Goal: Answer question/provide support: Share knowledge or assist other users

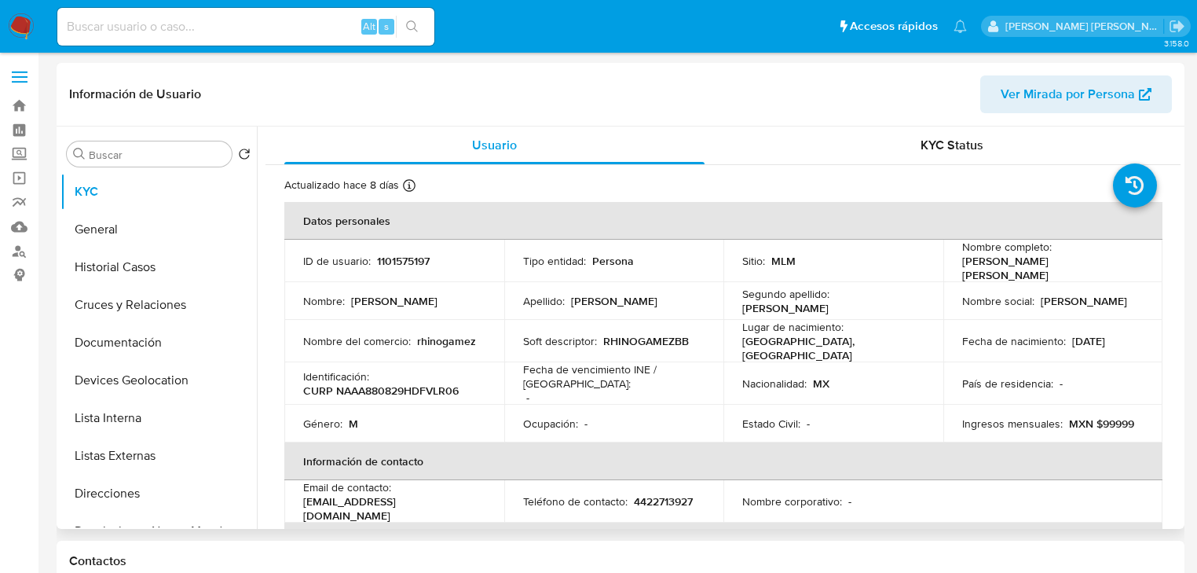
select select "10"
click at [16, 152] on label "Screening" at bounding box center [93, 154] width 187 height 24
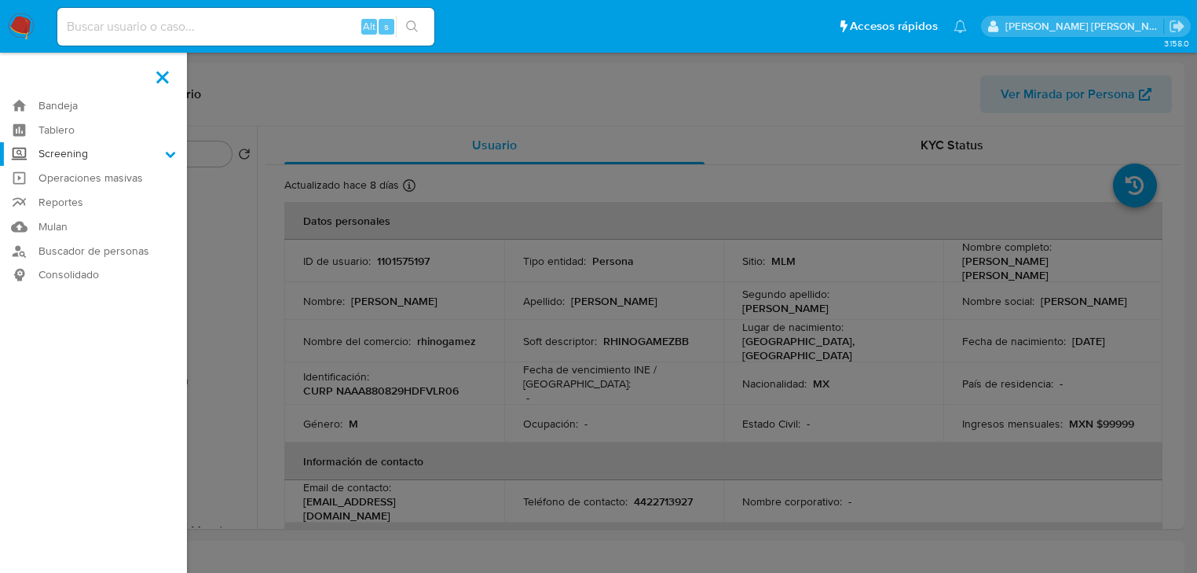
click at [0, 0] on input "Screening" at bounding box center [0, 0] width 0 height 0
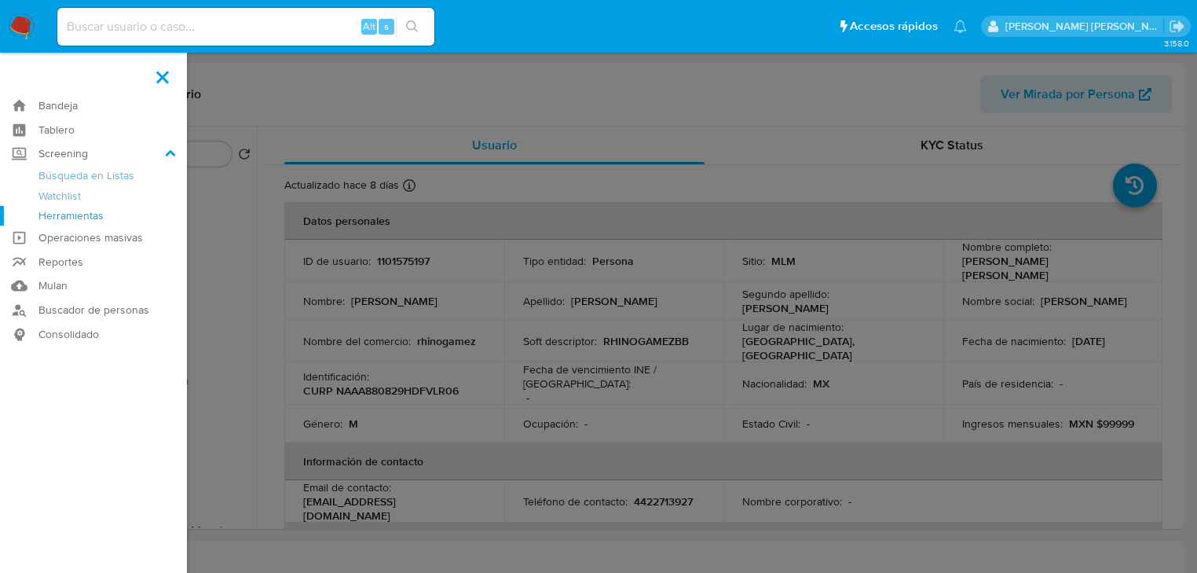
click at [75, 220] on link "Herramientas" at bounding box center [93, 216] width 187 height 20
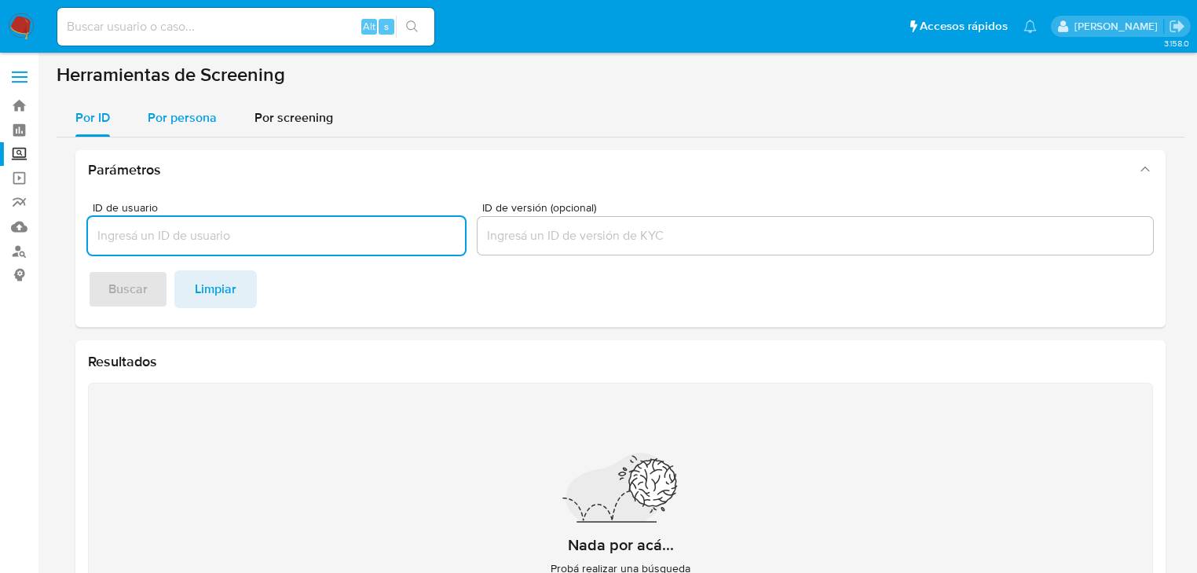
click at [179, 119] on span "Por persona" at bounding box center [182, 117] width 69 height 18
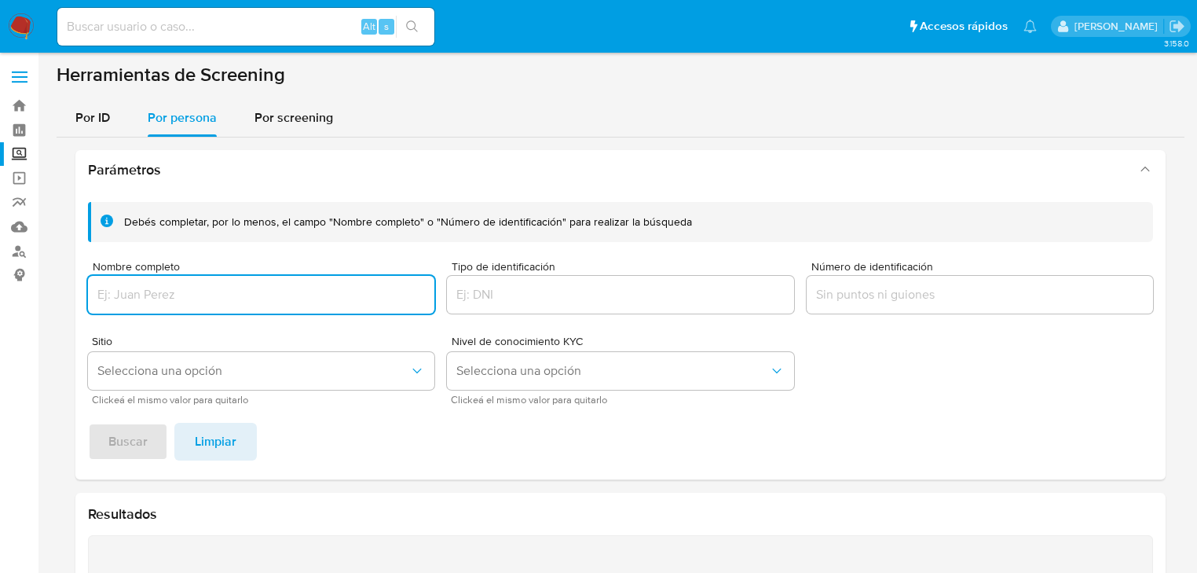
click at [166, 311] on div at bounding box center [261, 295] width 346 height 38
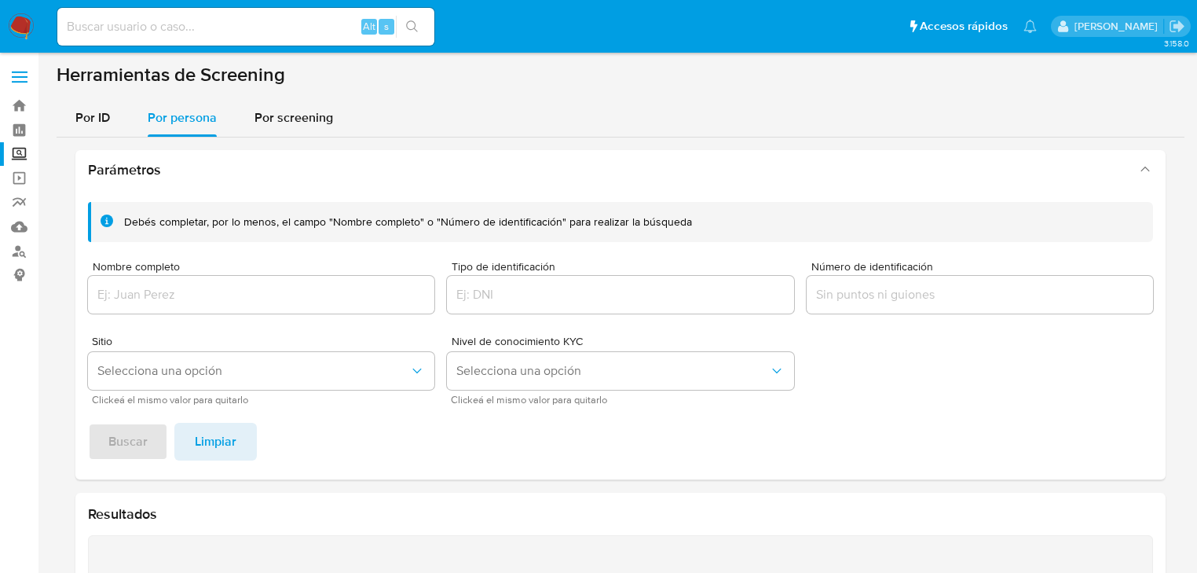
click at [176, 291] on input "Nombre completo" at bounding box center [261, 294] width 346 height 20
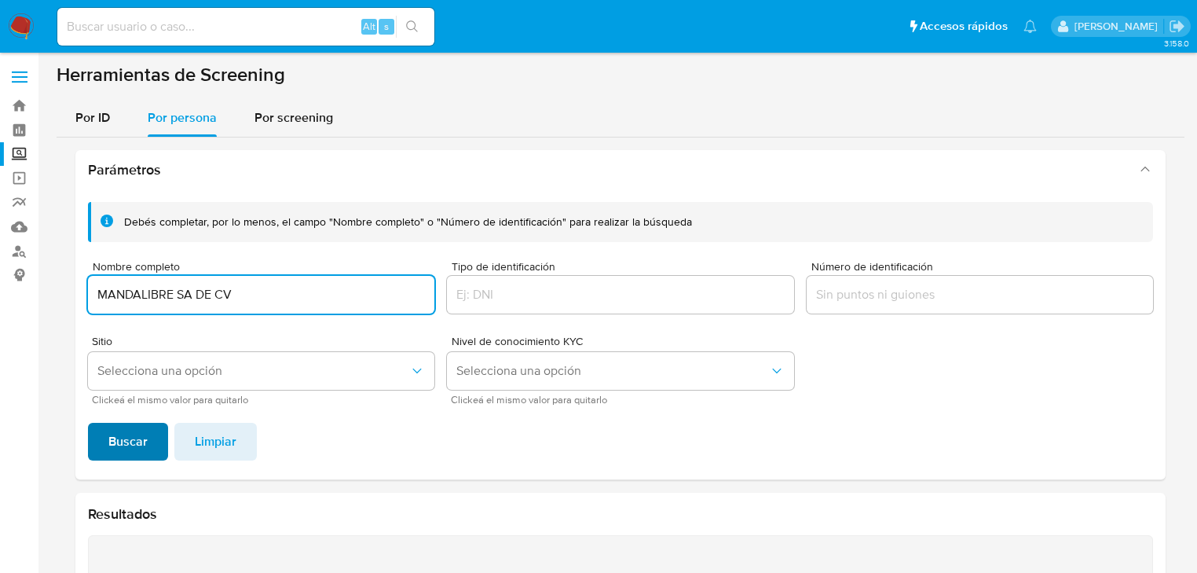
type input "MANDALIBRE SA DE CV"
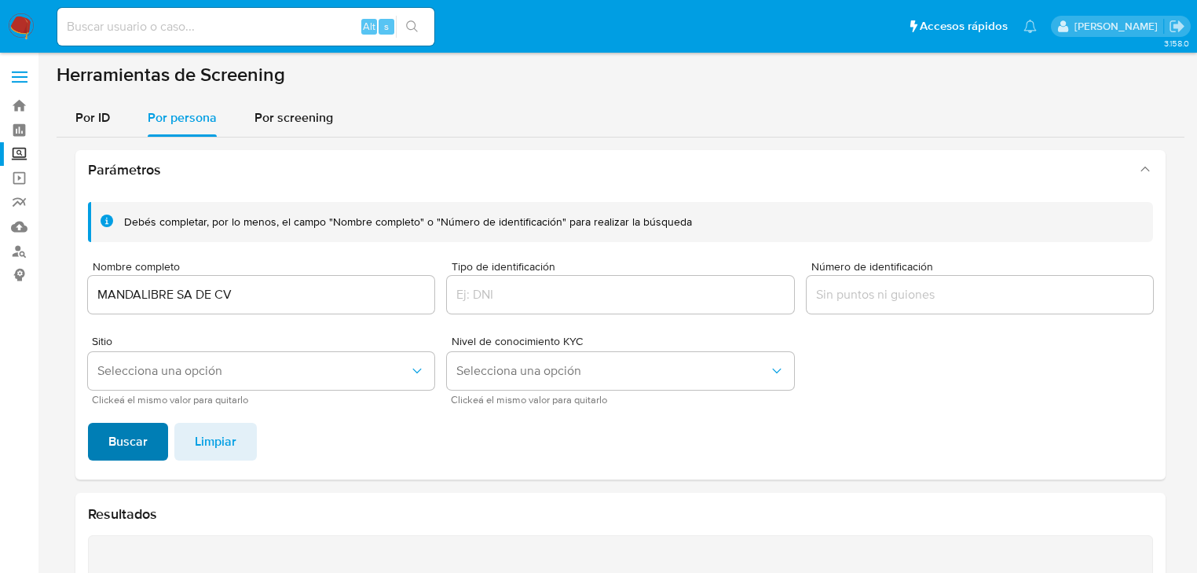
click at [118, 449] on span "Buscar" at bounding box center [127, 441] width 39 height 35
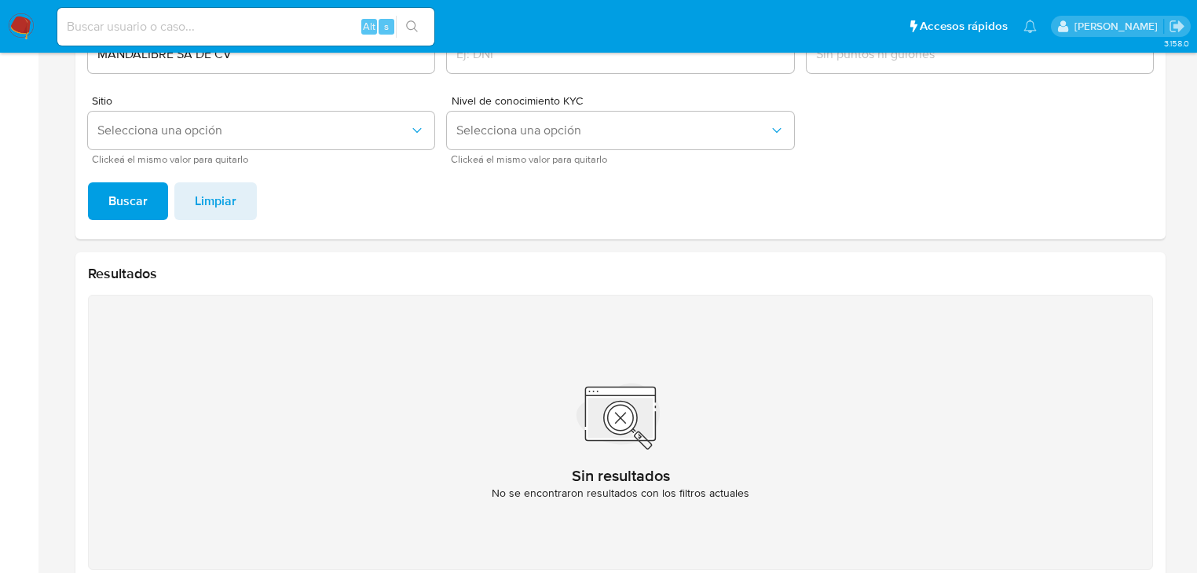
scroll to position [77, 0]
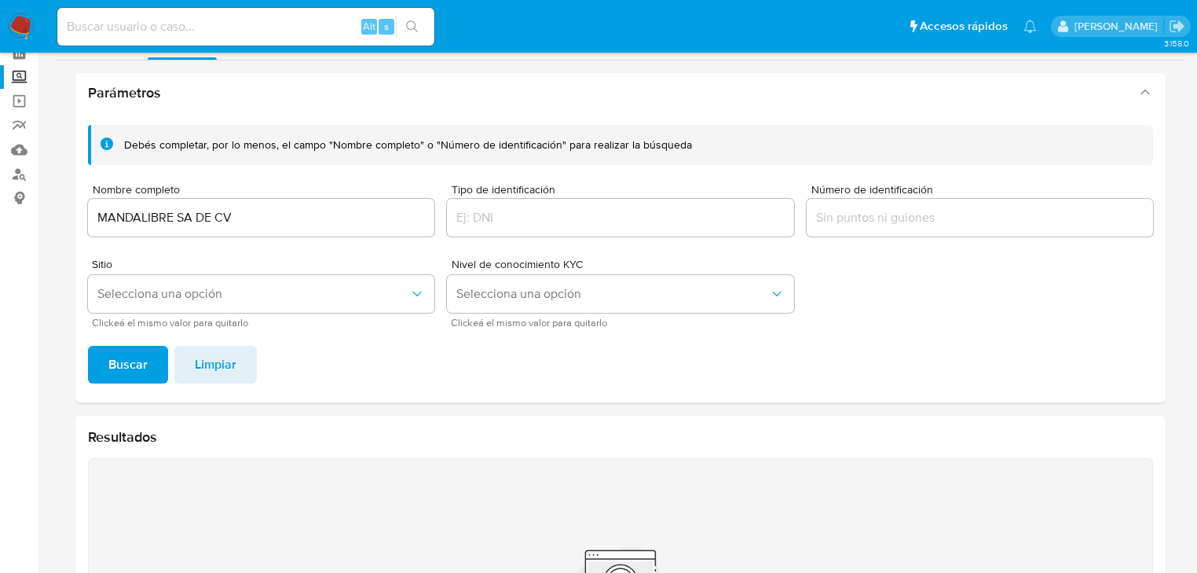
drag, startPoint x: 27, startPoint y: 192, endPoint x: 162, endPoint y: 213, distance: 136.7
click at [0, 170] on section "Bandeja Tablero Screening Búsqueda en Listas Watchlist Herramientas Operaciones…" at bounding box center [598, 374] width 1197 height 902
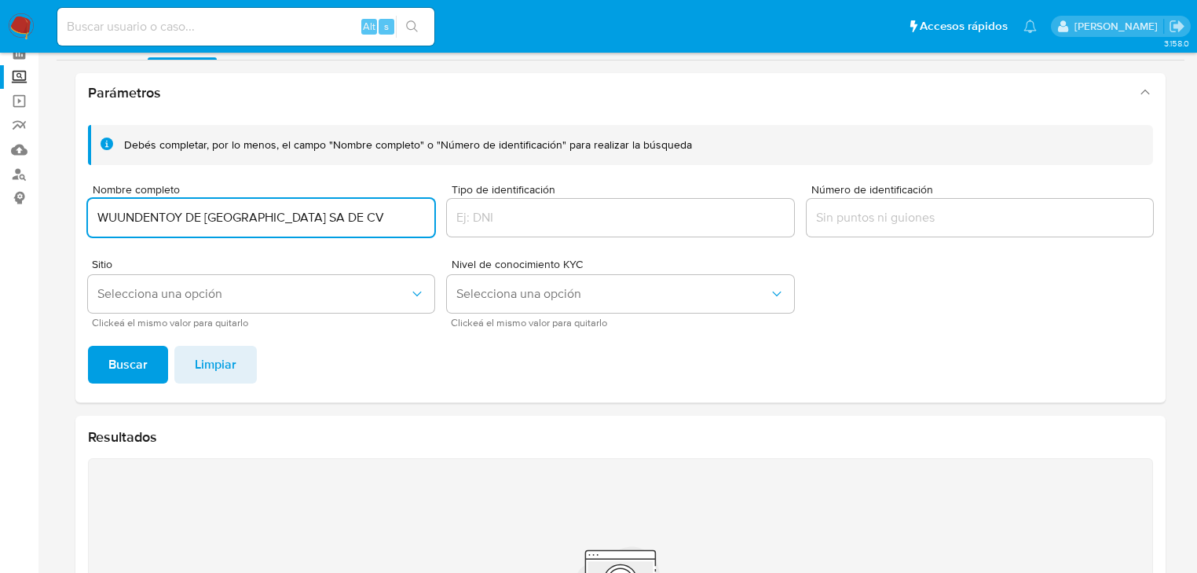
click at [144, 365] on span "Buscar" at bounding box center [127, 364] width 39 height 35
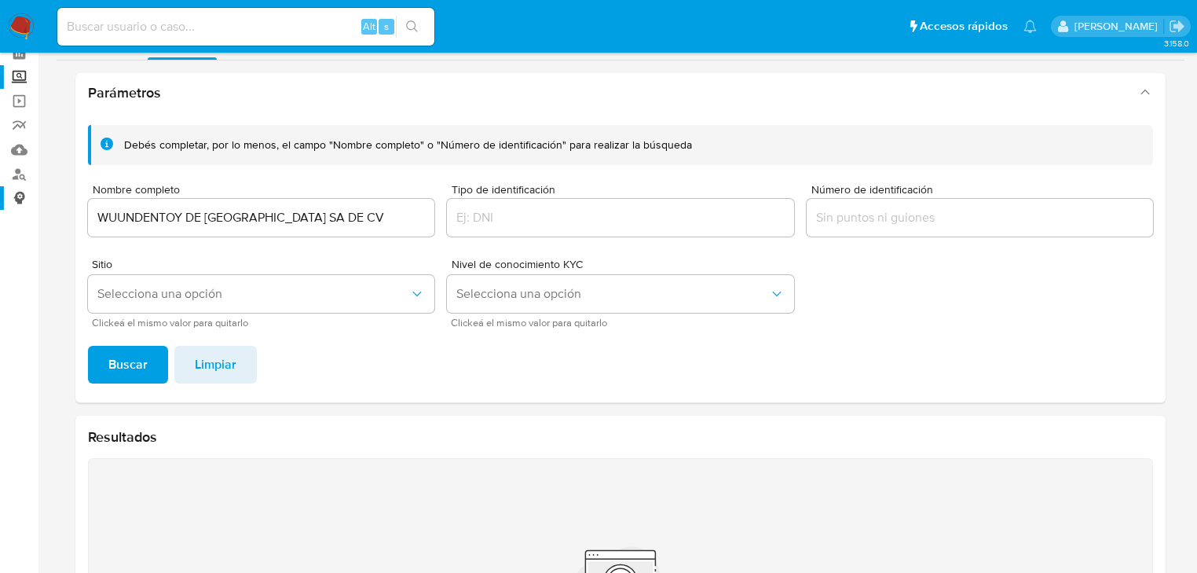
drag, startPoint x: 327, startPoint y: 221, endPoint x: 0, endPoint y: 204, distance: 327.3
click at [0, 205] on section "Bandeja Tablero Screening Búsqueda en Listas Watchlist Herramientas Operaciones…" at bounding box center [598, 374] width 1197 height 902
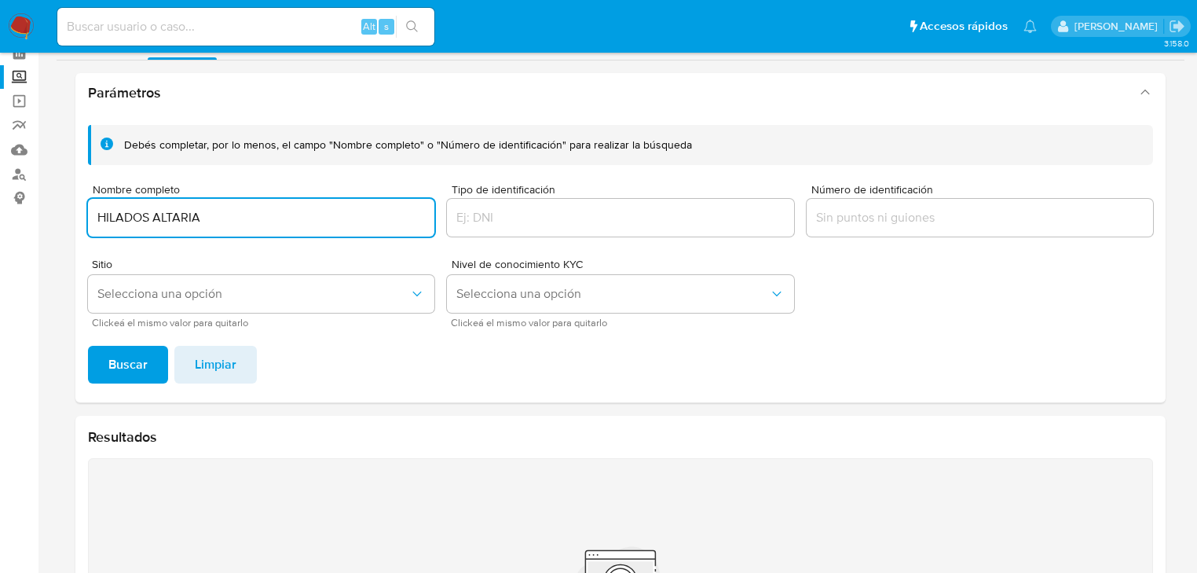
click at [120, 365] on span "Buscar" at bounding box center [127, 364] width 39 height 35
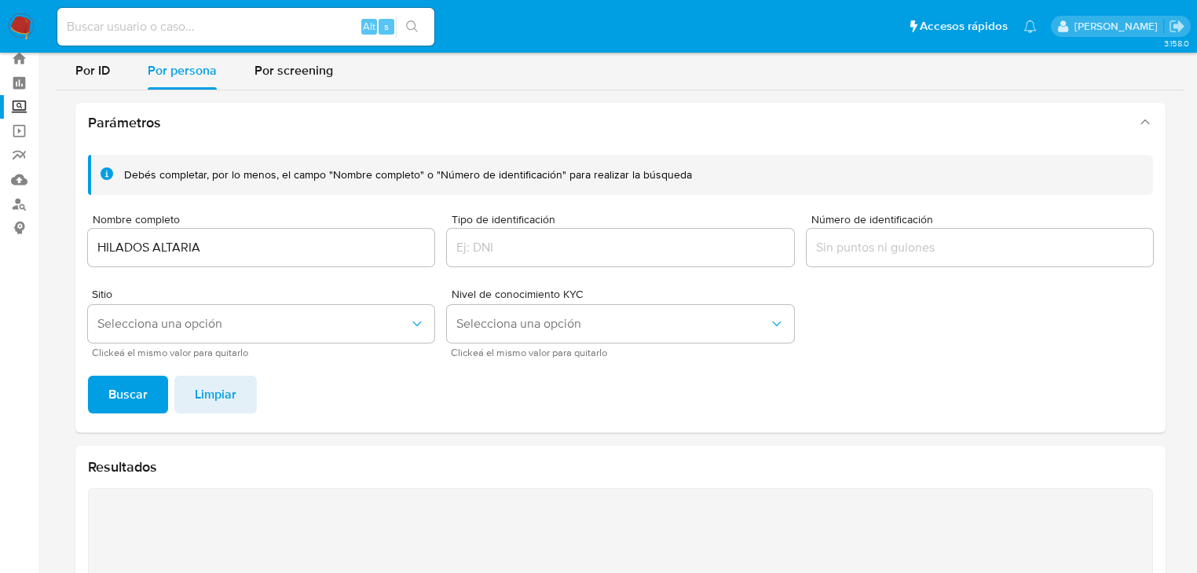
scroll to position [14, 0]
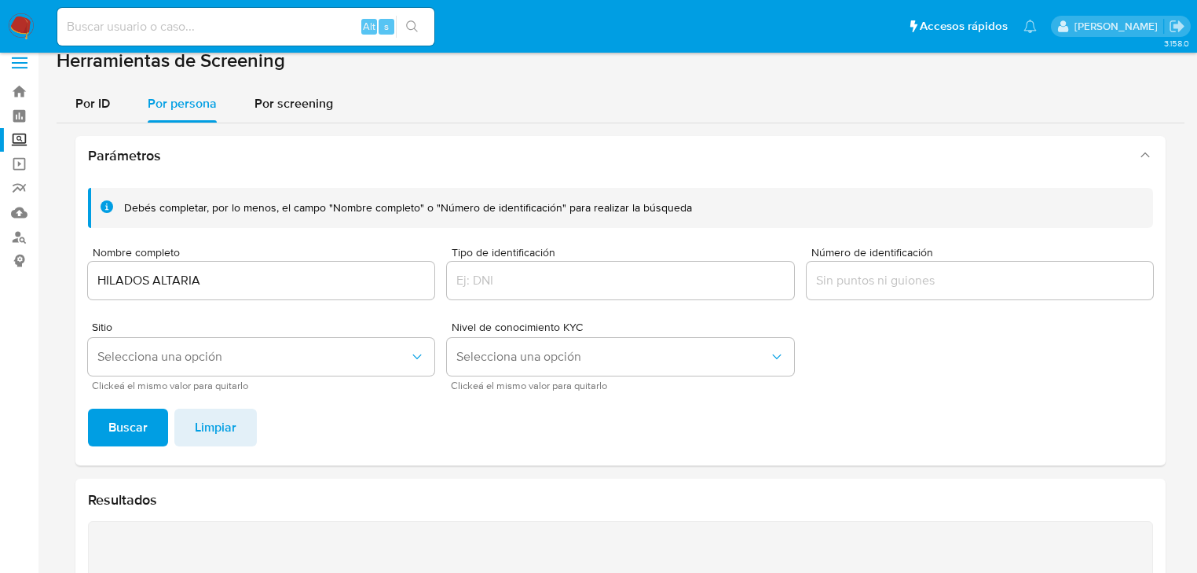
drag, startPoint x: 233, startPoint y: 277, endPoint x: 157, endPoint y: 248, distance: 80.6
click at [0, 248] on section "Bandeja Tablero Screening Búsqueda en Listas Watchlist Herramientas Operaciones…" at bounding box center [598, 437] width 1197 height 902
click at [116, 425] on span "Buscar" at bounding box center [127, 427] width 39 height 35
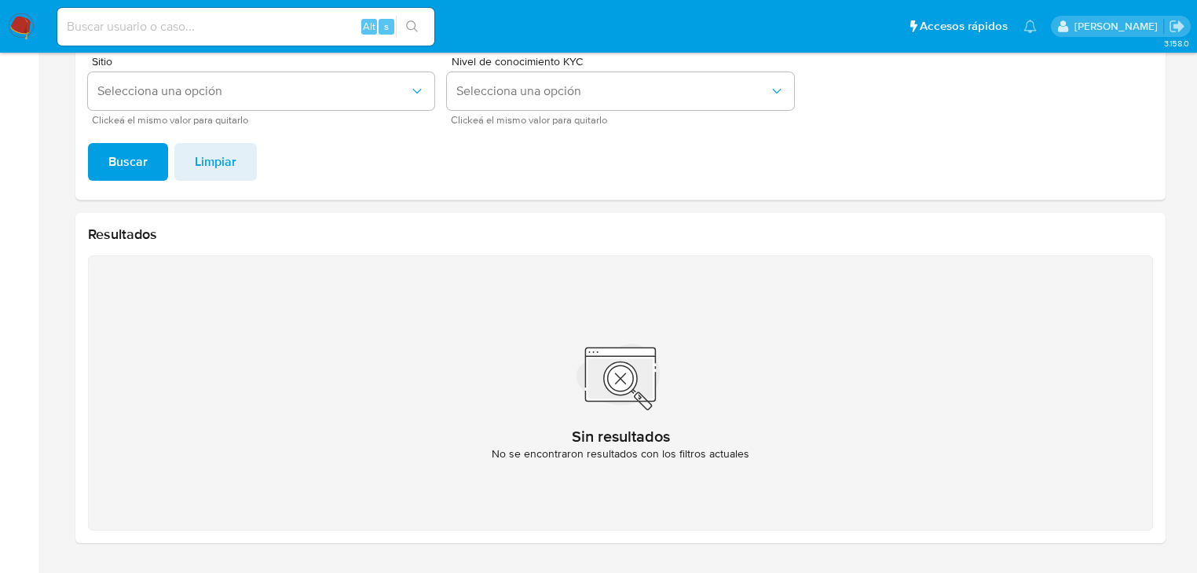
scroll to position [203, 0]
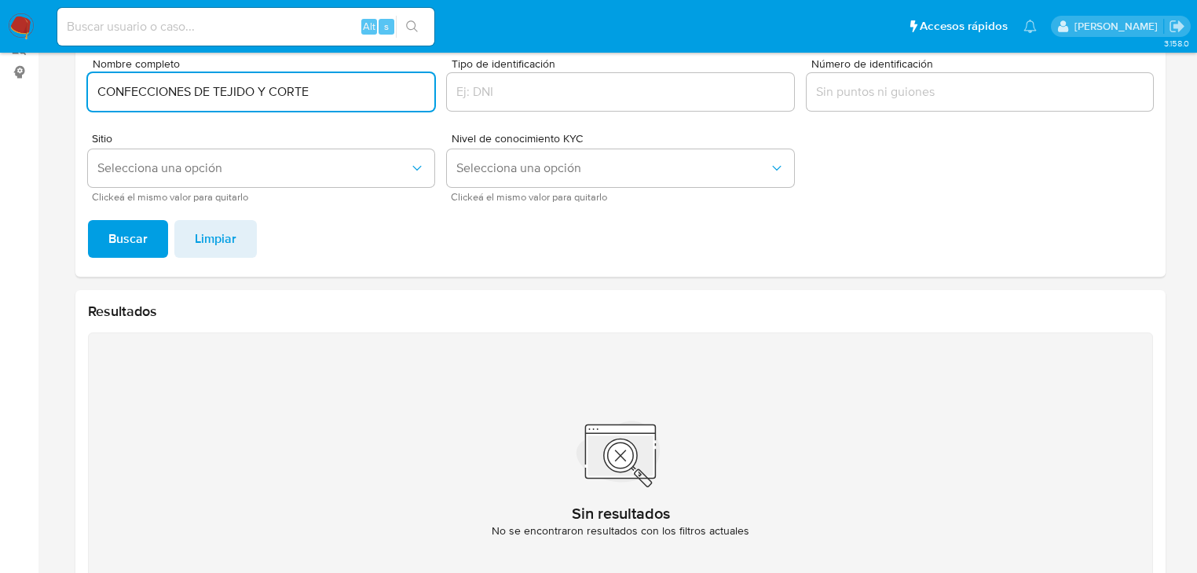
drag, startPoint x: 303, startPoint y: 86, endPoint x: 58, endPoint y: 71, distance: 245.5
click at [0, 74] on section "Bandeja Tablero Screening Búsqueda en Listas Watchlist Herramientas Operaciones…" at bounding box center [598, 248] width 1197 height 902
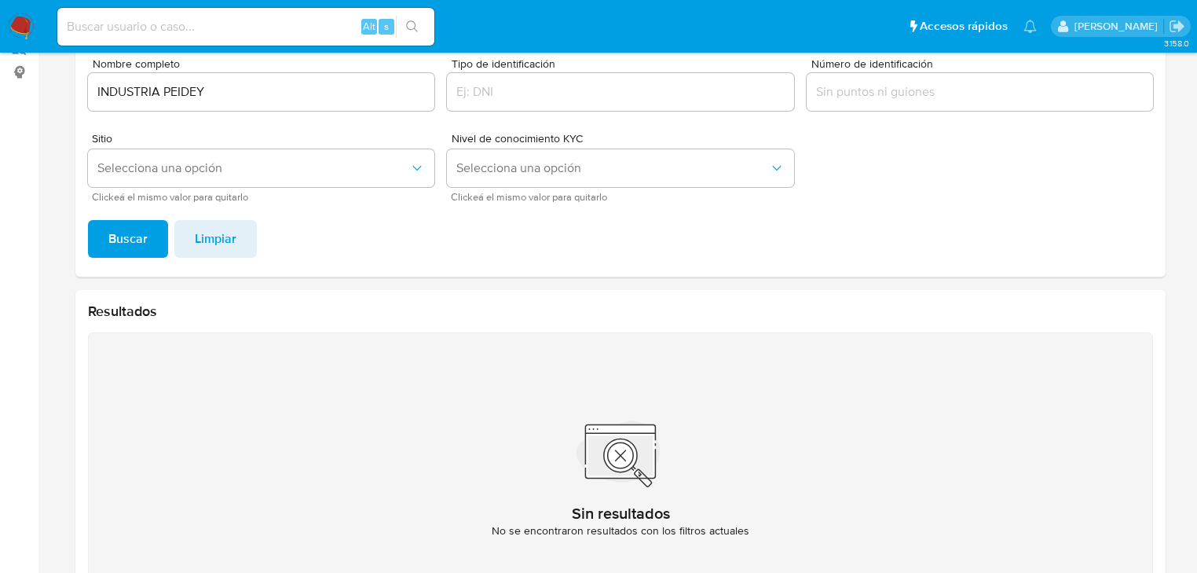
click at [156, 248] on button "Buscar" at bounding box center [128, 239] width 80 height 38
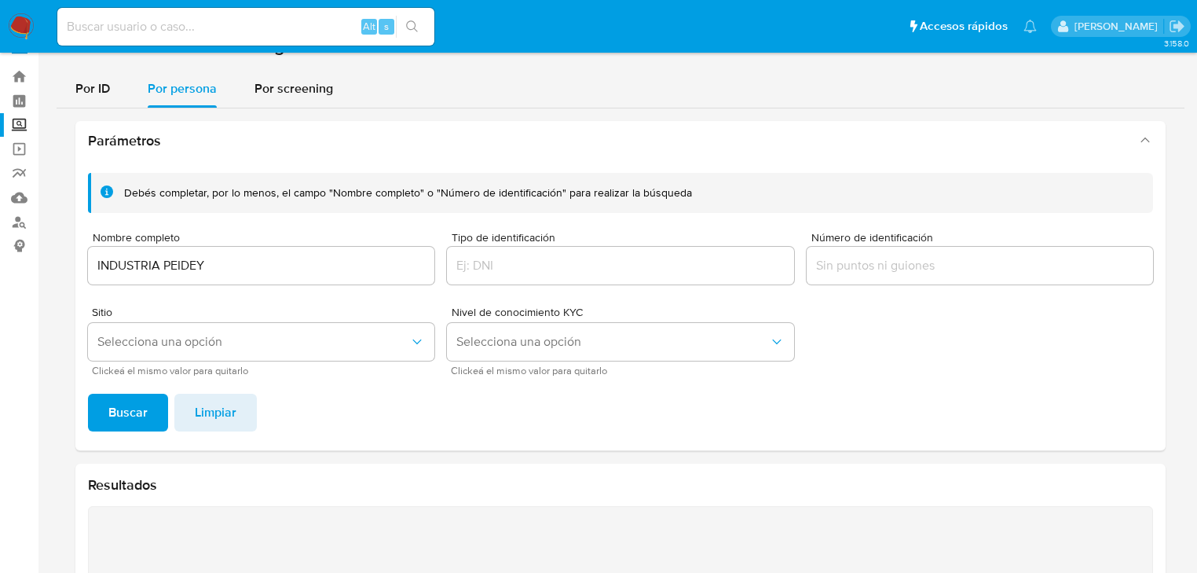
scroll to position [0, 0]
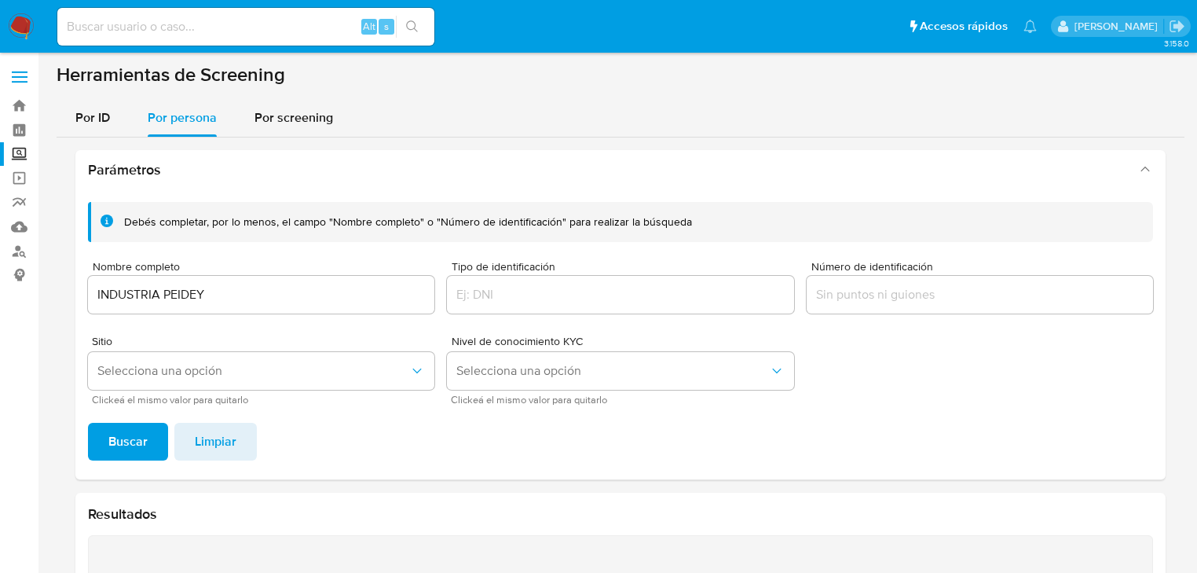
click at [116, 282] on div "INDUSTRIA PEIDEY" at bounding box center [261, 295] width 346 height 38
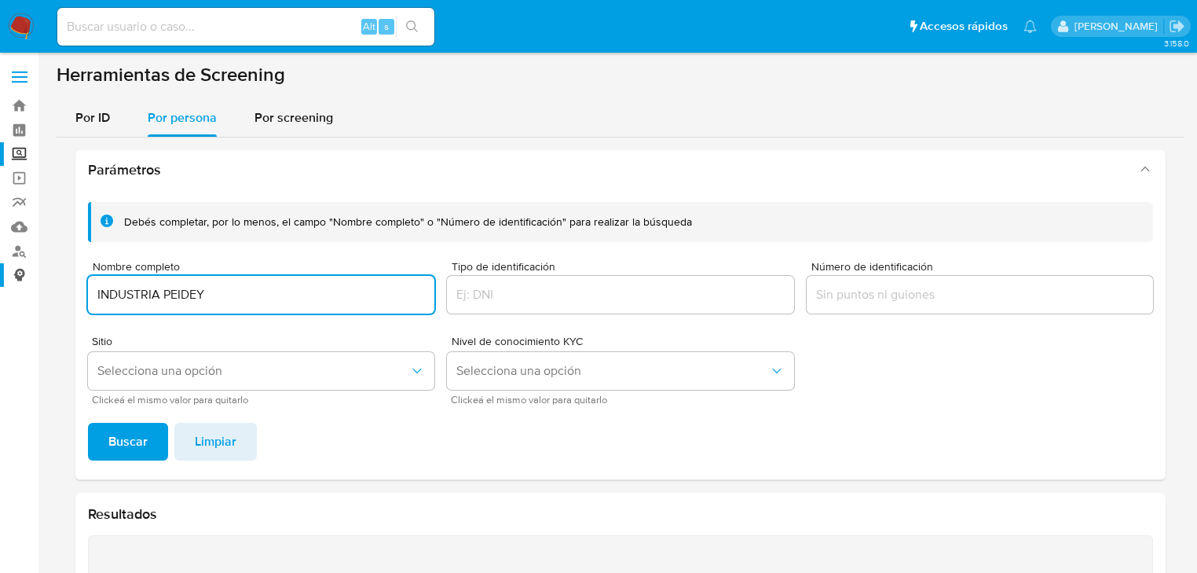
drag, startPoint x: 110, startPoint y: 278, endPoint x: 0, endPoint y: 268, distance: 110.5
click at [0, 268] on section "Bandeja Tablero Screening Búsqueda en Listas Watchlist Herramientas Operaciones…" at bounding box center [598, 451] width 1197 height 902
type input "STARTUP BUILDERS"
click at [88, 423] on button "Buscar" at bounding box center [128, 442] width 80 height 38
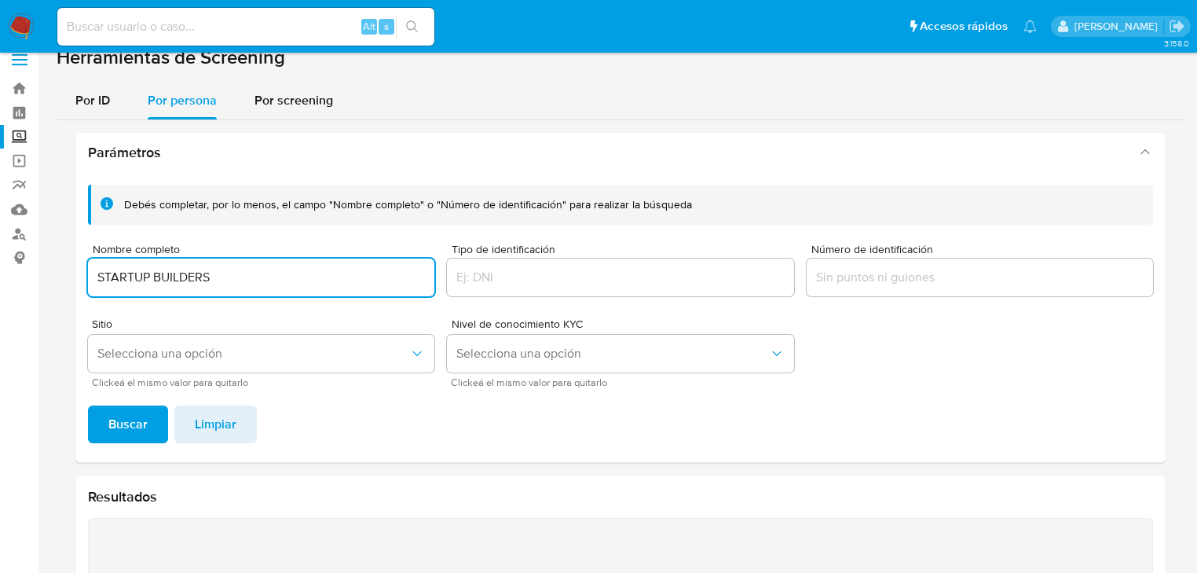
scroll to position [14, 0]
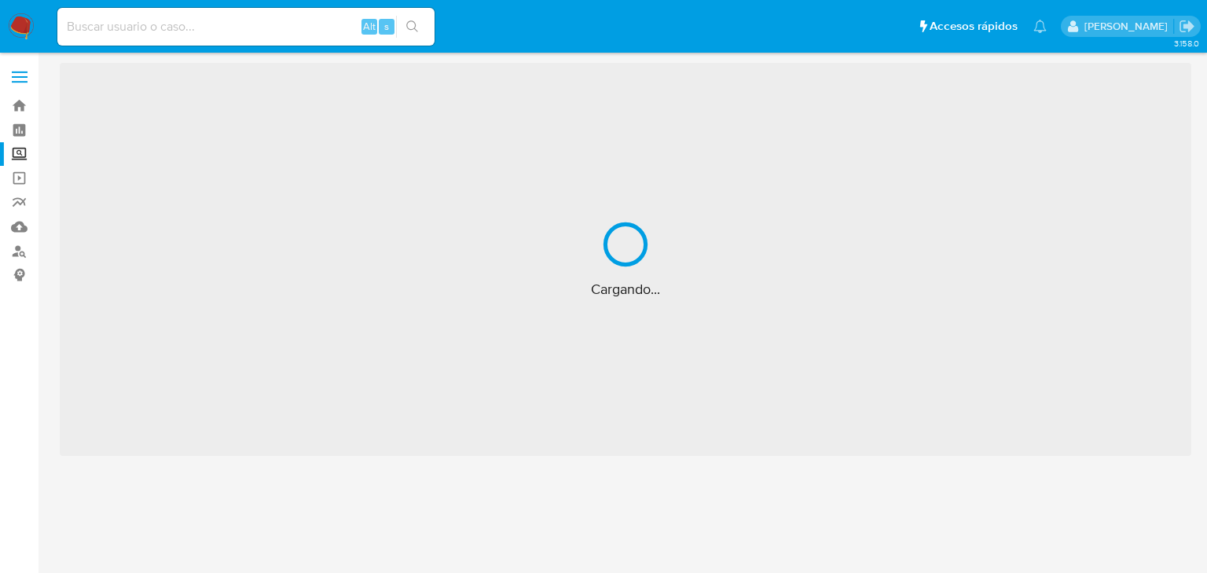
click at [709, 456] on div "3.158.0 Cargando..." at bounding box center [626, 313] width 1138 height 500
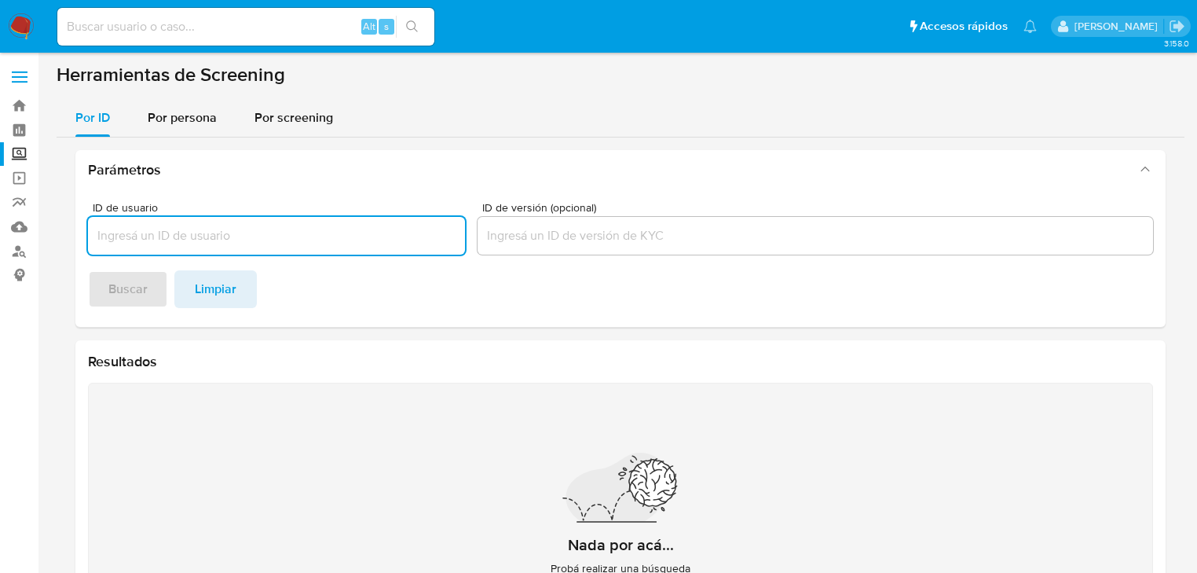
click at [134, 31] on input at bounding box center [245, 26] width 377 height 20
paste input "uoicyQ8FlTP8qGGSGeikTTQM"
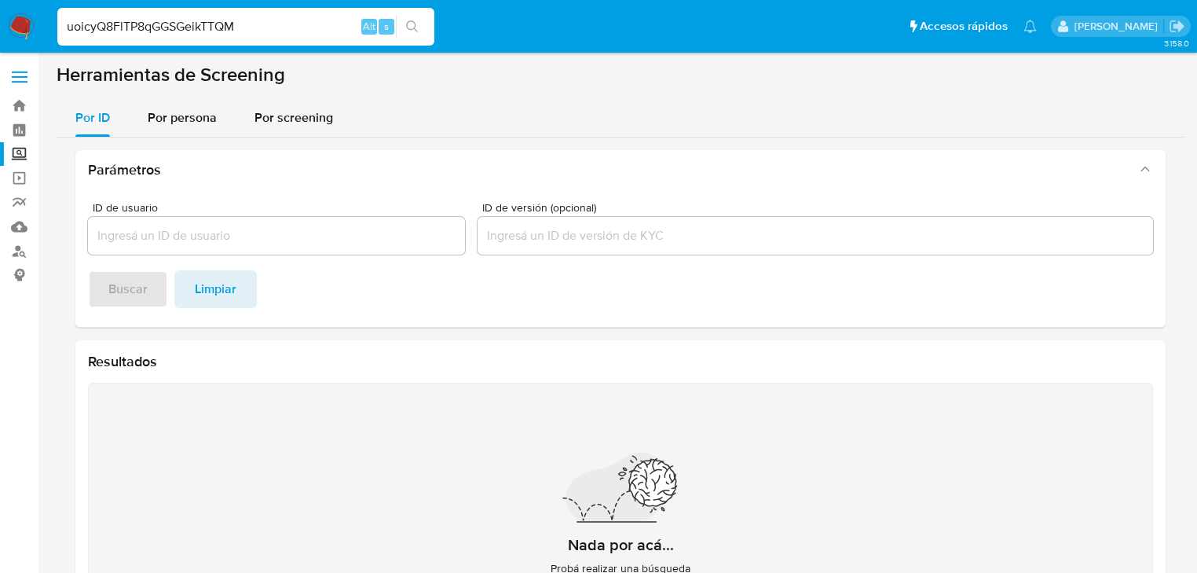
type input "uoicyQ8FlTP8qGGSGeikTTQM"
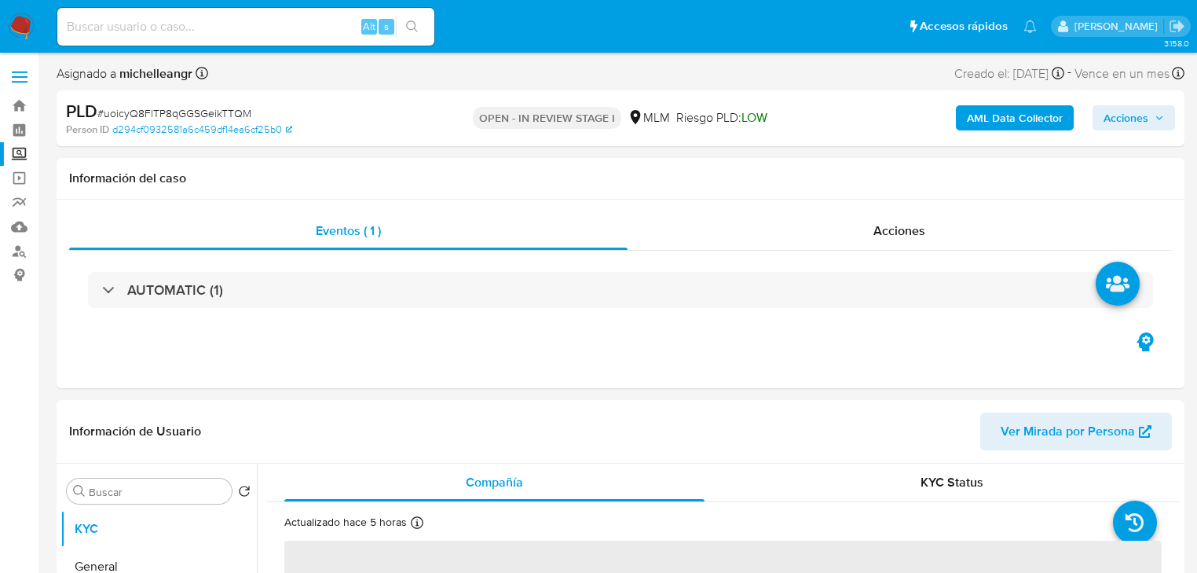
select select "10"
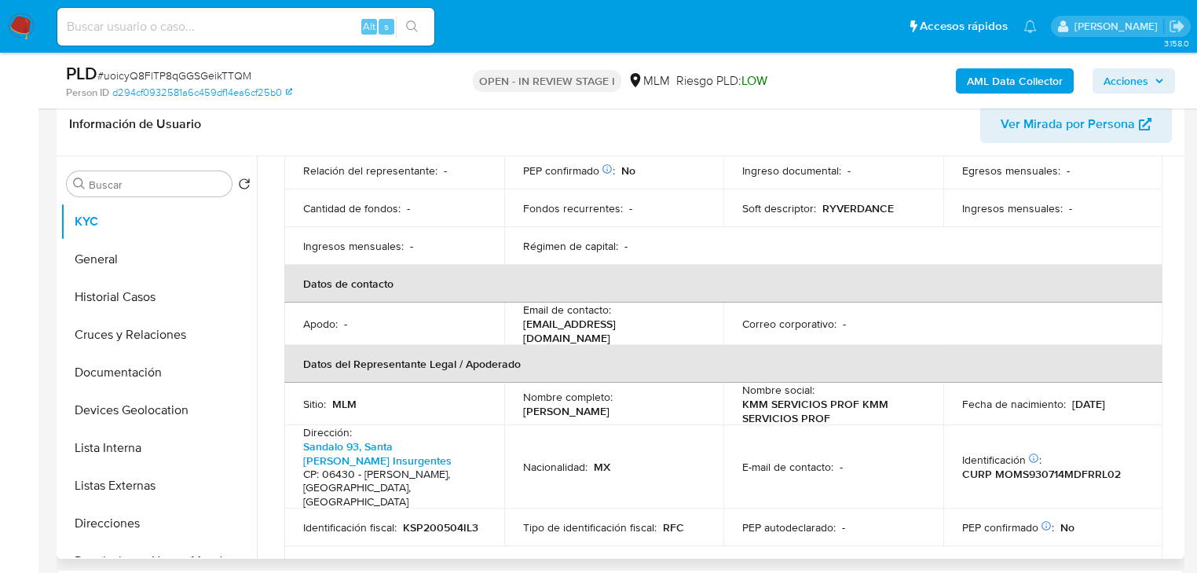
scroll to position [440, 0]
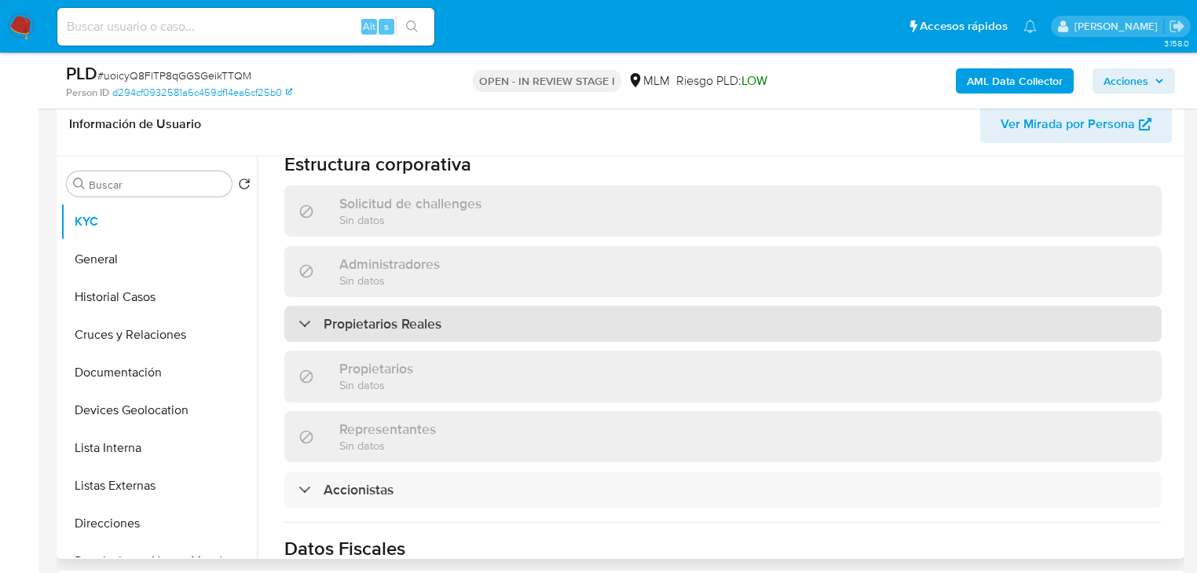
click at [363, 315] on h3 "Propietarios Reales" at bounding box center [383, 323] width 118 height 17
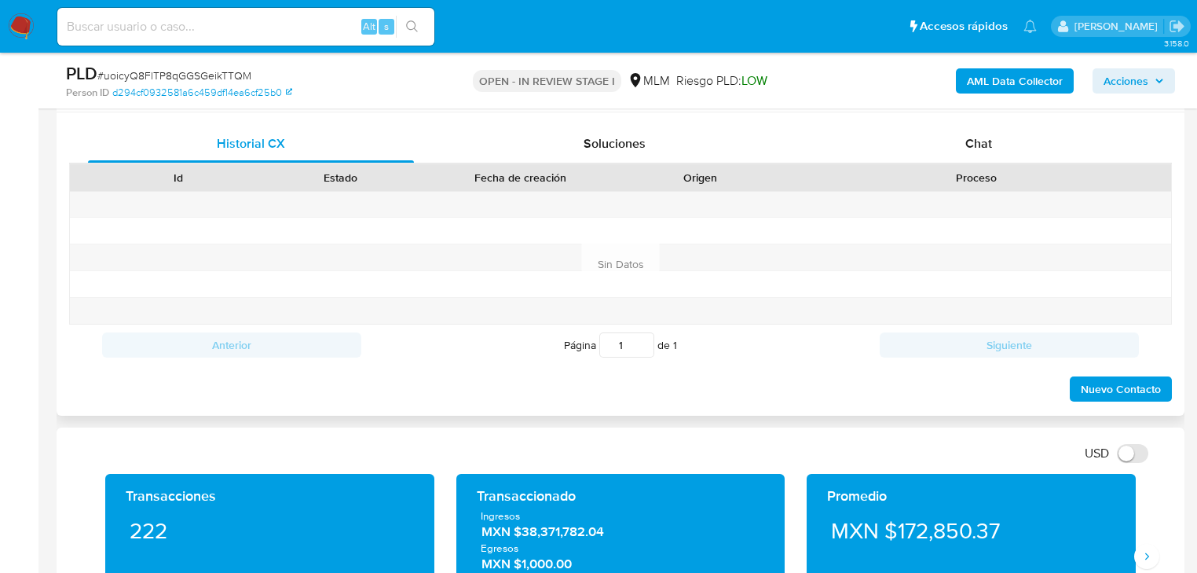
scroll to position [691, 0]
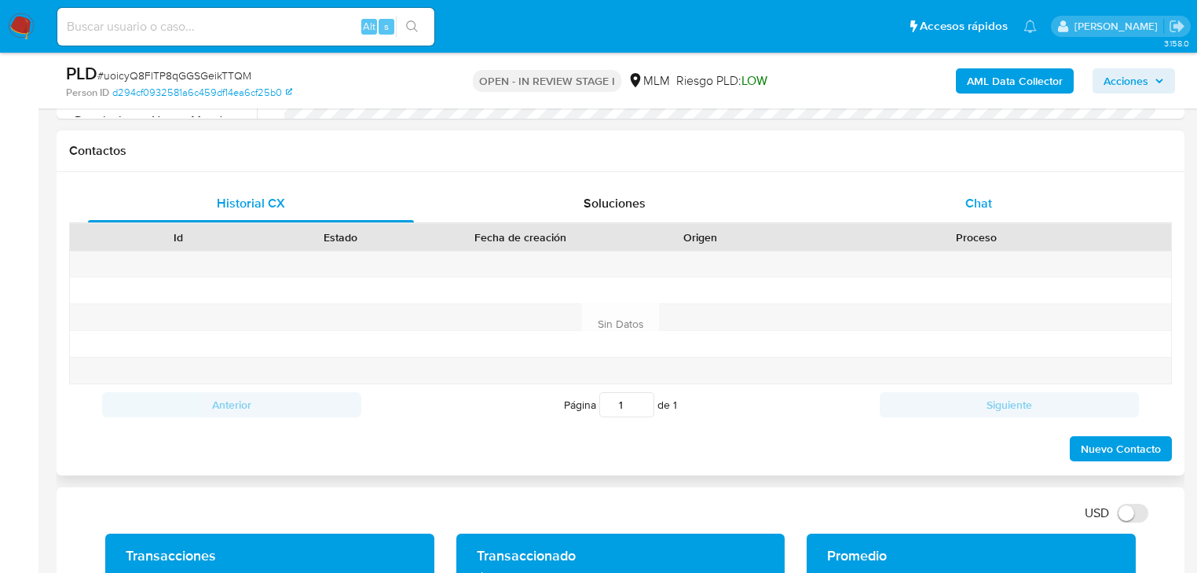
click at [984, 200] on span "Chat" at bounding box center [979, 203] width 27 height 18
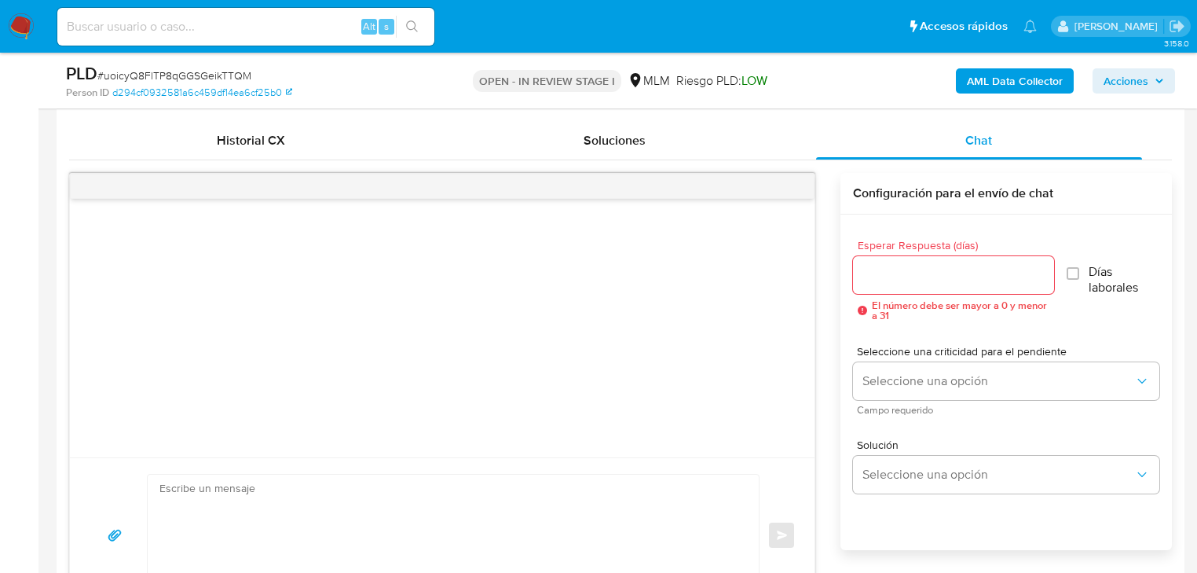
click at [258, 500] on textarea at bounding box center [449, 535] width 580 height 121
paste textarea "Estimado Marco Antonio, Te comunicamos que se ha identificado un cambio en el u…"
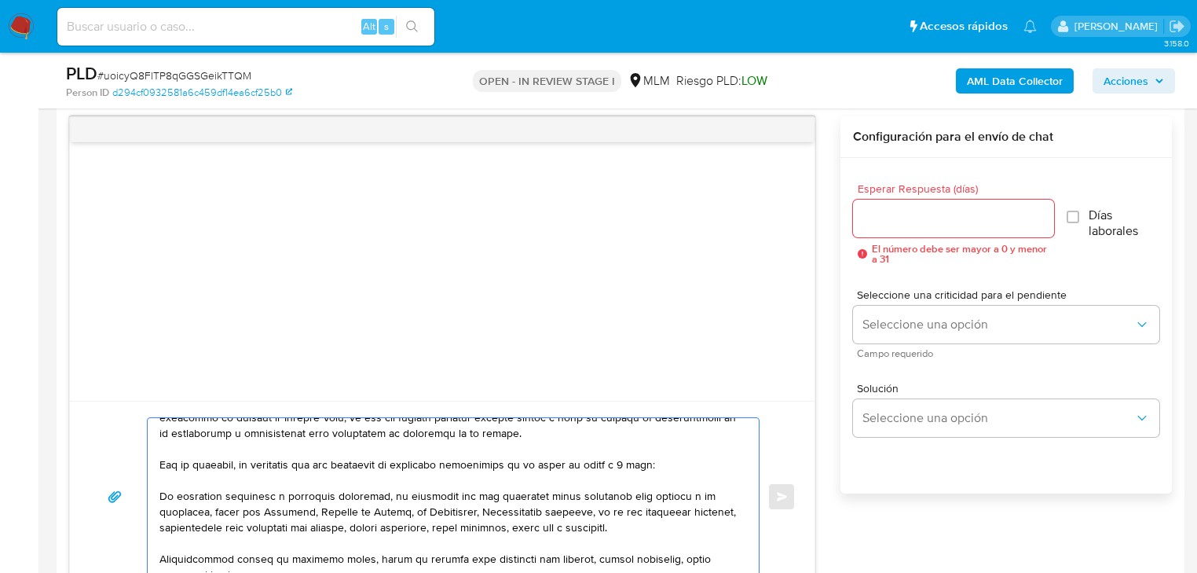
scroll to position [0, 0]
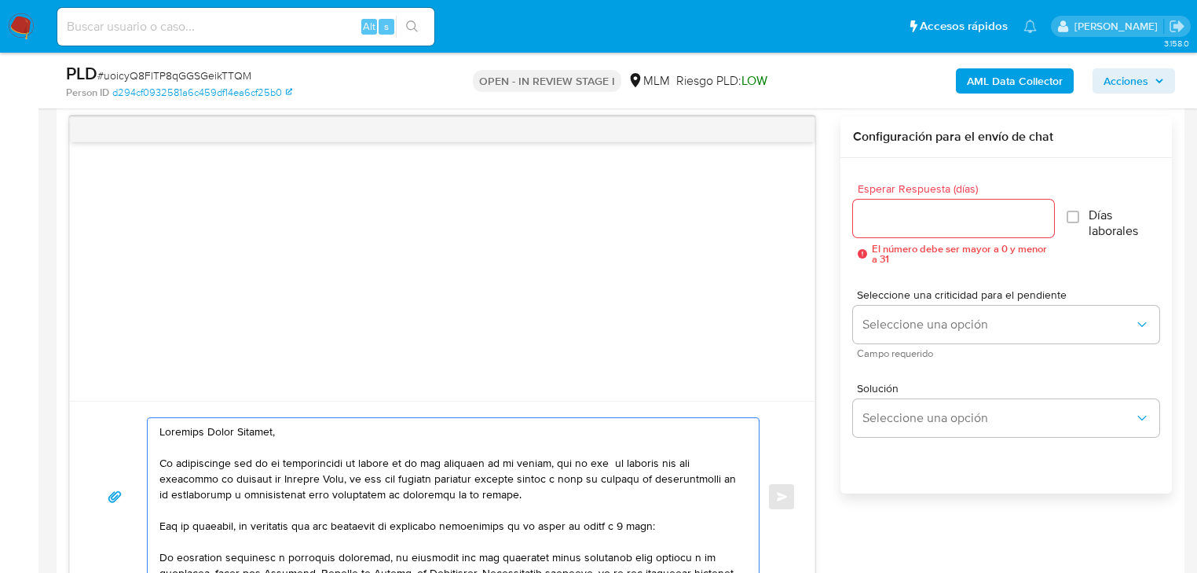
drag, startPoint x: 316, startPoint y: 434, endPoint x: 123, endPoint y: 430, distance: 193.3
click at [123, 430] on div "Enviar" at bounding box center [442, 496] width 707 height 159
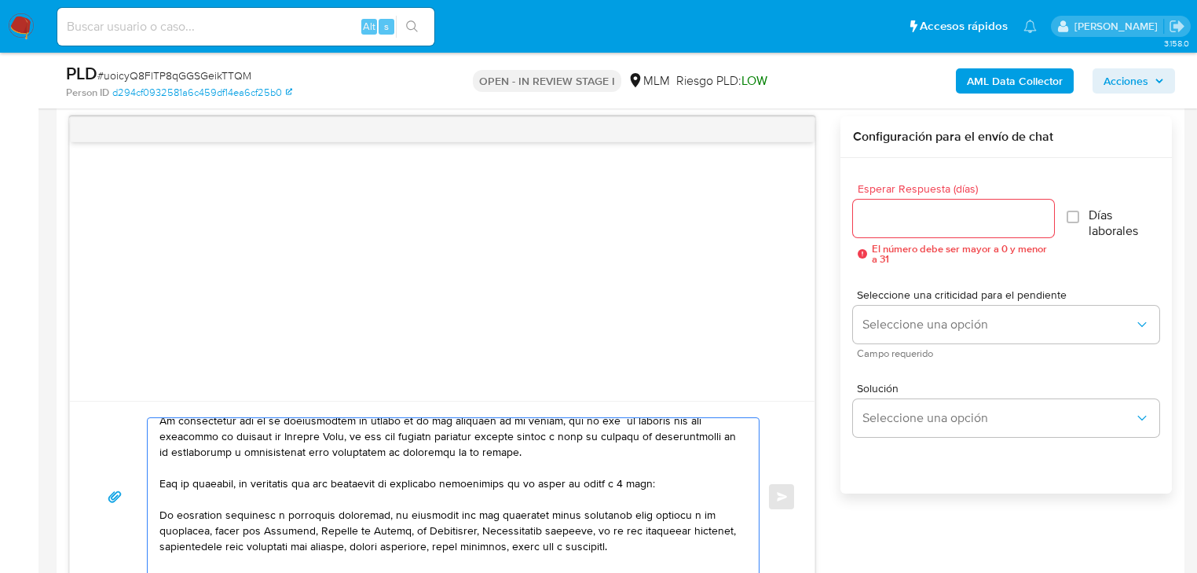
scroll to position [63, 0]
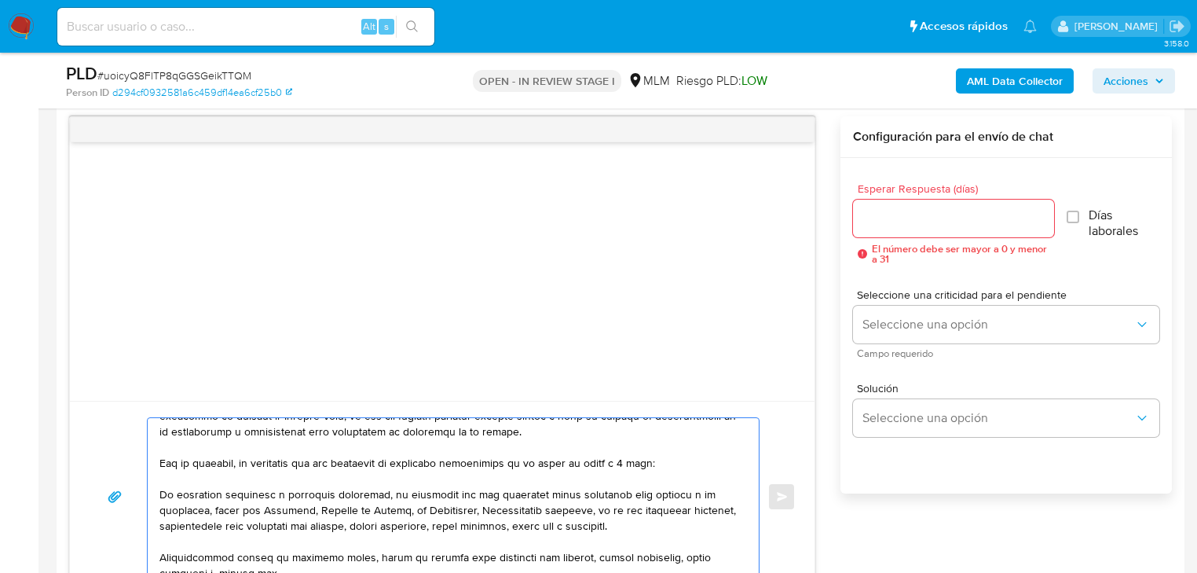
click at [157, 493] on div at bounding box center [449, 496] width 603 height 157
click at [163, 493] on textarea at bounding box center [449, 496] width 580 height 157
click at [160, 492] on textarea at bounding box center [449, 496] width 580 height 157
click at [180, 495] on textarea at bounding box center [449, 496] width 580 height 157
click at [159, 493] on textarea at bounding box center [449, 496] width 580 height 157
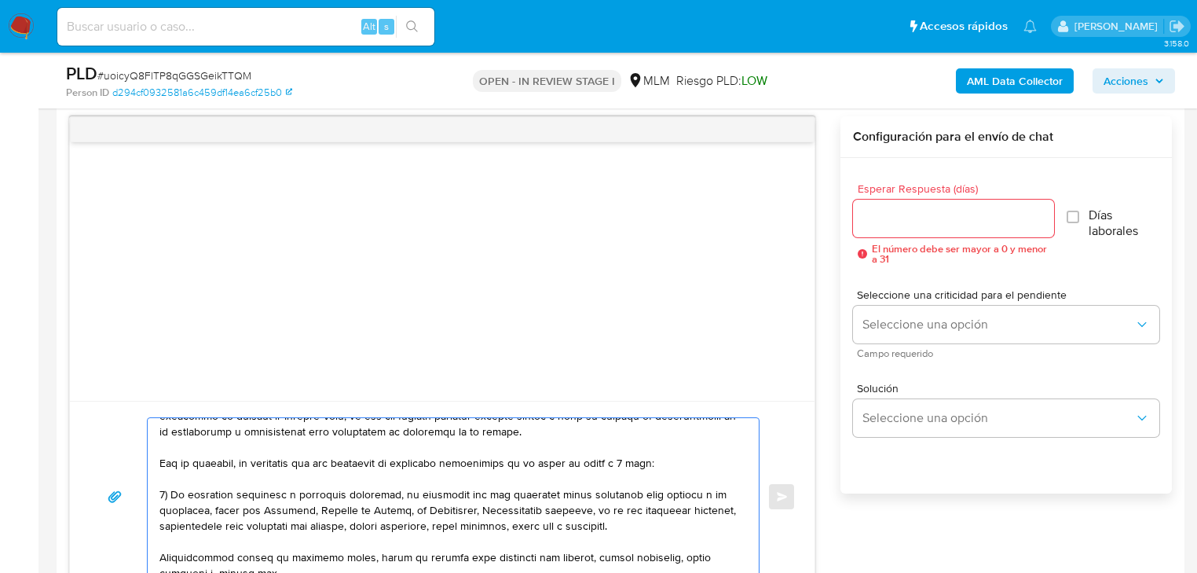
drag, startPoint x: 284, startPoint y: 491, endPoint x: 481, endPoint y: 508, distance: 197.9
click at [481, 508] on textarea at bounding box center [449, 496] width 580 height 157
click at [569, 490] on textarea at bounding box center [449, 496] width 580 height 157
click at [504, 491] on textarea at bounding box center [449, 496] width 580 height 157
click at [509, 494] on textarea at bounding box center [449, 496] width 580 height 157
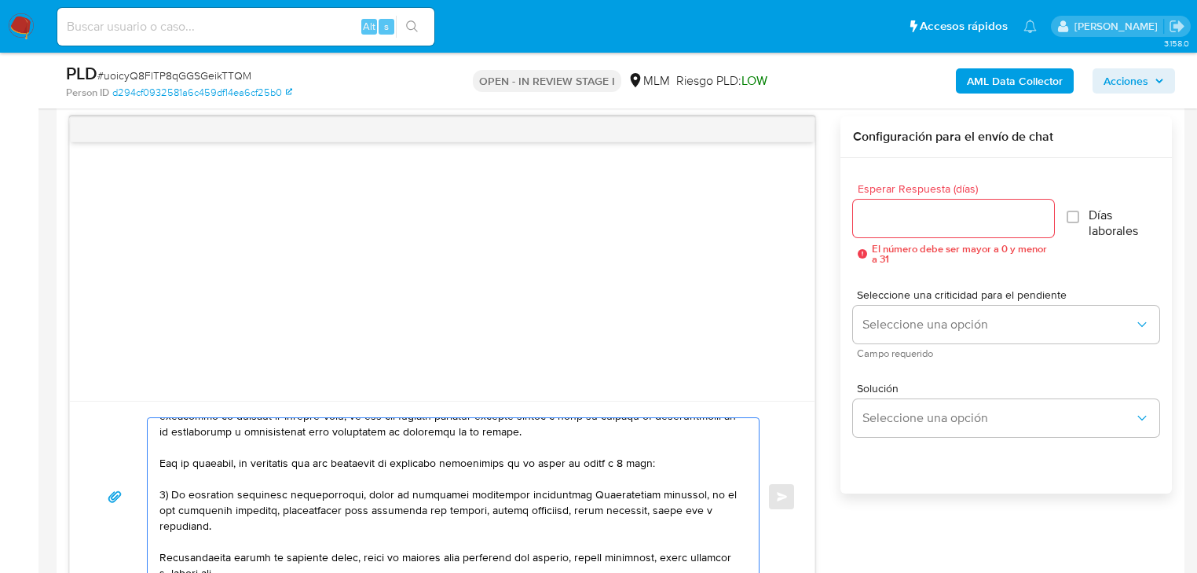
drag, startPoint x: 575, startPoint y: 495, endPoint x: 714, endPoint y: 493, distance: 139.1
click at [716, 493] on textarea at bounding box center [449, 496] width 580 height 157
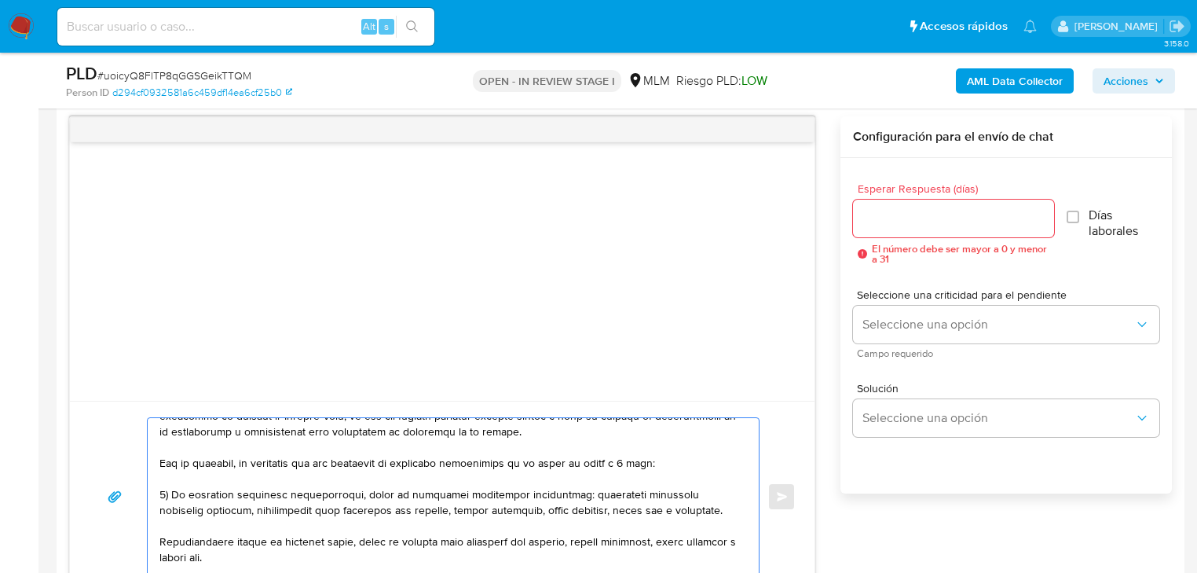
drag, startPoint x: 654, startPoint y: 496, endPoint x: 454, endPoint y: 493, distance: 199.6
click at [454, 493] on textarea at bounding box center [449, 496] width 580 height 157
drag, startPoint x: 610, startPoint y: 490, endPoint x: 365, endPoint y: 510, distance: 245.9
click at [365, 510] on textarea at bounding box center [449, 496] width 580 height 157
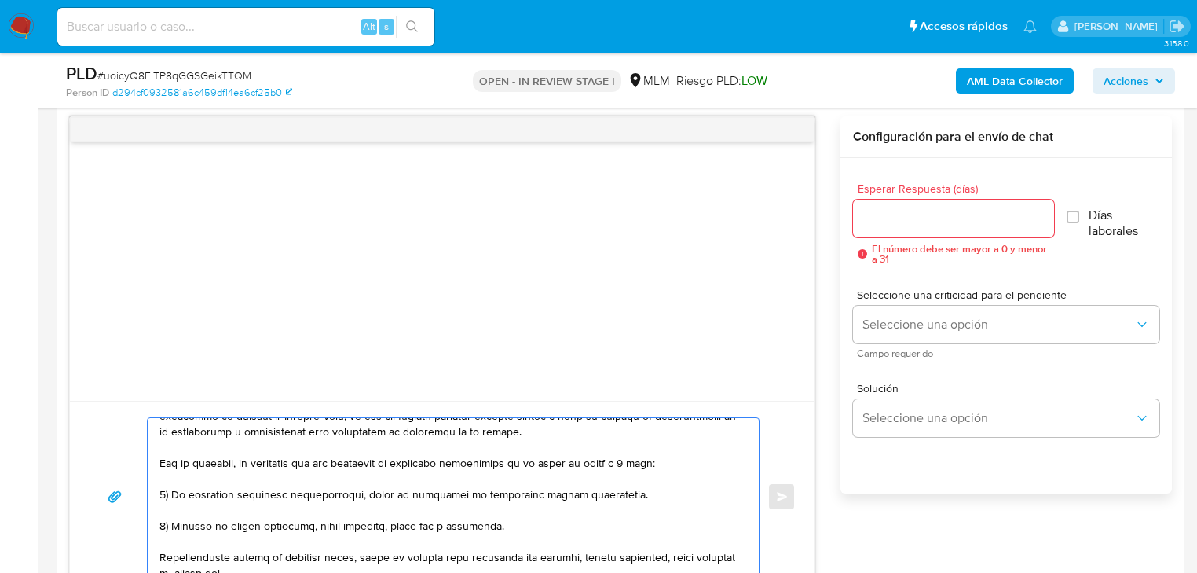
click at [438, 526] on textarea at bounding box center [449, 496] width 580 height 157
click at [440, 526] on textarea at bounding box center [449, 496] width 580 height 157
click at [490, 522] on textarea at bounding box center [449, 496] width 580 height 157
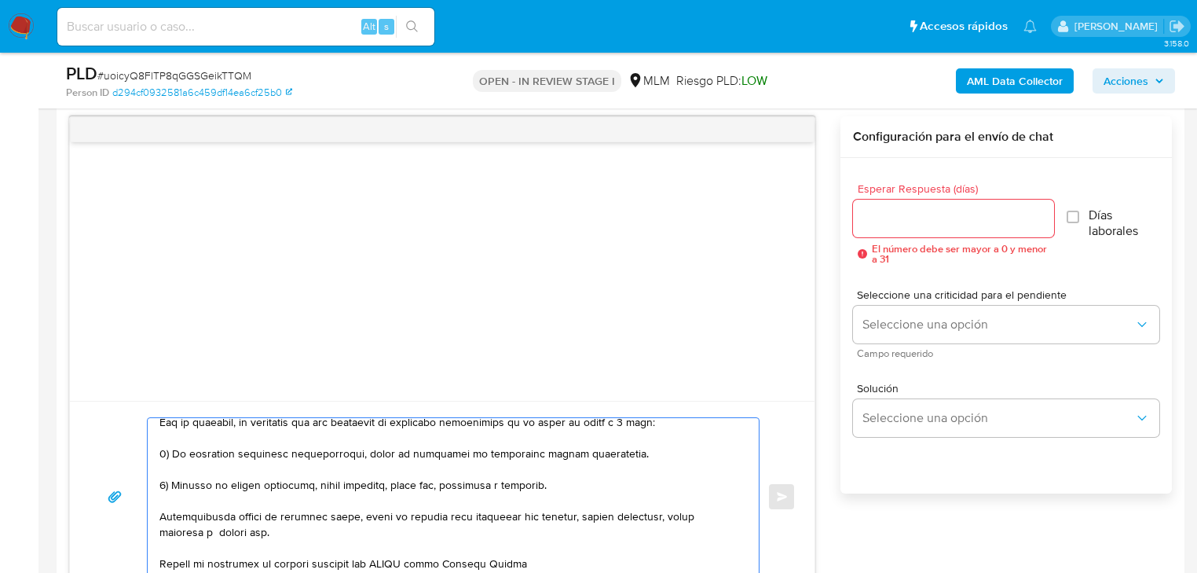
scroll to position [126, 0]
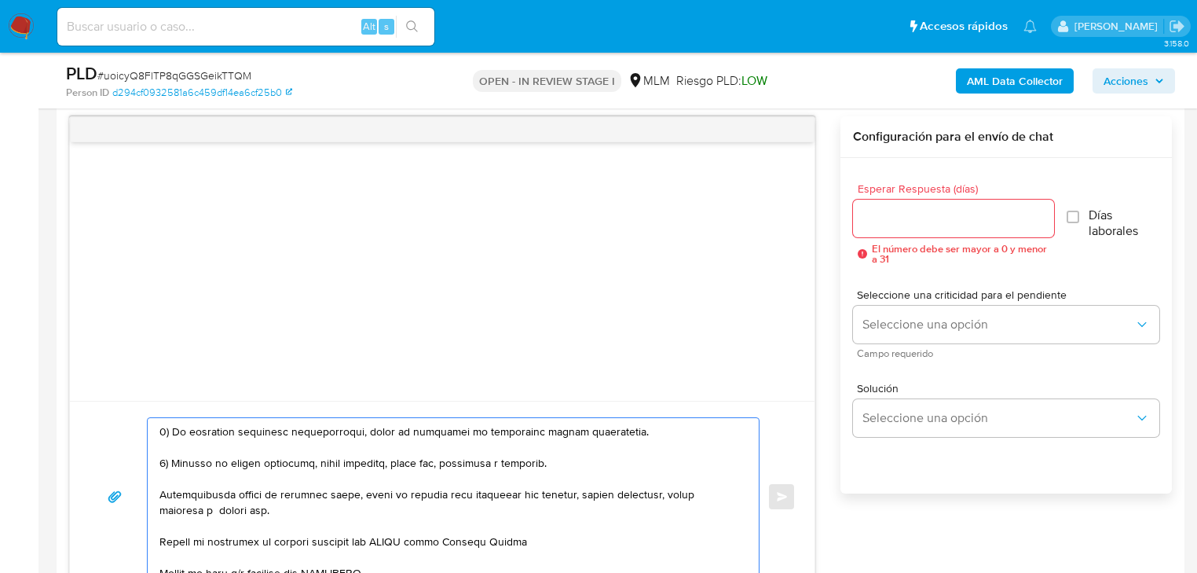
drag, startPoint x: 257, startPoint y: 513, endPoint x: 145, endPoint y: 484, distance: 116.0
click at [145, 484] on div "Enviar" at bounding box center [442, 496] width 707 height 159
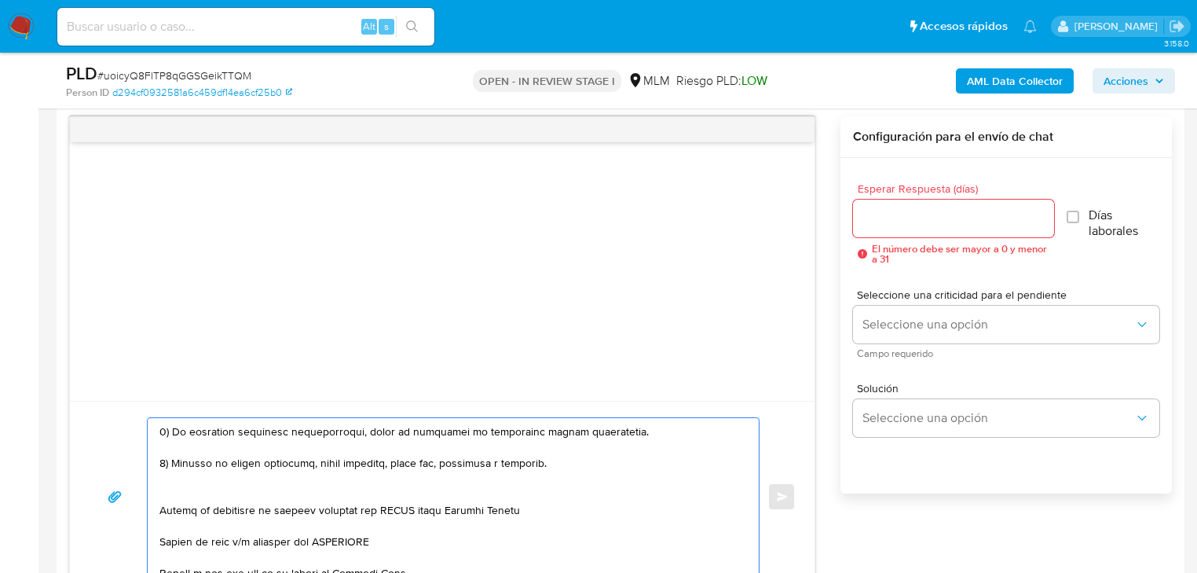
click at [178, 493] on textarea at bounding box center [449, 496] width 580 height 157
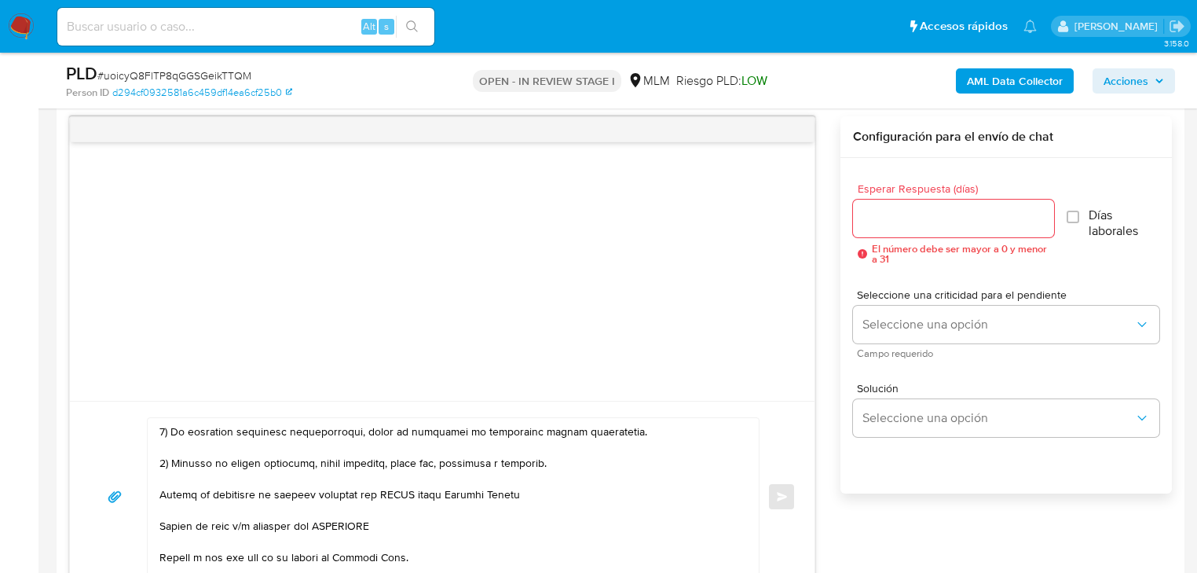
click at [159, 493] on div at bounding box center [449, 496] width 603 height 157
click at [160, 493] on textarea at bounding box center [449, 496] width 580 height 157
drag, startPoint x: 516, startPoint y: 500, endPoint x: 288, endPoint y: 488, distance: 229.0
click at [288, 488] on textarea at bounding box center [449, 496] width 580 height 157
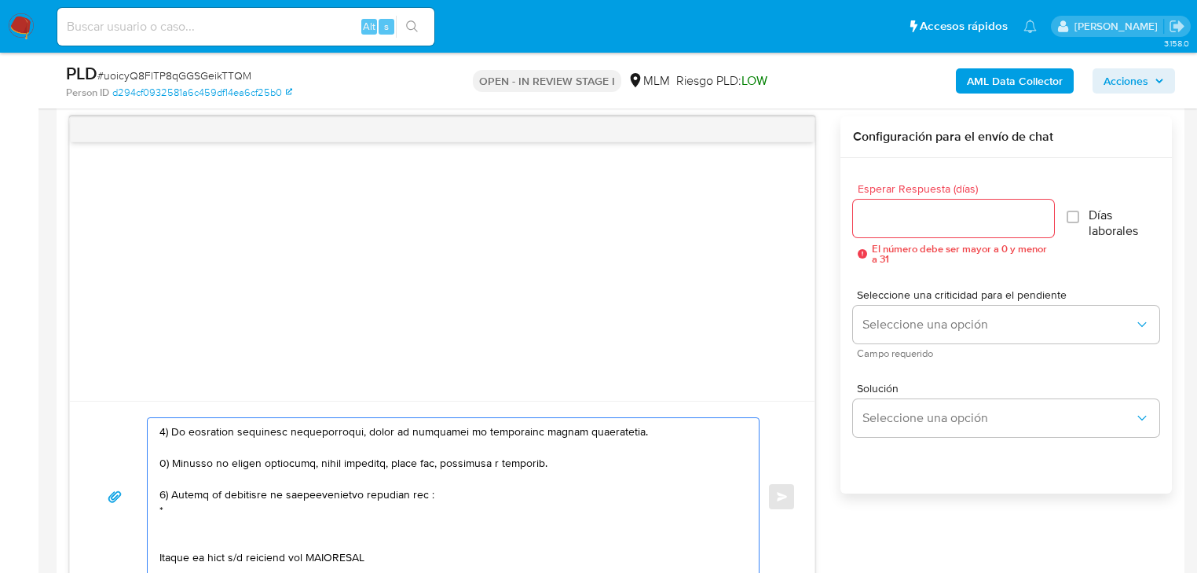
paste textarea "MANDALIBRE SA DE CV"
paste textarea "WUUNDENTOY DE [GEOGRAPHIC_DATA] SA DE CV"
drag, startPoint x: 358, startPoint y: 493, endPoint x: 405, endPoint y: 493, distance: 46.4
click at [382, 493] on textarea at bounding box center [449, 496] width 580 height 157
click at [421, 494] on textarea at bounding box center [449, 496] width 580 height 157
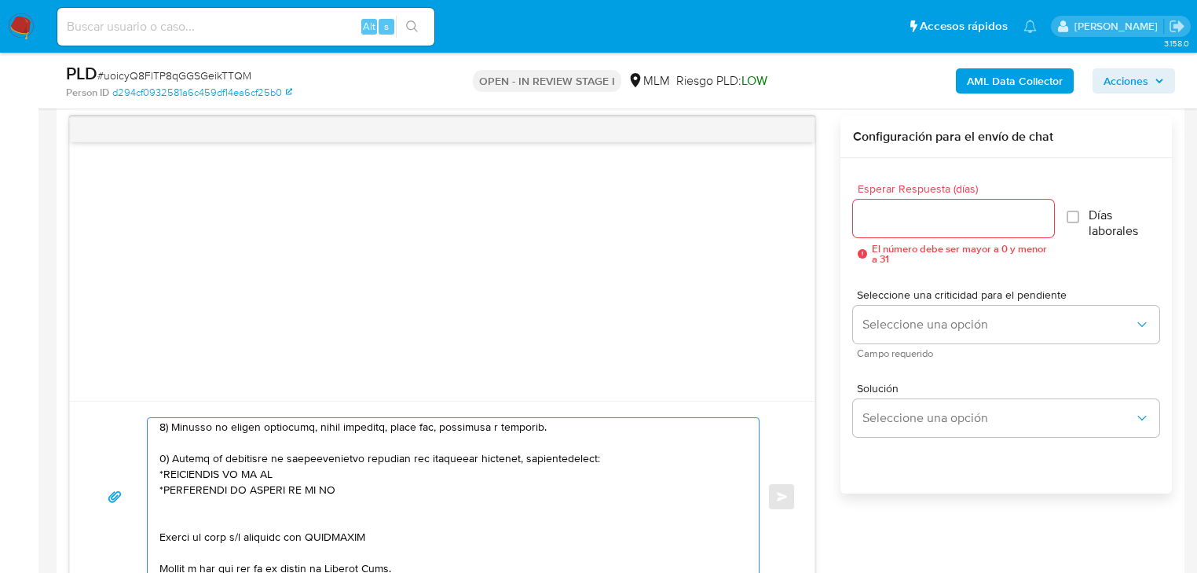
scroll to position [189, 0]
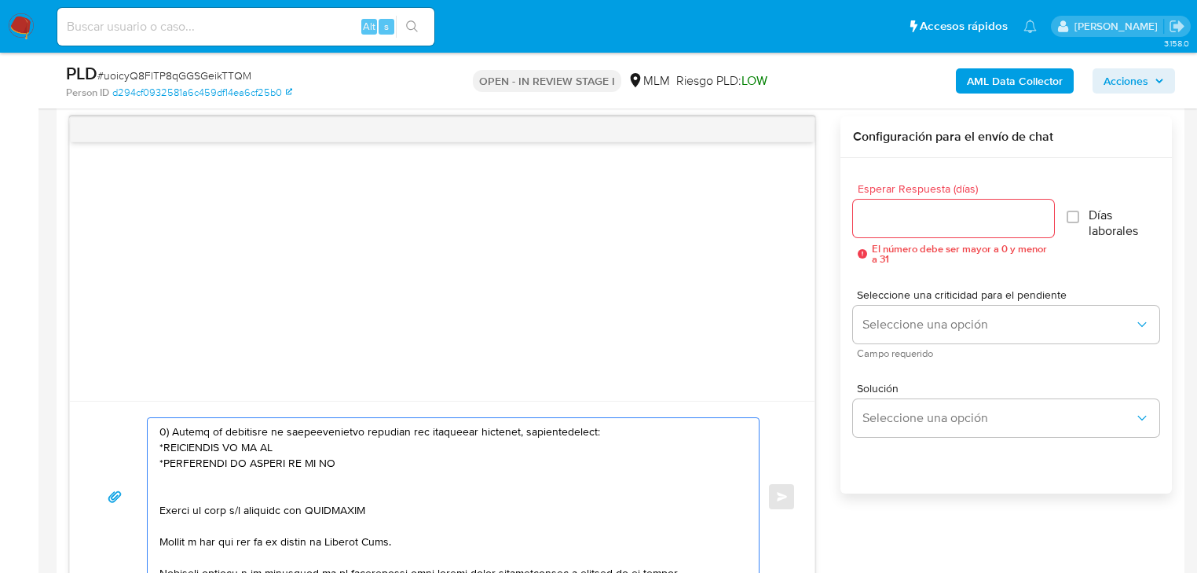
drag, startPoint x: 279, startPoint y: 496, endPoint x: 257, endPoint y: 493, distance: 22.2
click at [276, 496] on textarea at bounding box center [449, 496] width 580 height 157
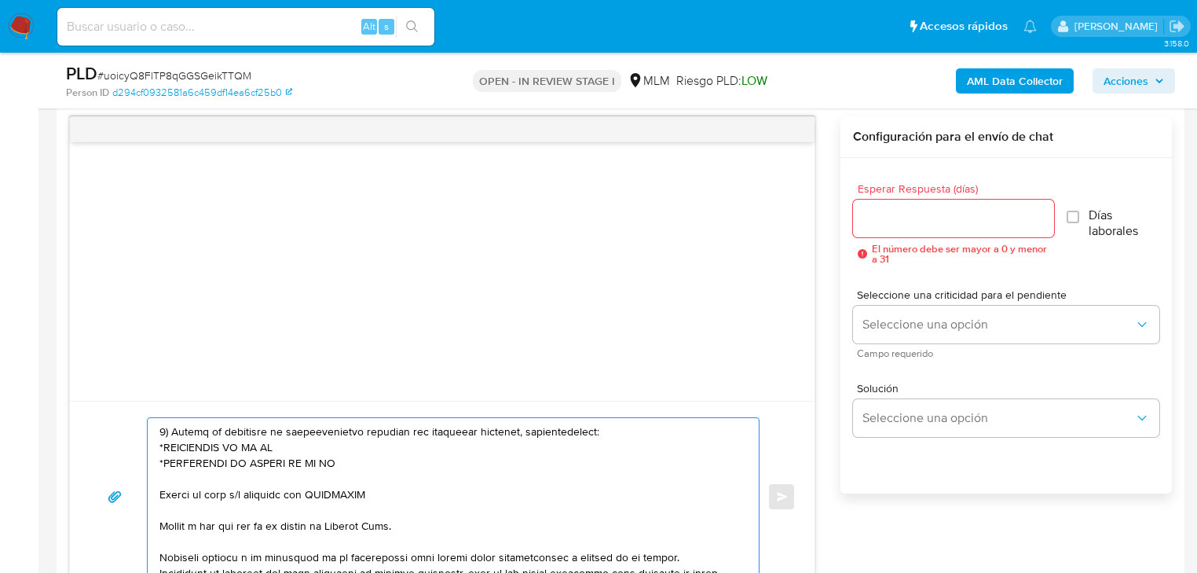
click at [162, 490] on textarea at bounding box center [449, 496] width 580 height 157
click at [389, 493] on textarea at bounding box center [449, 496] width 580 height 157
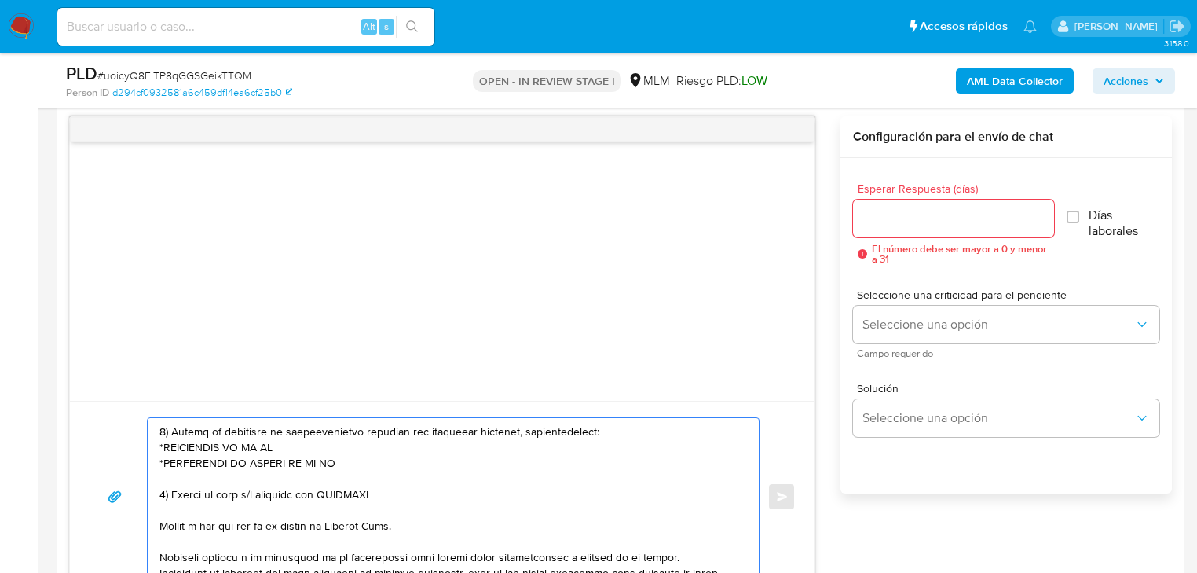
click at [376, 493] on textarea at bounding box center [449, 496] width 580 height 157
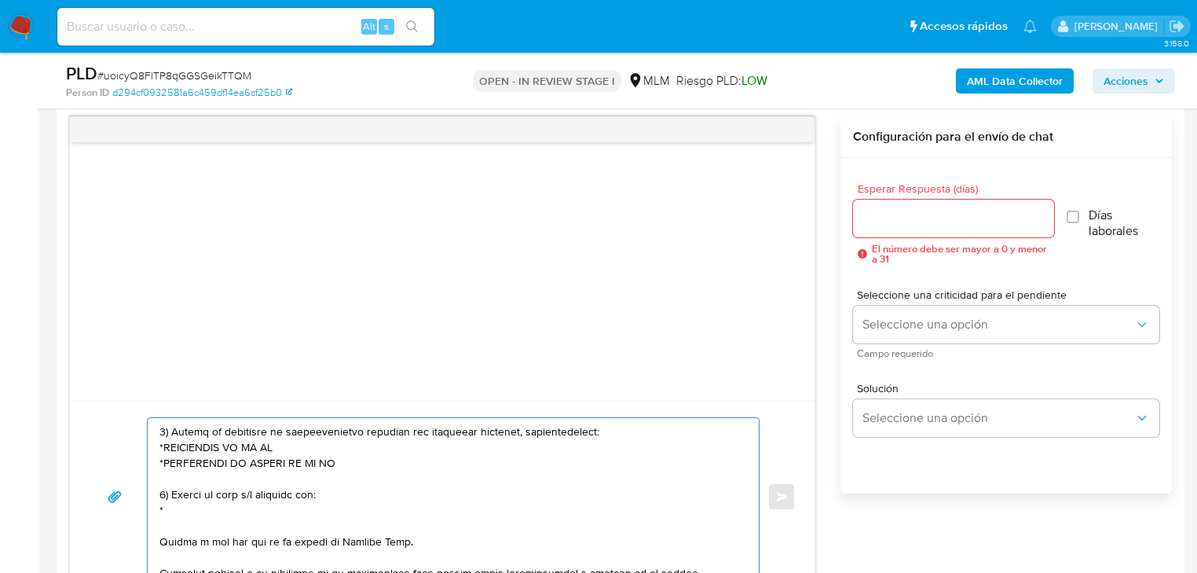
paste textarea "name: HILADOS ALTARIA || alias:"
drag, startPoint x: 333, startPoint y: 511, endPoint x: 280, endPoint y: 503, distance: 54.0
click at [299, 504] on textarea at bounding box center [449, 496] width 580 height 157
drag, startPoint x: 195, startPoint y: 508, endPoint x: 167, endPoint y: 508, distance: 28.3
click at [167, 508] on textarea at bounding box center [449, 496] width 580 height 157
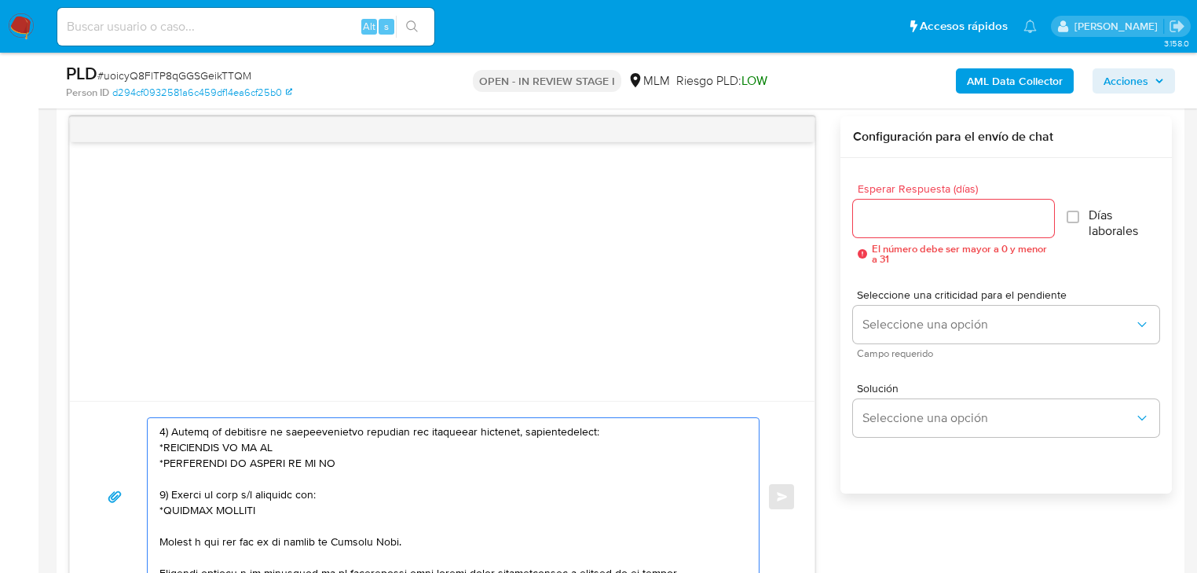
click at [270, 511] on textarea at bounding box center [449, 496] width 580 height 157
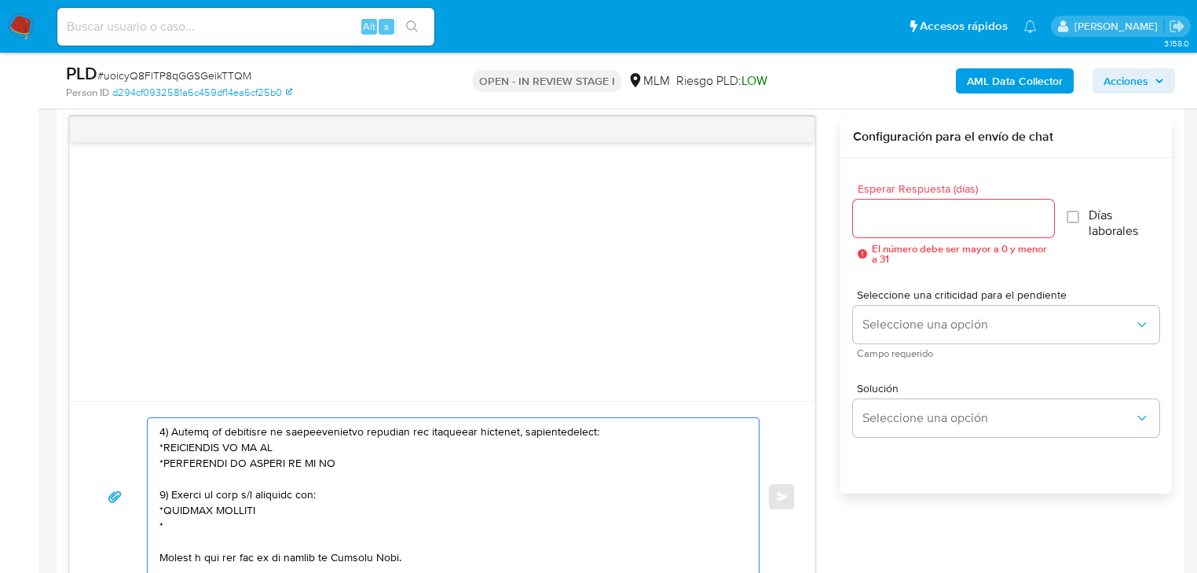
paste textarea "name: TEJIDO Y CORTE || alias:"
drag, startPoint x: 198, startPoint y: 519, endPoint x: 167, endPoint y: 522, distance: 31.6
click at [167, 522] on textarea at bounding box center [449, 496] width 580 height 157
drag, startPoint x: 285, startPoint y: 519, endPoint x: 247, endPoint y: 521, distance: 38.5
click at [247, 521] on textarea at bounding box center [449, 496] width 580 height 157
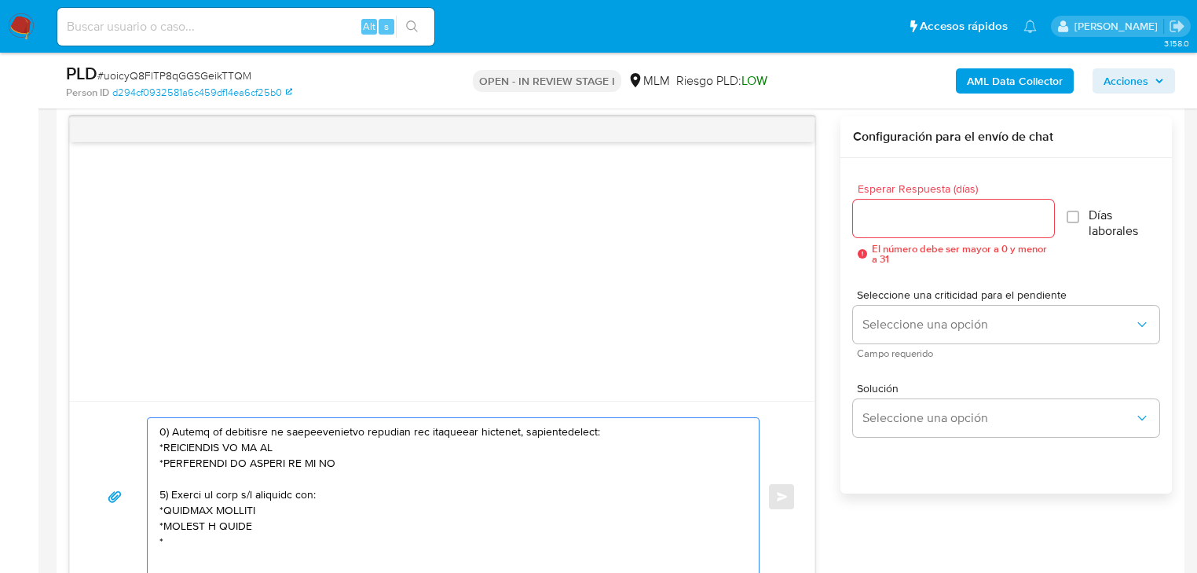
paste textarea "name: PEIDEY BANKAOOL || alias:"
drag, startPoint x: 197, startPoint y: 540, endPoint x: 170, endPoint y: 539, distance: 27.5
drag, startPoint x: 305, startPoint y: 546, endPoint x: 264, endPoint y: 544, distance: 40.9
click at [264, 544] on textarea at bounding box center [449, 496] width 580 height 157
paste textarea "name: MASTER POPN || alias:"
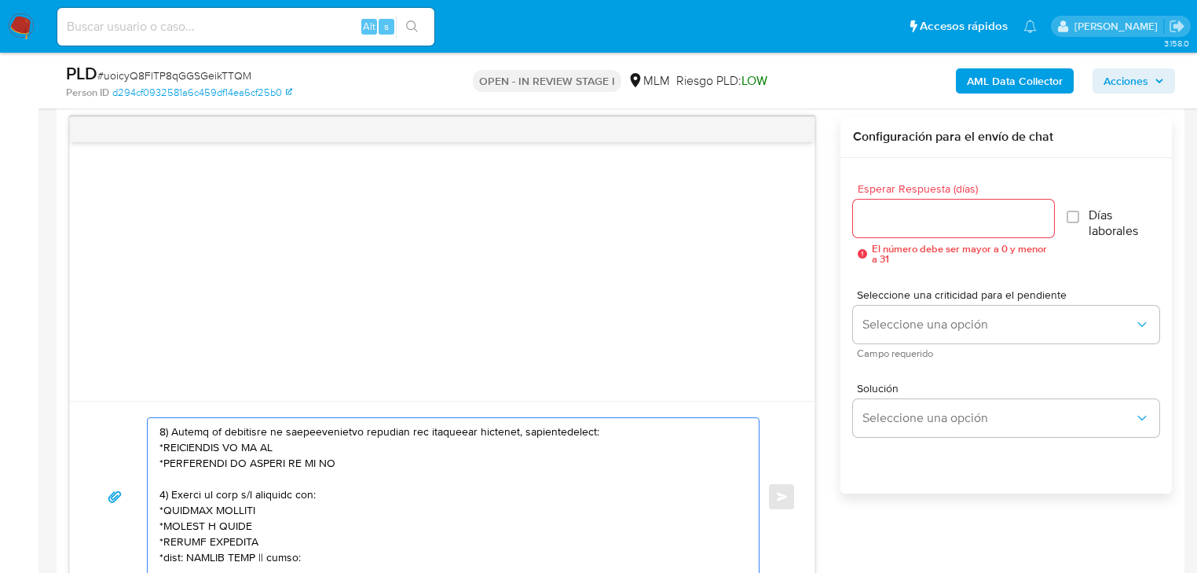
drag, startPoint x: 196, startPoint y: 551, endPoint x: 244, endPoint y: 549, distance: 48.7
click at [167, 553] on textarea at bounding box center [449, 496] width 580 height 157
drag, startPoint x: 296, startPoint y: 553, endPoint x: 244, endPoint y: 556, distance: 52.7
click at [245, 556] on textarea at bounding box center [449, 496] width 580 height 157
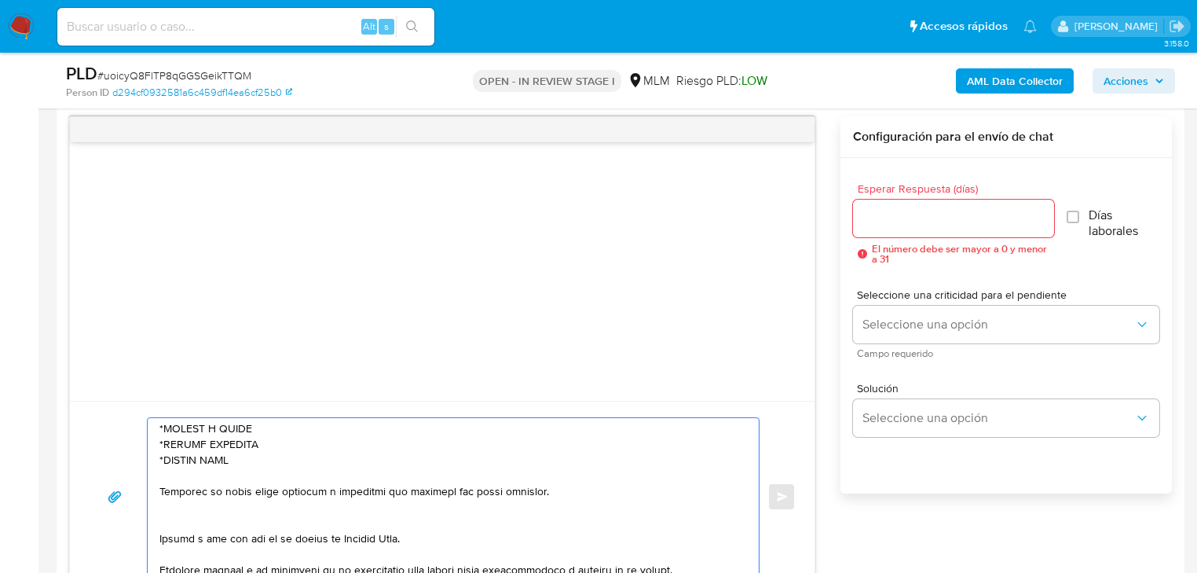
scroll to position [314, 0]
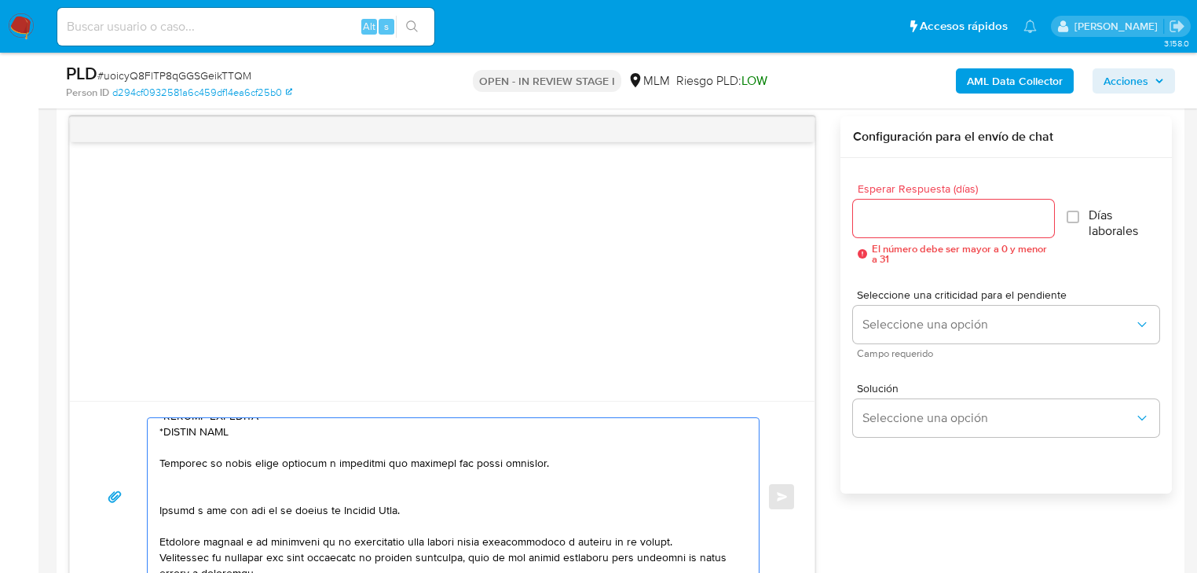
click at [211, 497] on textarea at bounding box center [449, 496] width 580 height 157
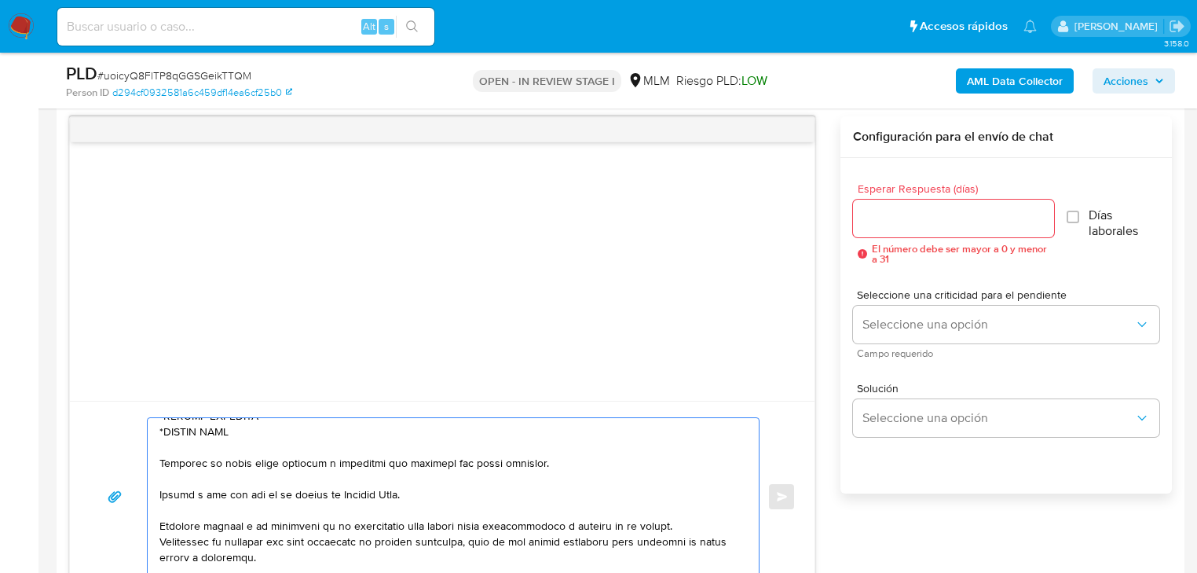
drag, startPoint x: 443, startPoint y: 495, endPoint x: 178, endPoint y: 504, distance: 264.9
click at [142, 496] on div "Enviar" at bounding box center [442, 496] width 707 height 159
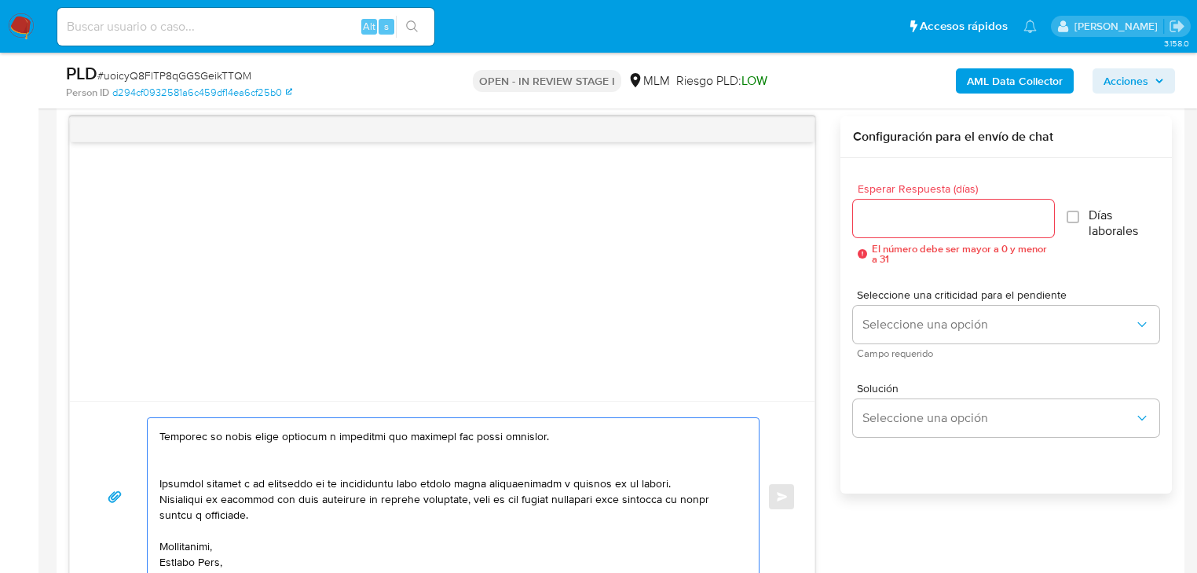
scroll to position [357, 0]
click at [220, 555] on textarea at bounding box center [449, 496] width 580 height 157
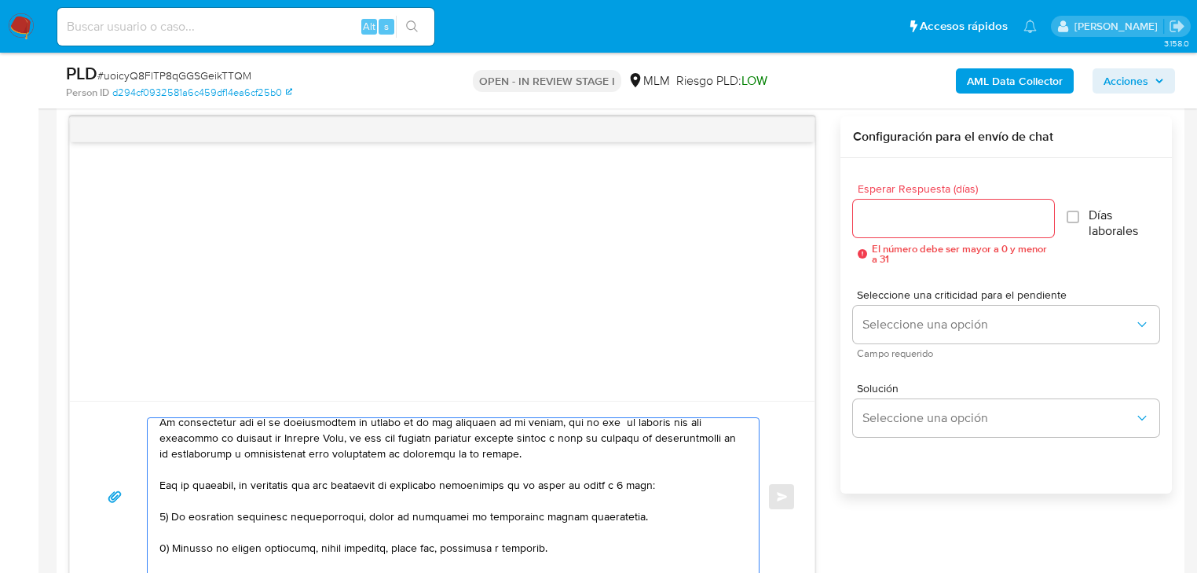
scroll to position [63, 0]
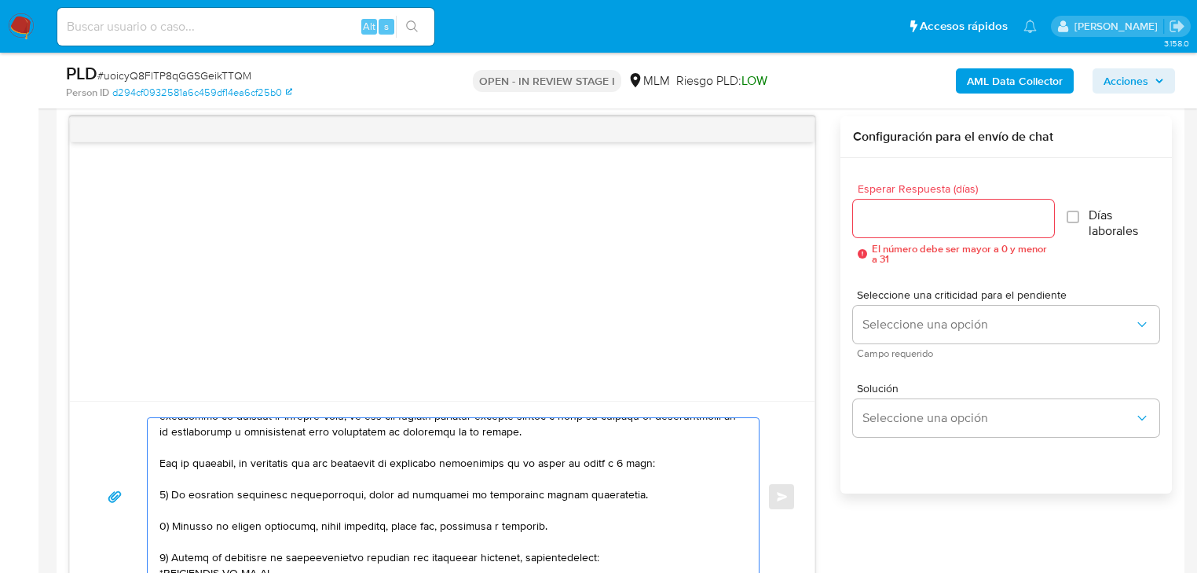
click at [607, 490] on textarea at bounding box center [449, 496] width 580 height 157
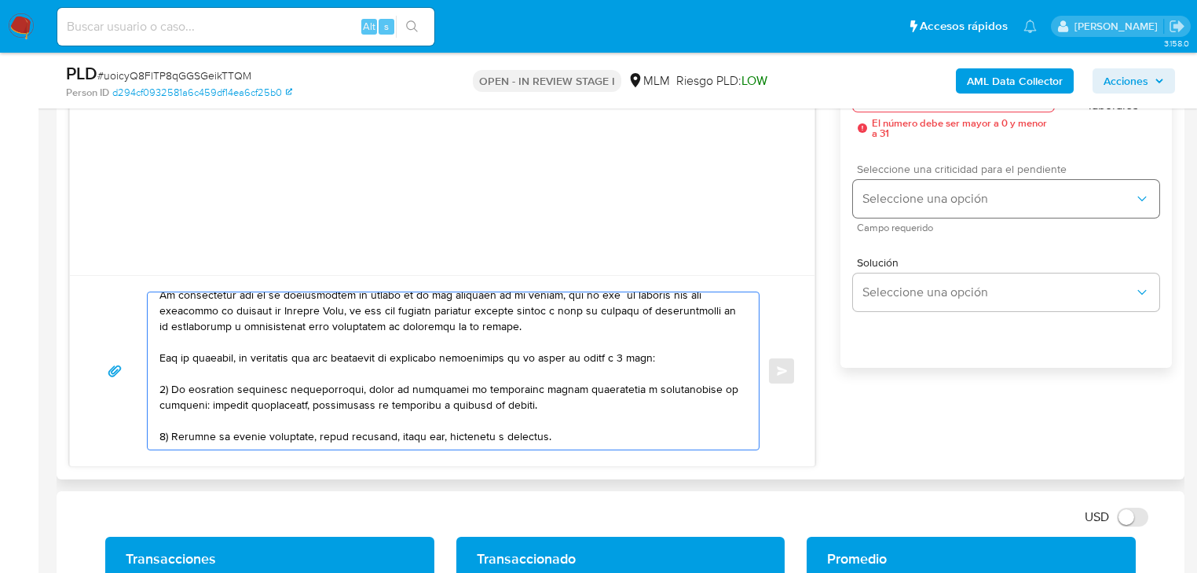
scroll to position [748, 0]
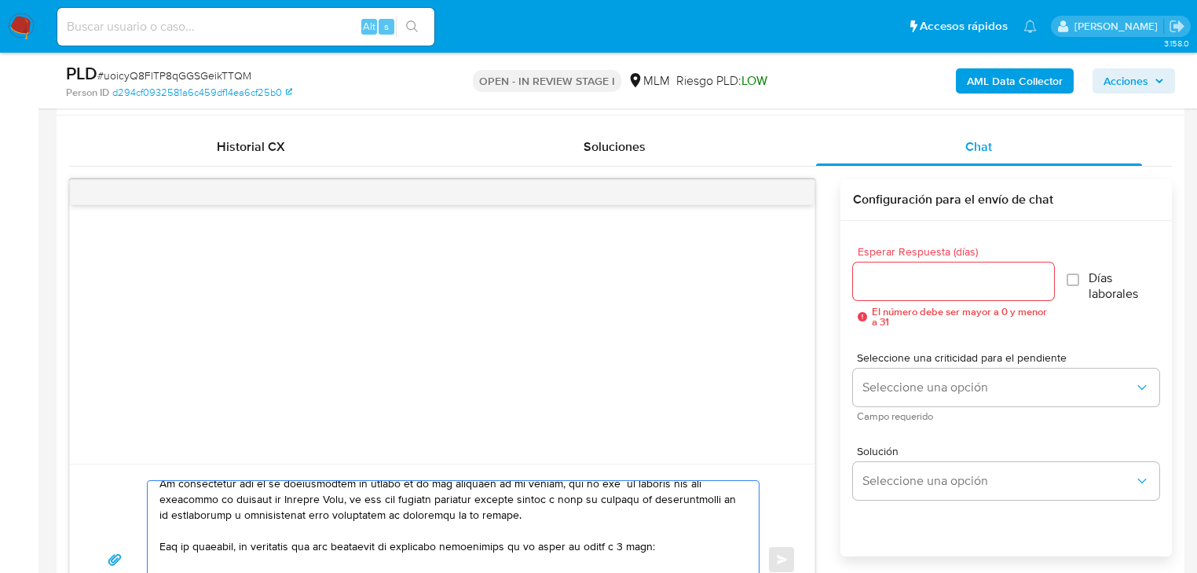
type textarea "Estimado Cliente, Te comunicamos que se ha identificado un cambio en el uso hab…"
click at [874, 299] on div "Esperar Respuesta (días) El número debe ser mayor a 0 y menor a 31" at bounding box center [953, 286] width 201 height 81
click at [878, 286] on input "Esperar Respuesta (días)" at bounding box center [953, 281] width 201 height 20
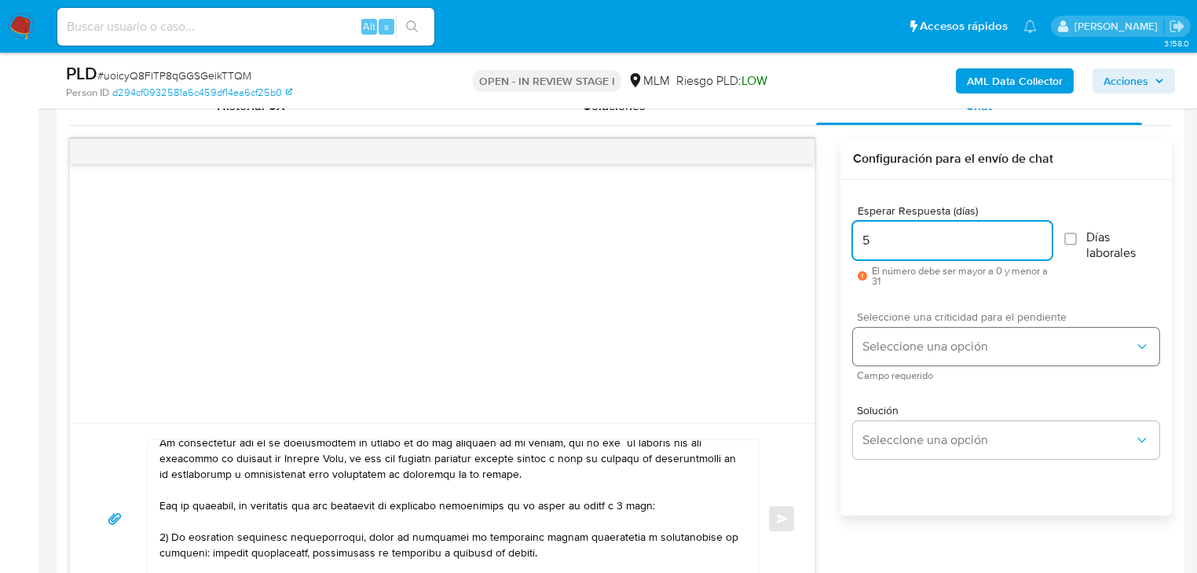
scroll to position [811, 0]
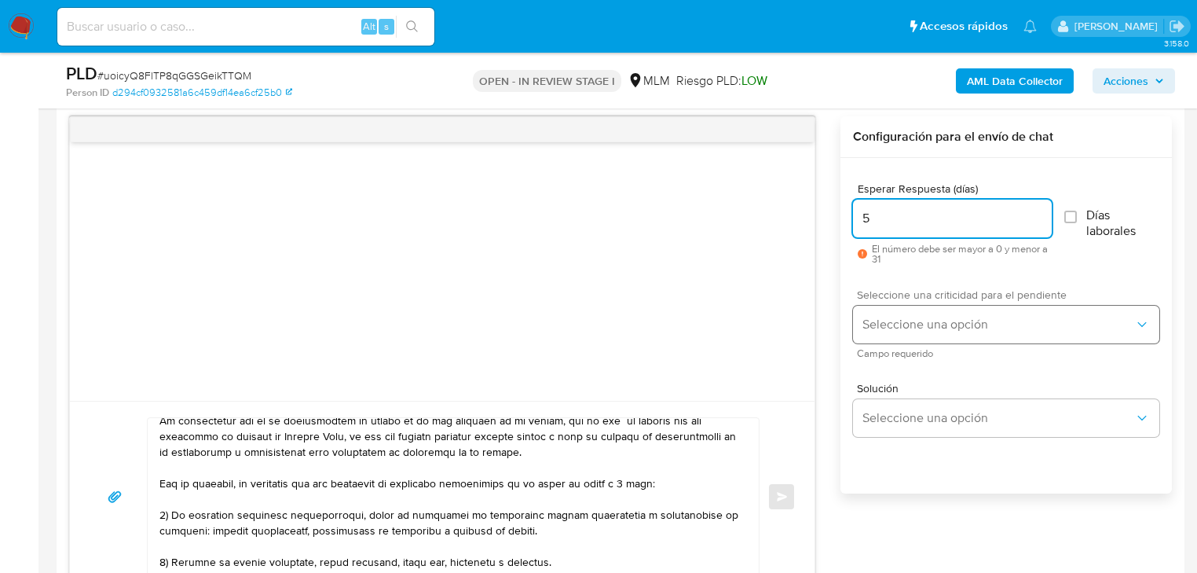
type input "5"
click at [893, 318] on span "Seleccione una opción" at bounding box center [999, 325] width 272 height 16
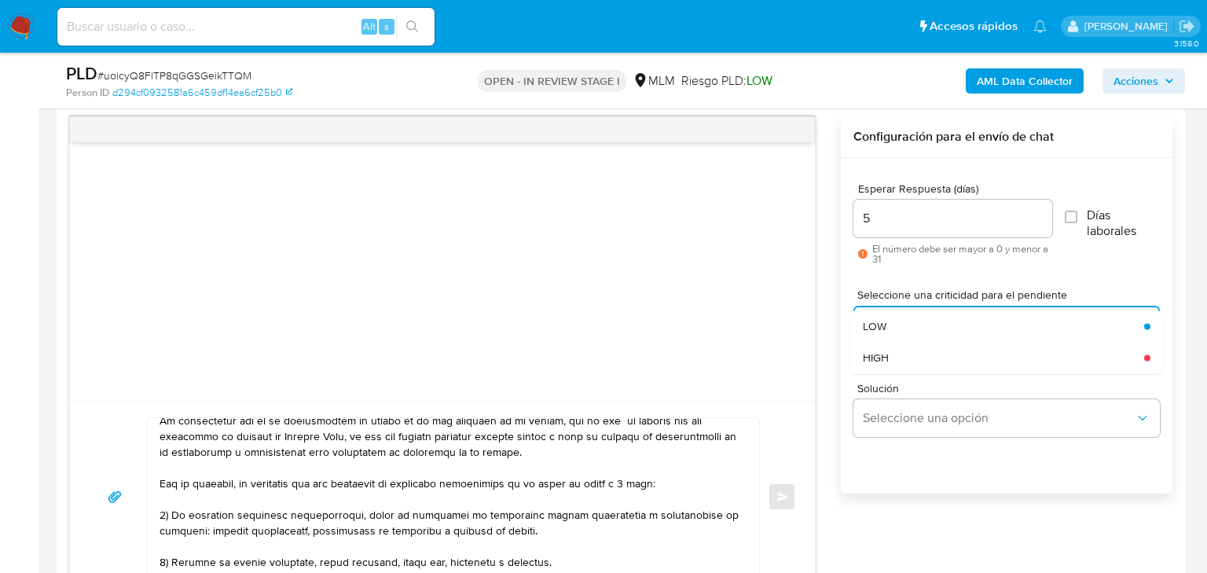
drag, startPoint x: 900, startPoint y: 362, endPoint x: 823, endPoint y: 328, distance: 83.7
click at [900, 362] on div "HIGH" at bounding box center [1003, 357] width 281 height 31
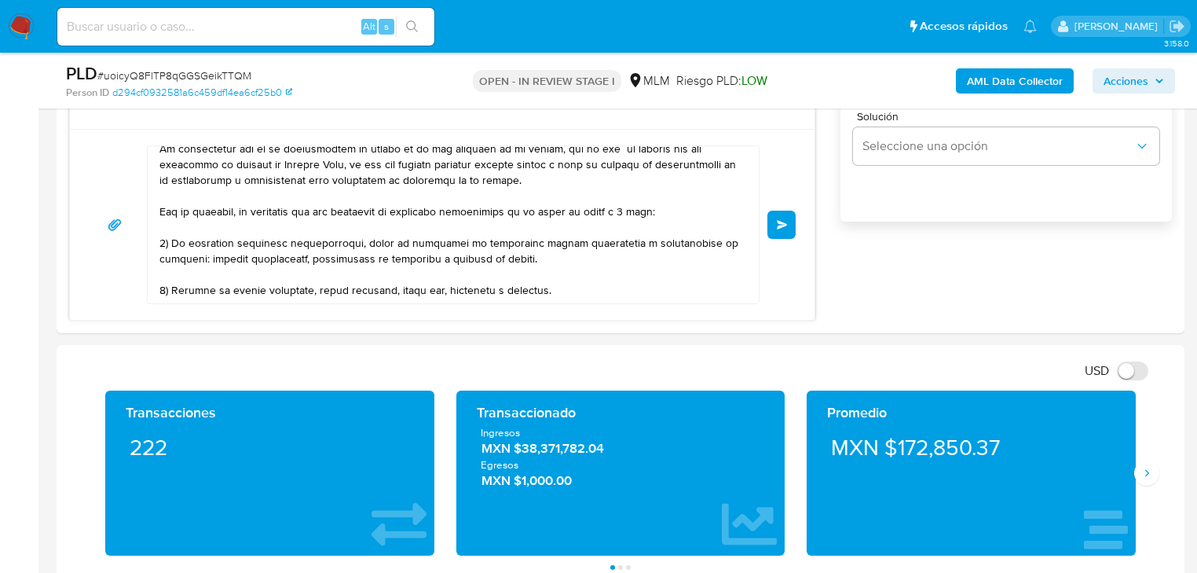
scroll to position [1125, 0]
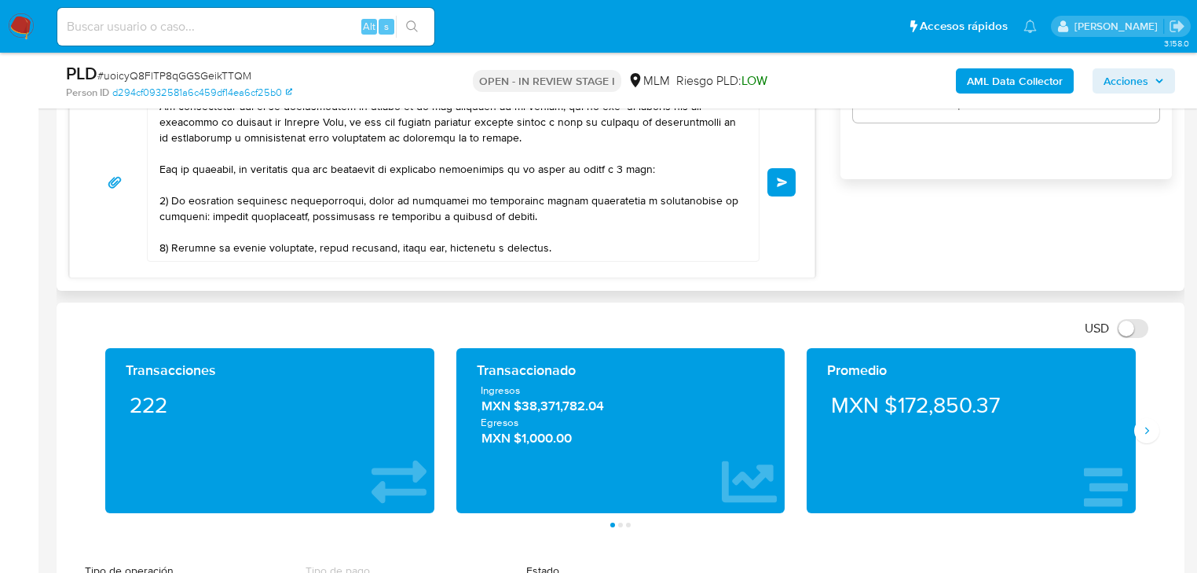
click at [790, 182] on button "Enviar" at bounding box center [782, 182] width 28 height 28
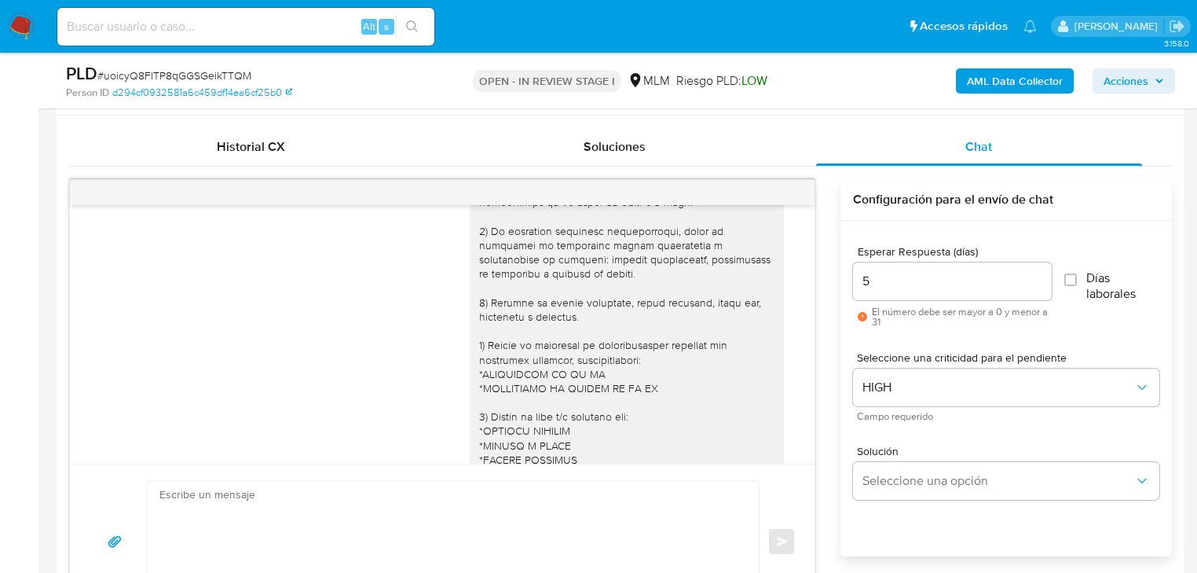
scroll to position [167, 0]
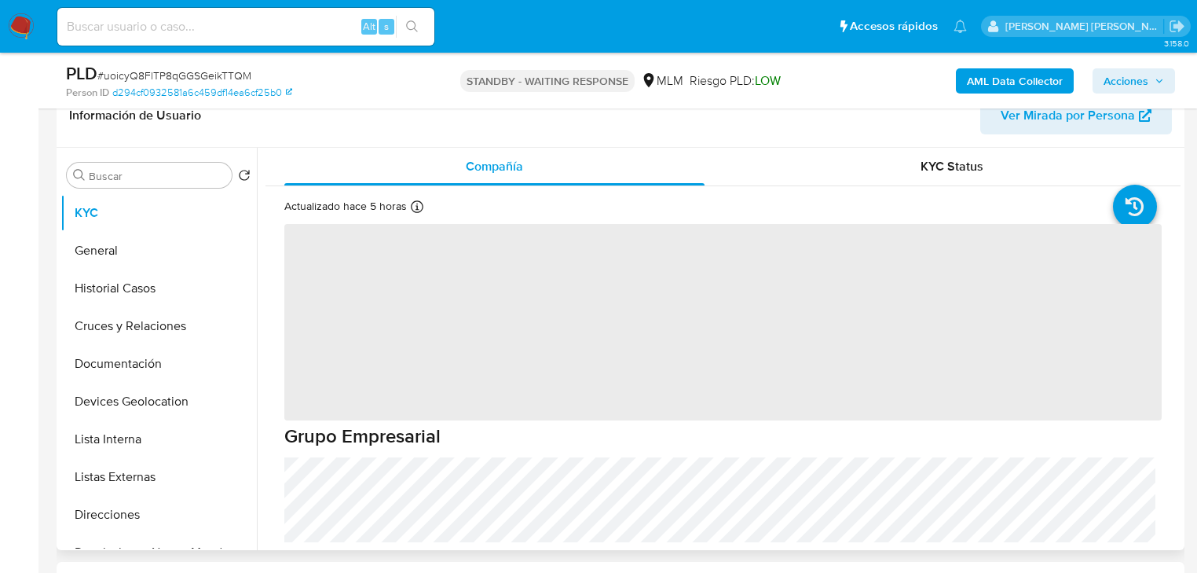
scroll to position [314, 0]
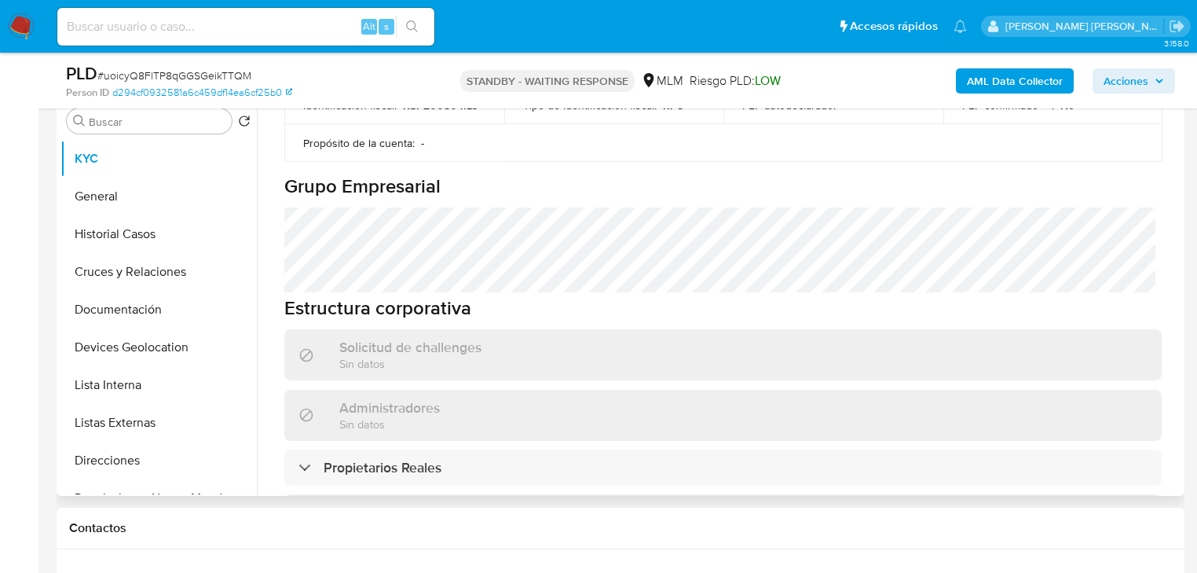
select select "10"
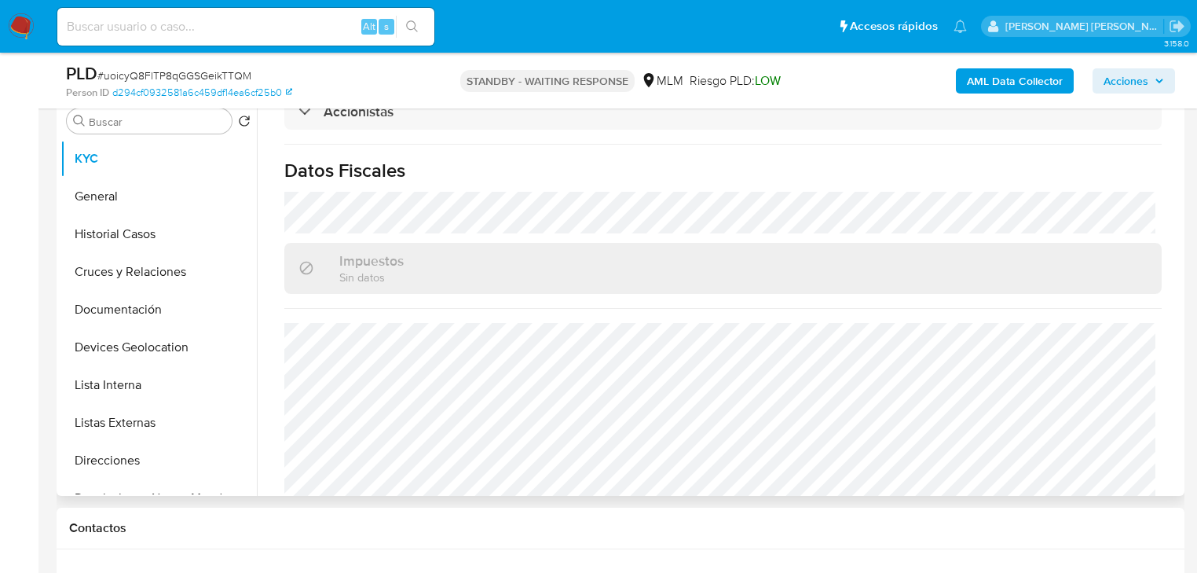
scroll to position [1196, 0]
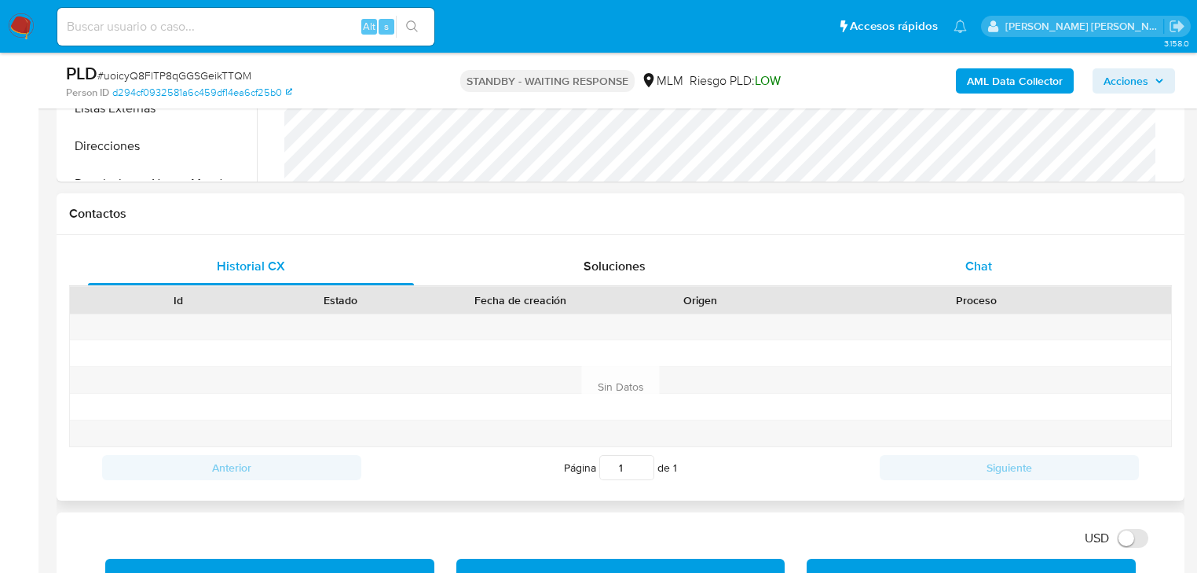
drag, startPoint x: 996, startPoint y: 270, endPoint x: 962, endPoint y: 278, distance: 35.5
click at [996, 266] on div "Chat" at bounding box center [979, 266] width 326 height 38
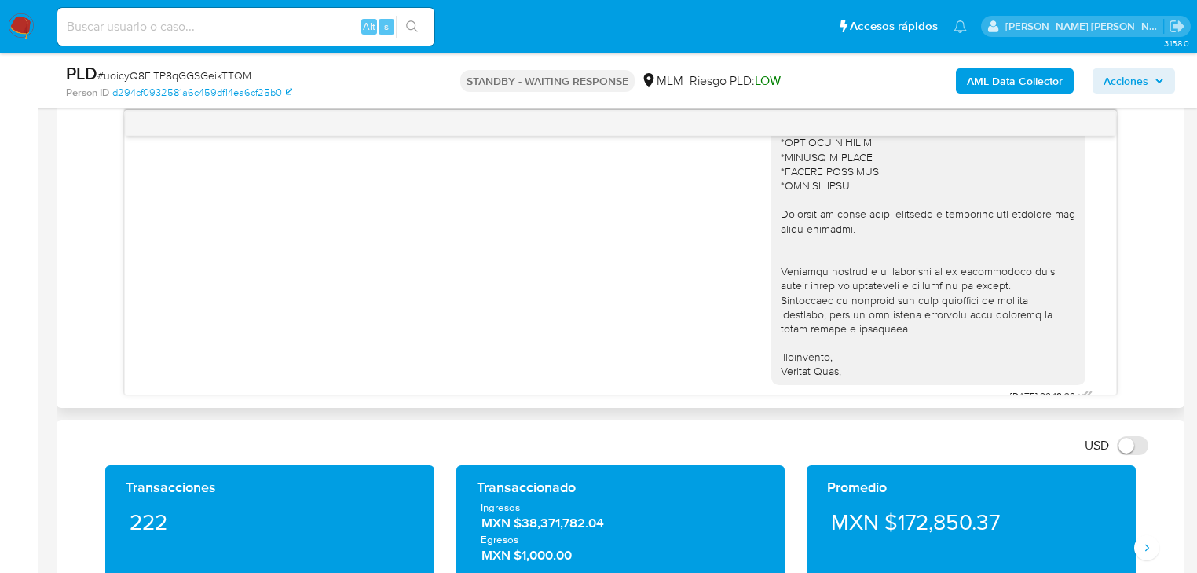
scroll to position [418, 0]
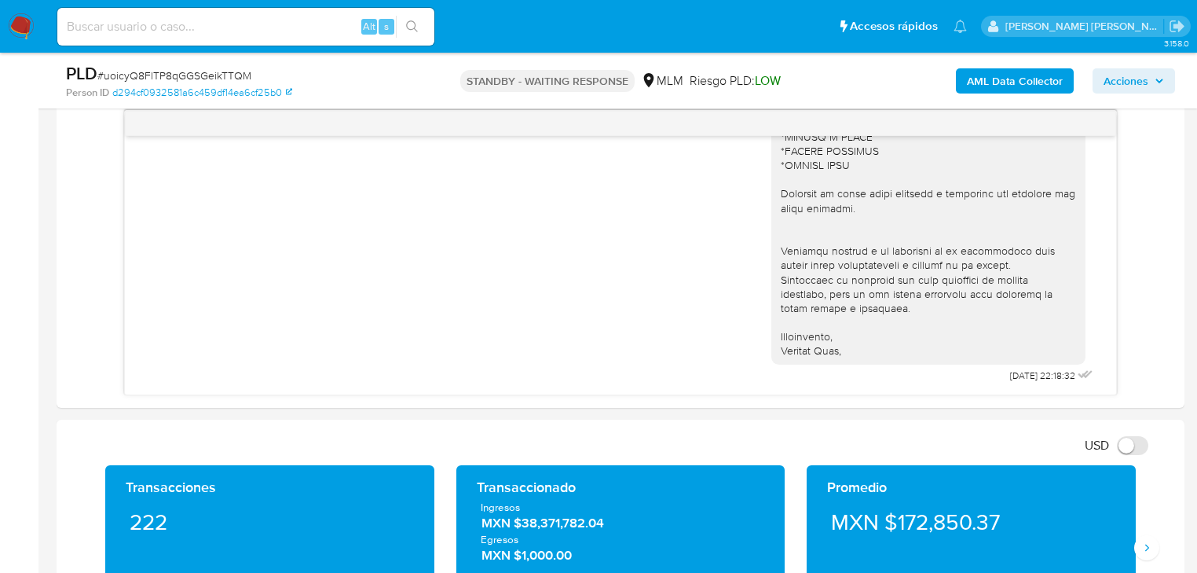
click at [245, 20] on input at bounding box center [245, 26] width 377 height 20
paste input "83m7jlFvsCU1XnBPJs0xi46C"
type input "83m7jlFvsCU1XnBPJs0xi46C"
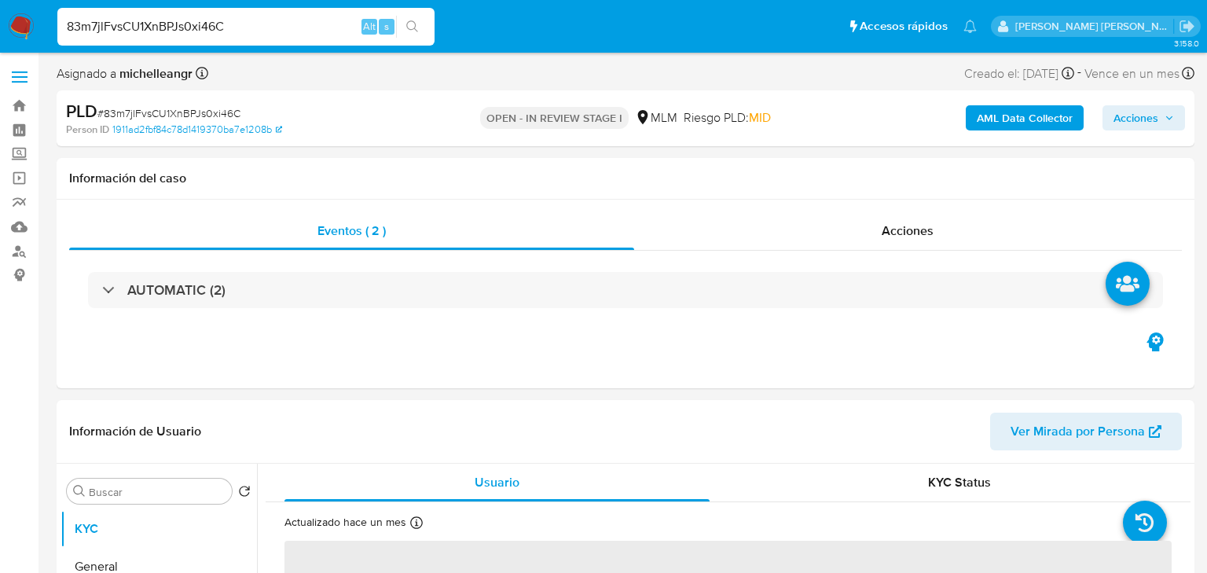
select select "10"
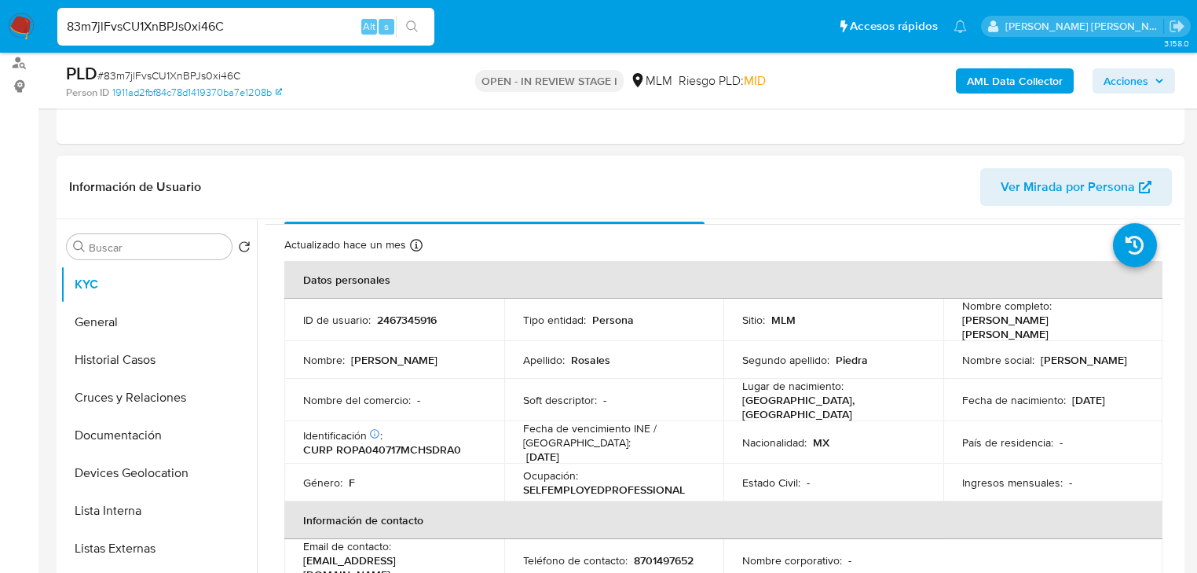
scroll to position [63, 0]
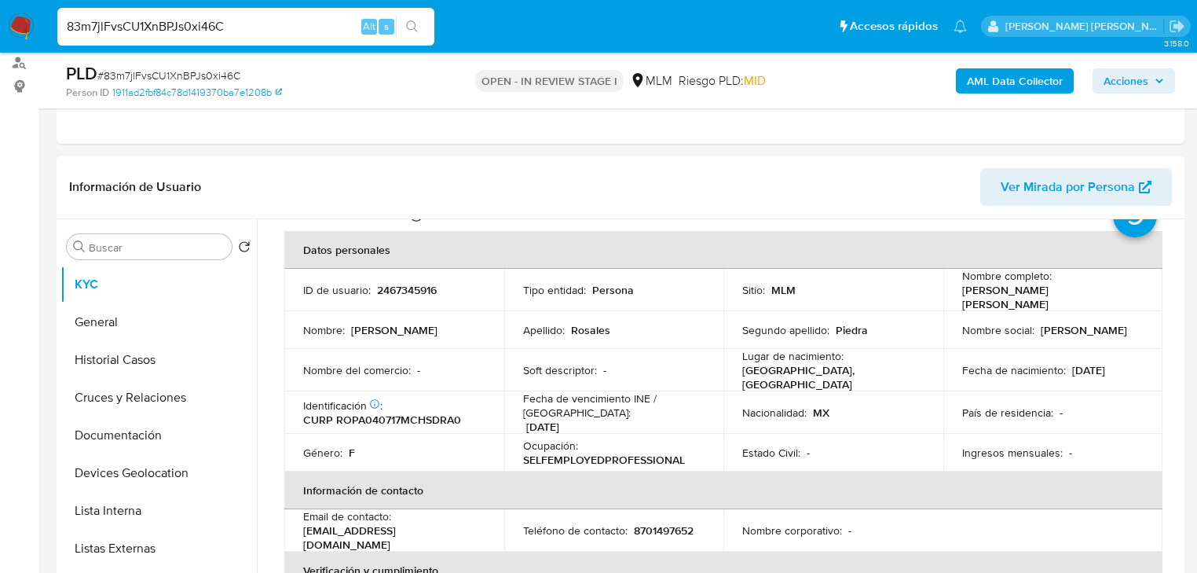
drag, startPoint x: 854, startPoint y: 368, endPoint x: 816, endPoint y: 355, distance: 40.0
click at [854, 368] on div "Lugar de nacimiento : MEXICO, CHIHUAHUA" at bounding box center [833, 370] width 182 height 42
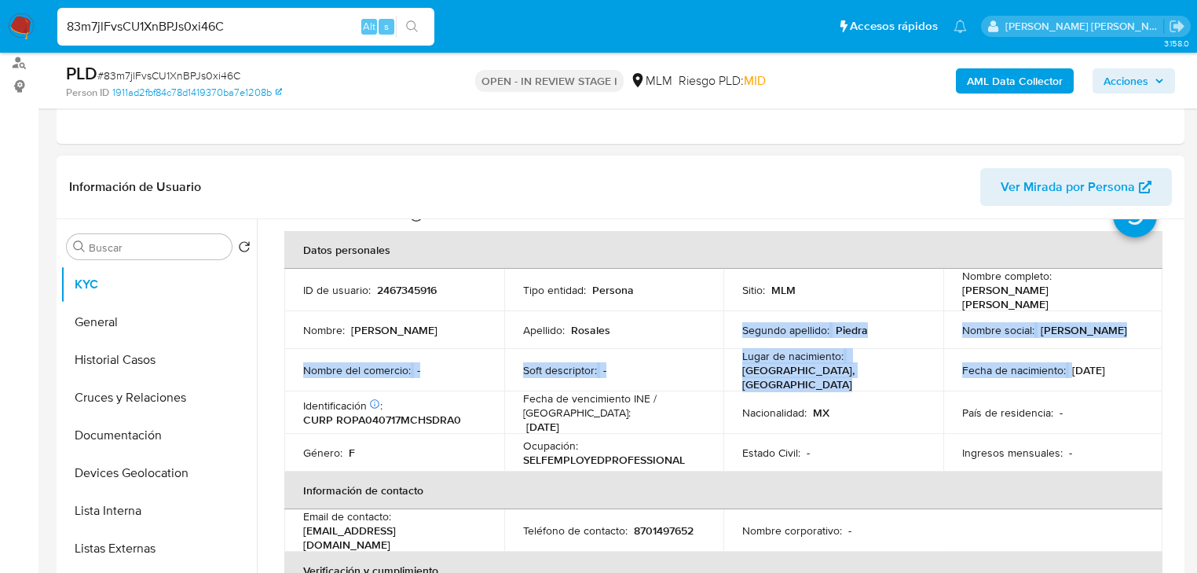
drag, startPoint x: 673, startPoint y: 326, endPoint x: 1119, endPoint y: 354, distance: 447.2
click at [1119, 354] on tbody "ID de usuario : 2467345916 Tipo entidad : Persona Sitio : MLM Nombre completo :…" at bounding box center [723, 370] width 878 height 203
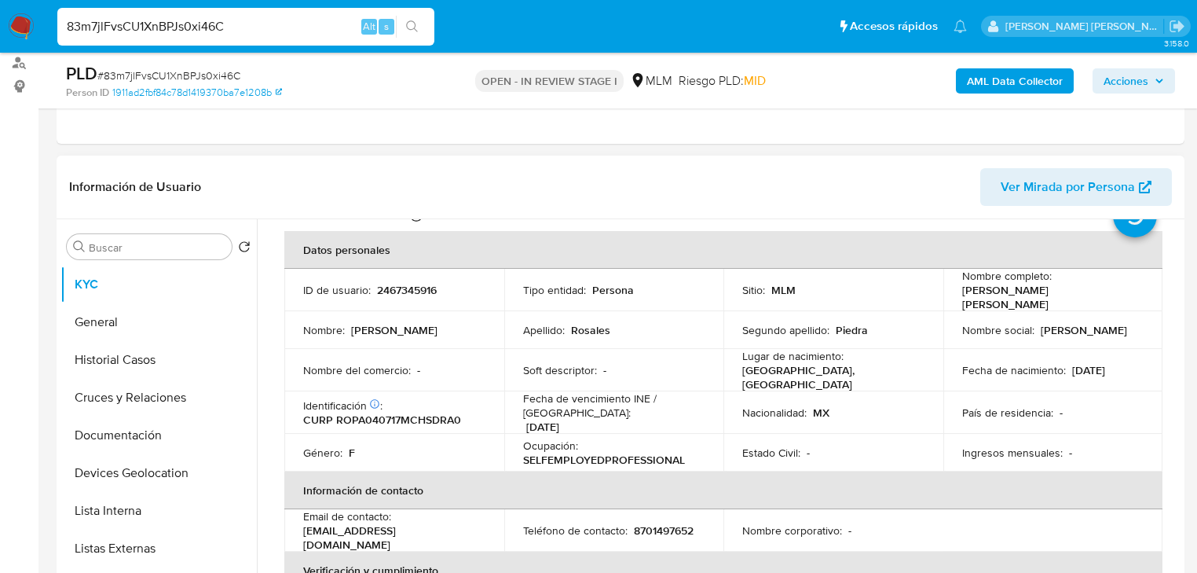
click at [987, 413] on td "País de residencia : -" at bounding box center [1054, 412] width 220 height 42
click at [1079, 323] on div "Nombre social : daniel" at bounding box center [1053, 330] width 182 height 14
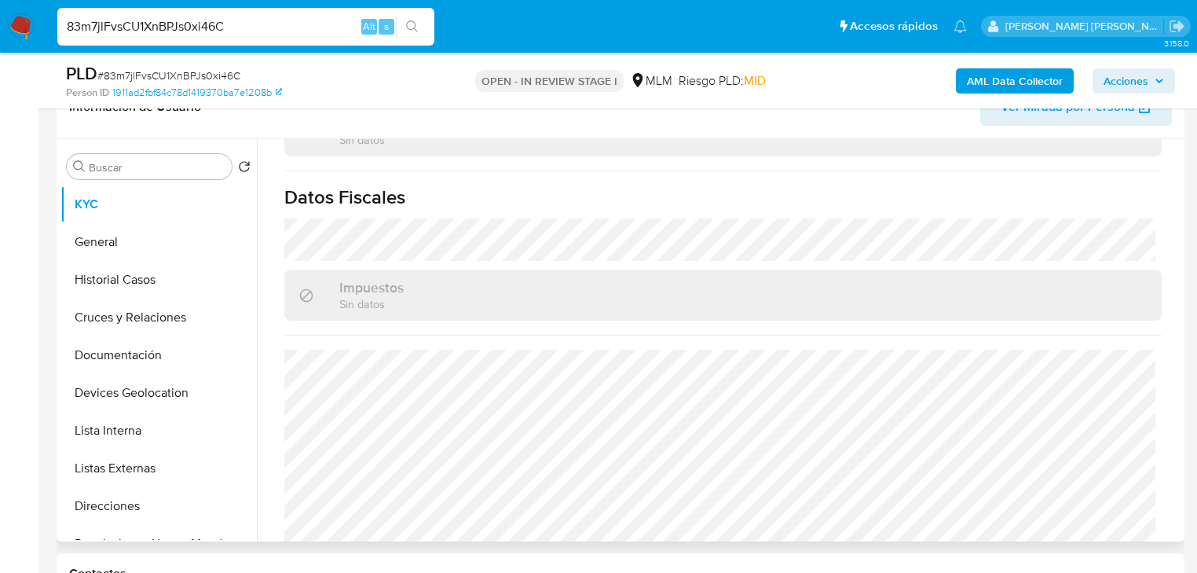
scroll to position [314, 0]
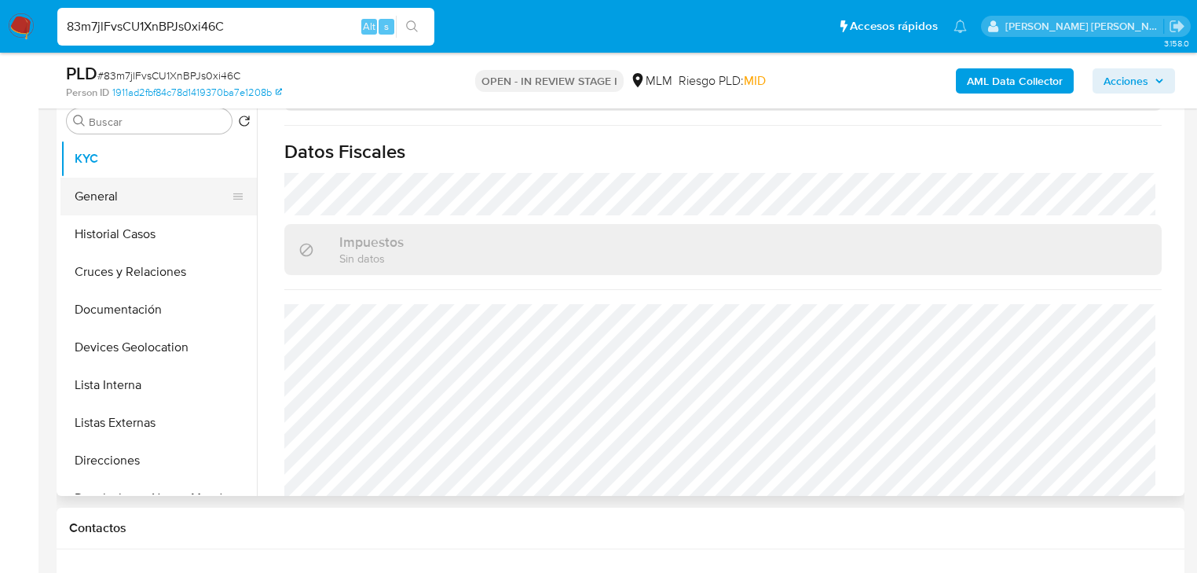
click at [163, 182] on button "General" at bounding box center [152, 197] width 184 height 38
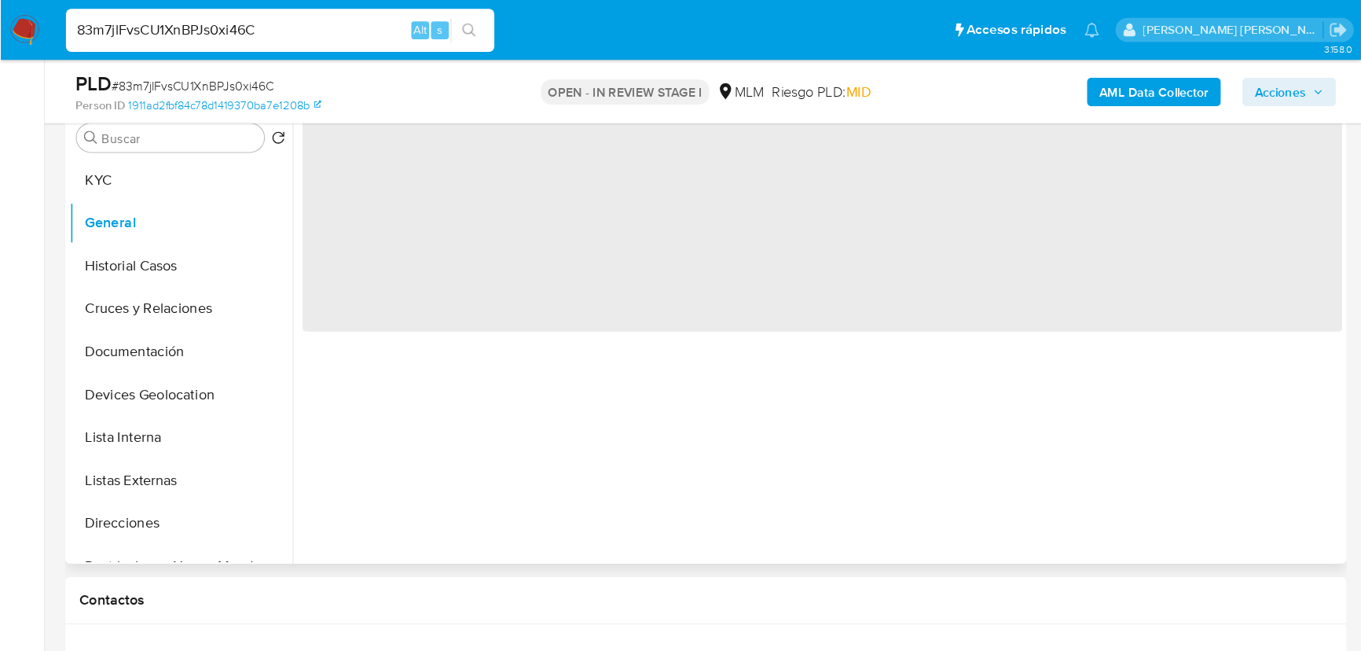
scroll to position [0, 0]
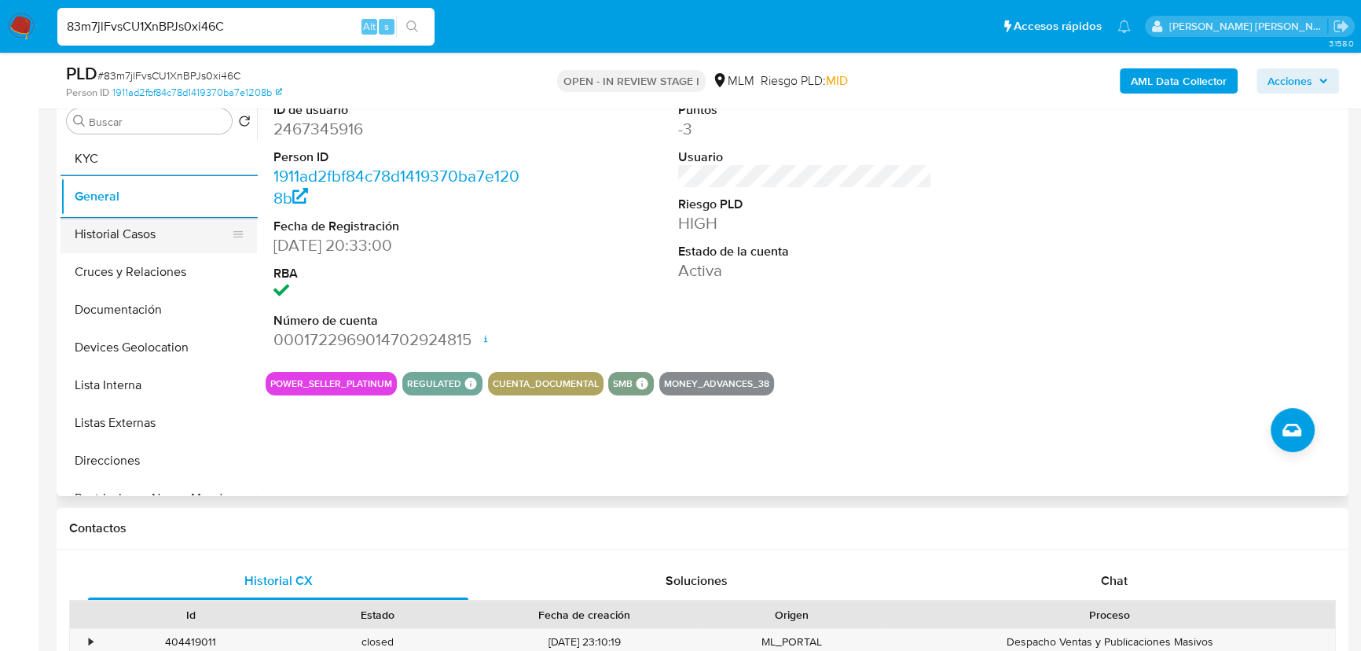
click at [148, 234] on button "Historial Casos" at bounding box center [152, 234] width 184 height 38
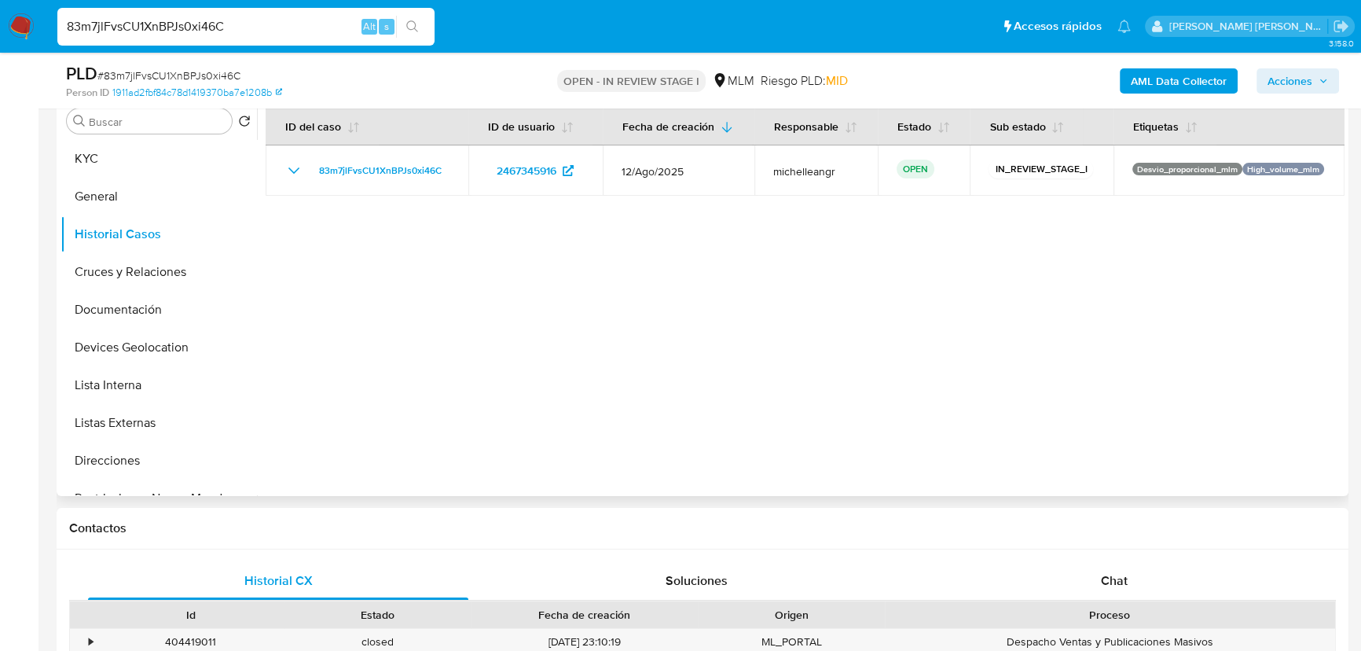
drag, startPoint x: 772, startPoint y: 244, endPoint x: 798, endPoint y: 227, distance: 30.7
click at [773, 242] on div at bounding box center [800, 294] width 1087 height 402
click at [156, 280] on button "Cruces y Relaciones" at bounding box center [152, 272] width 184 height 38
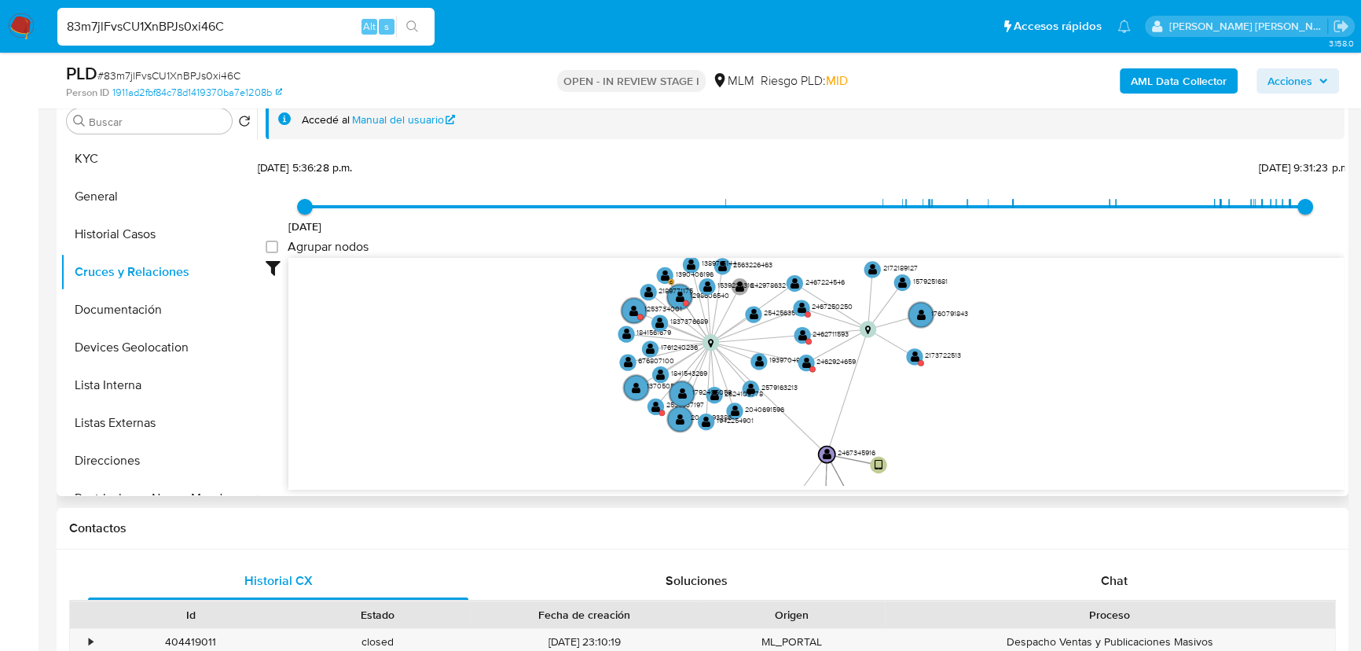
drag, startPoint x: 712, startPoint y: 345, endPoint x: 571, endPoint y: 372, distance: 143.3
click at [572, 372] on icon "user-2467345916  2467345916 device-6837abdf59796620917fcc19  user-1240972749 …" at bounding box center [816, 372] width 1056 height 228
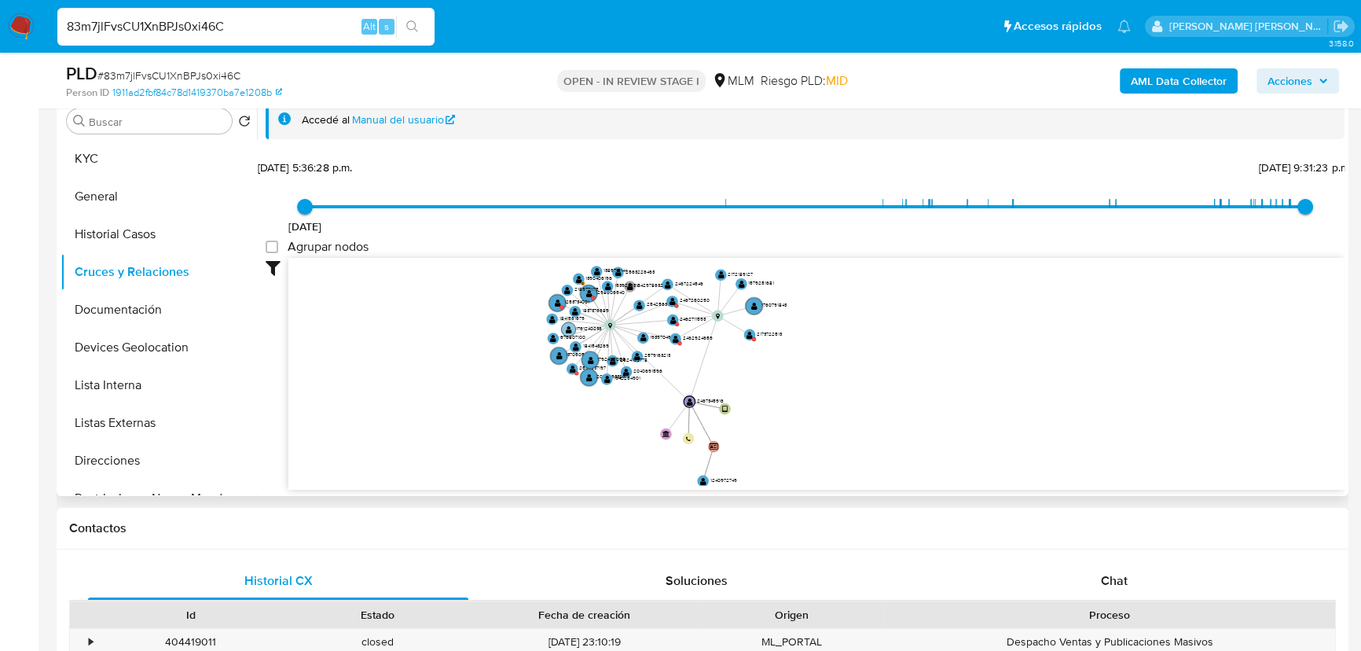
drag, startPoint x: 534, startPoint y: 361, endPoint x: 566, endPoint y: 328, distance: 45.0
click at [511, 314] on icon "user-2467345916  2467345916 device-6837abdf59796620917fcc19  user-1240972749 …" at bounding box center [816, 372] width 1056 height 228
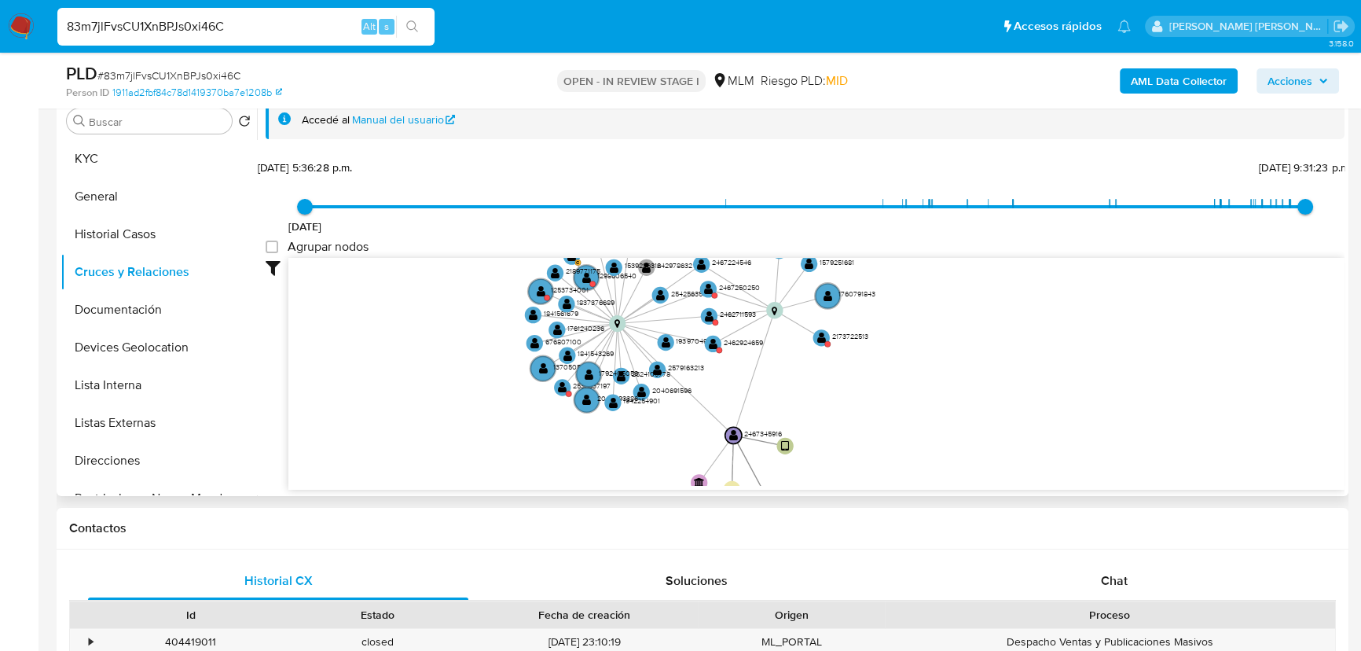
drag, startPoint x: 878, startPoint y: 405, endPoint x: 883, endPoint y: 422, distance: 17.4
click at [883, 422] on icon "user-2467345916  2467345916 device-6837abdf59796620917fcc19  user-1240972749 …" at bounding box center [816, 372] width 1056 height 228
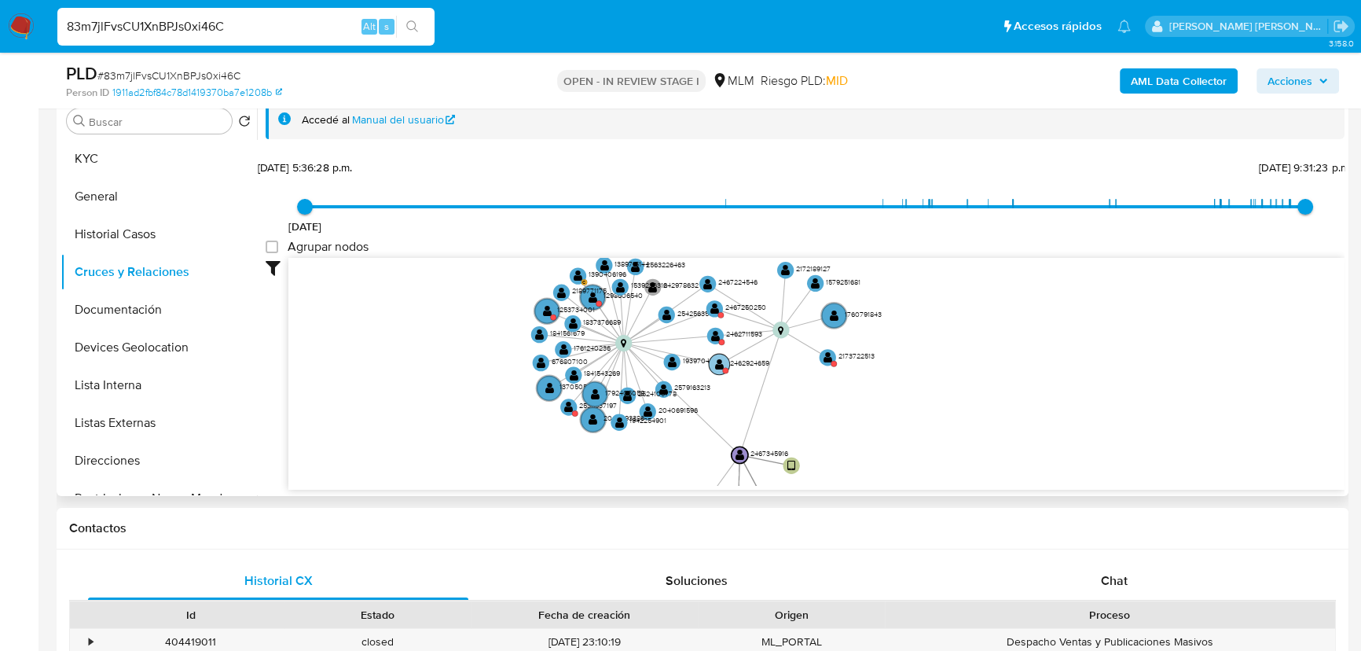
click at [722, 361] on text "" at bounding box center [719, 363] width 9 height 12
click at [717, 365] on text "" at bounding box center [719, 365] width 9 height 12
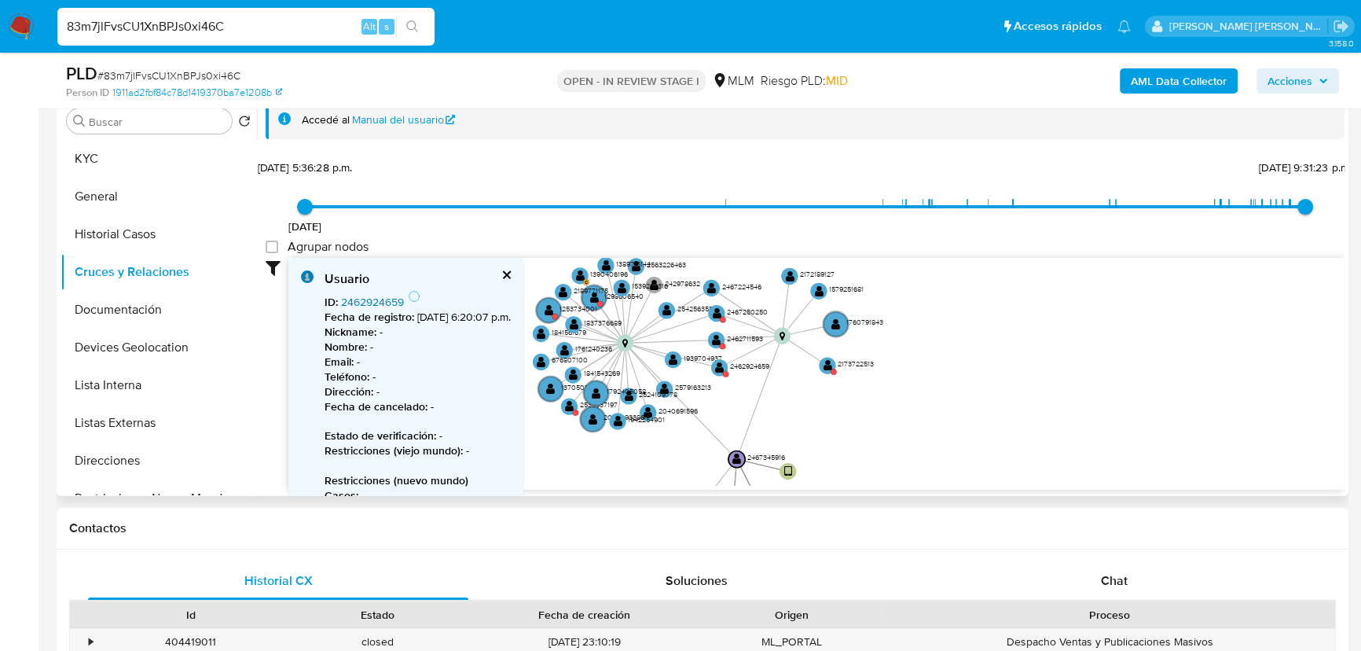
click at [391, 299] on link "2462924659" at bounding box center [372, 302] width 63 height 16
click at [717, 340] on text "" at bounding box center [716, 340] width 9 height 12
click at [716, 336] on text "" at bounding box center [717, 341] width 9 height 12
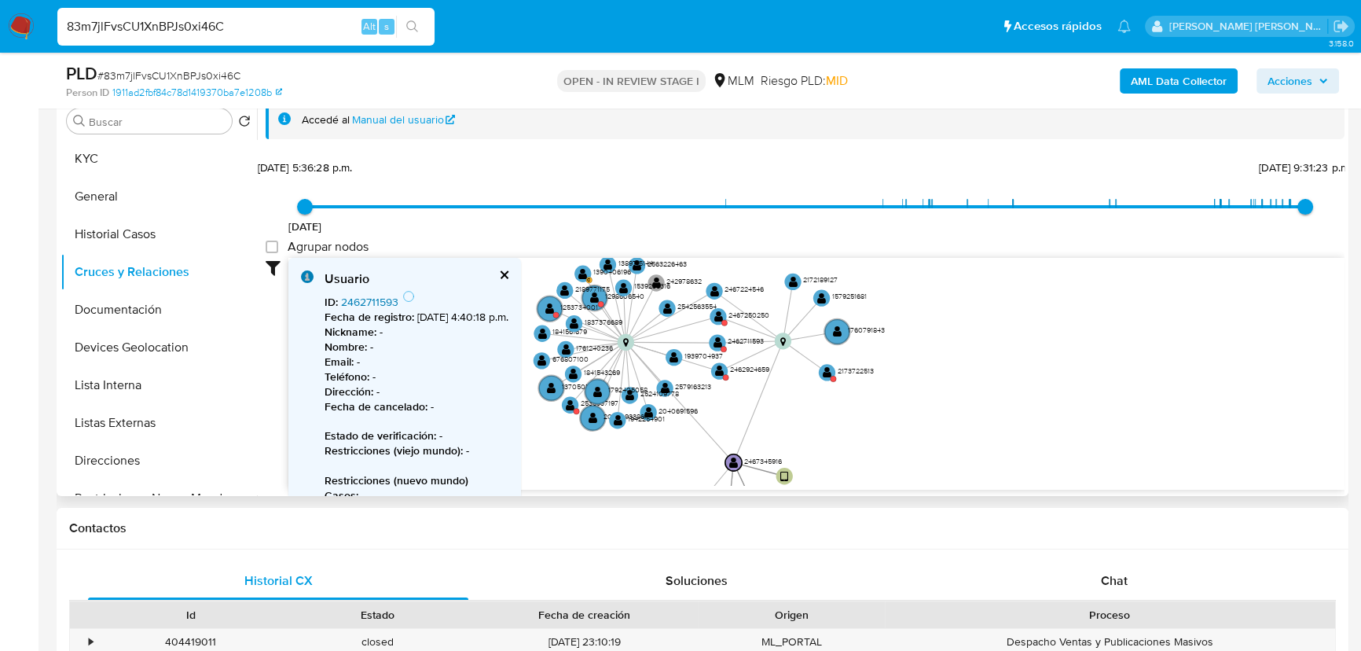
click at [368, 295] on link "2462711593" at bounding box center [369, 302] width 57 height 16
click at [598, 301] on circle at bounding box center [600, 303] width 5 height 5
click at [596, 299] on text "" at bounding box center [594, 297] width 9 height 12
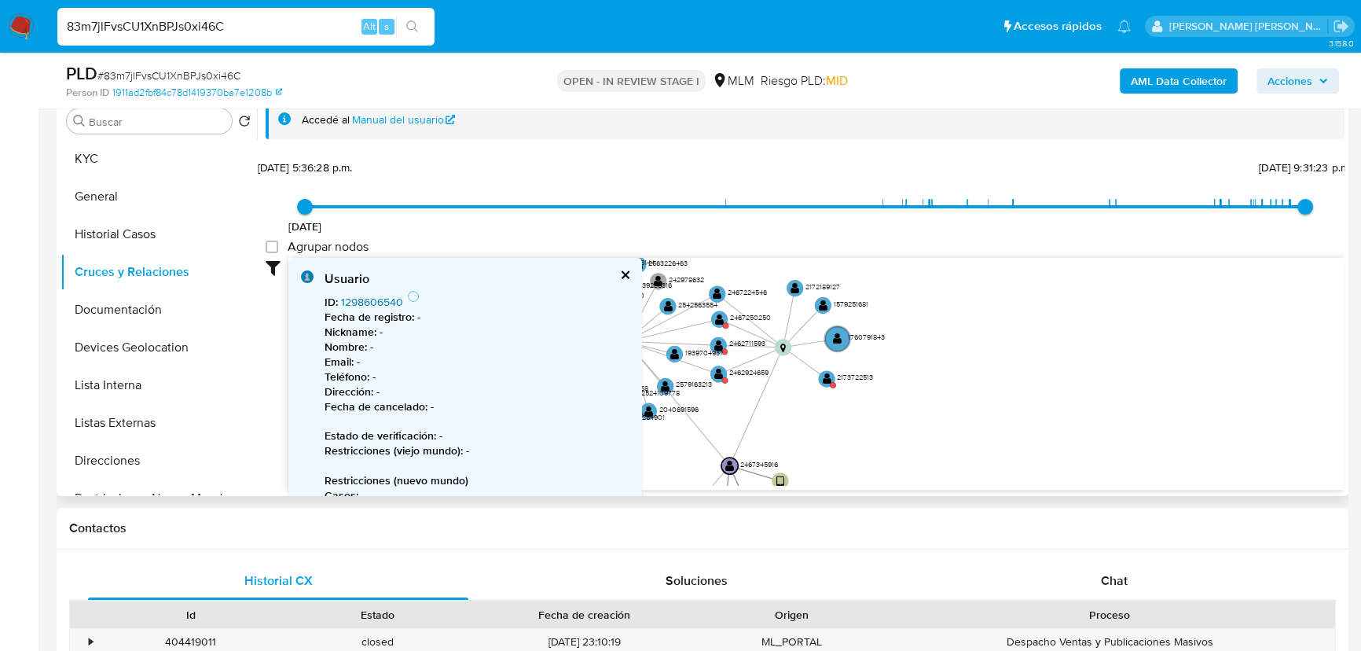
click at [380, 299] on link "1298606540" at bounding box center [372, 302] width 62 height 16
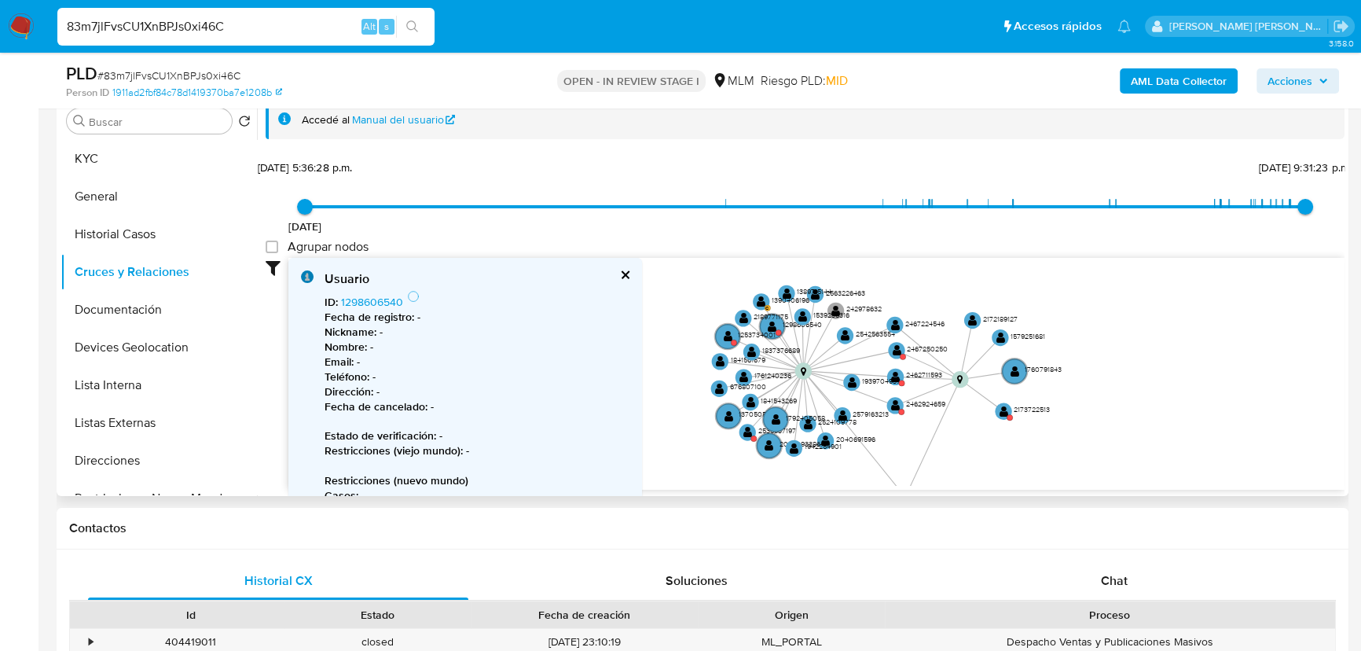
drag, startPoint x: 826, startPoint y: 433, endPoint x: 892, endPoint y: 447, distance: 67.5
click at [892, 447] on icon "user-2467345916  2467345916 device-6837abdf59796620917fcc19  user-1240972749 …" at bounding box center [816, 372] width 1056 height 228
click at [624, 273] on button "cerrar" at bounding box center [624, 274] width 10 height 10
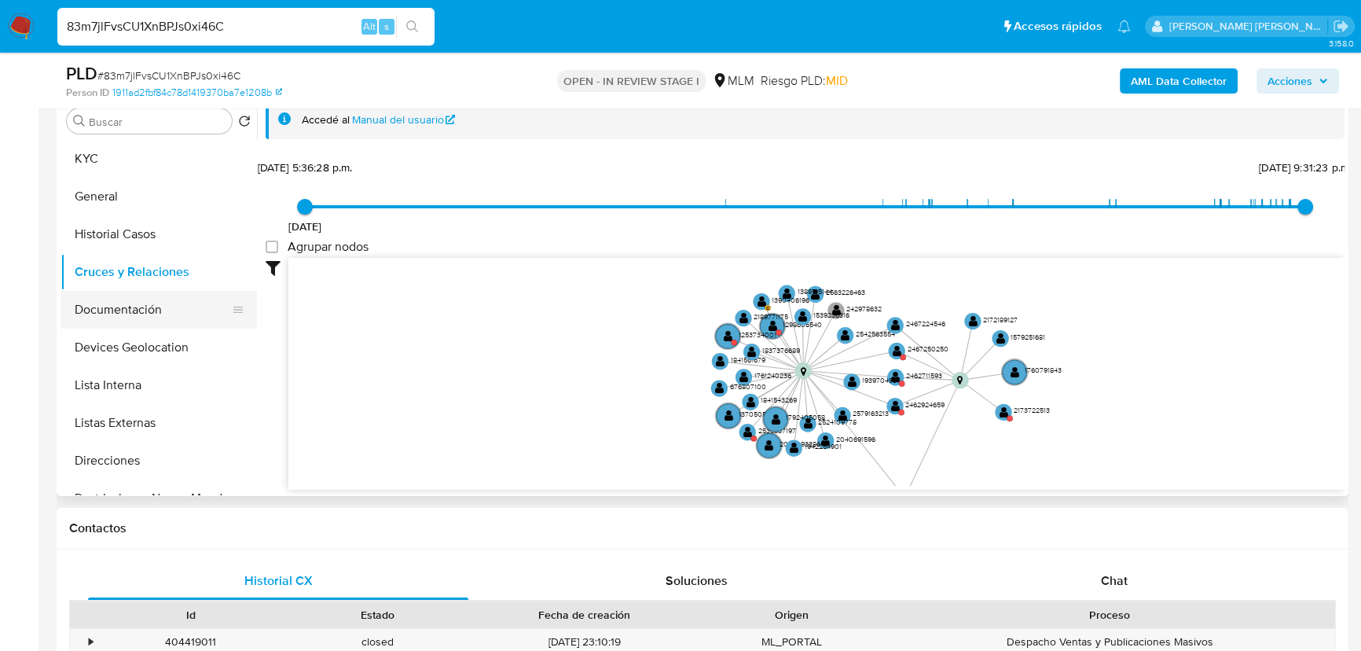
drag, startPoint x: 211, startPoint y: 350, endPoint x: 199, endPoint y: 316, distance: 36.8
click at [212, 339] on button "Devices Geolocation" at bounding box center [158, 347] width 196 height 38
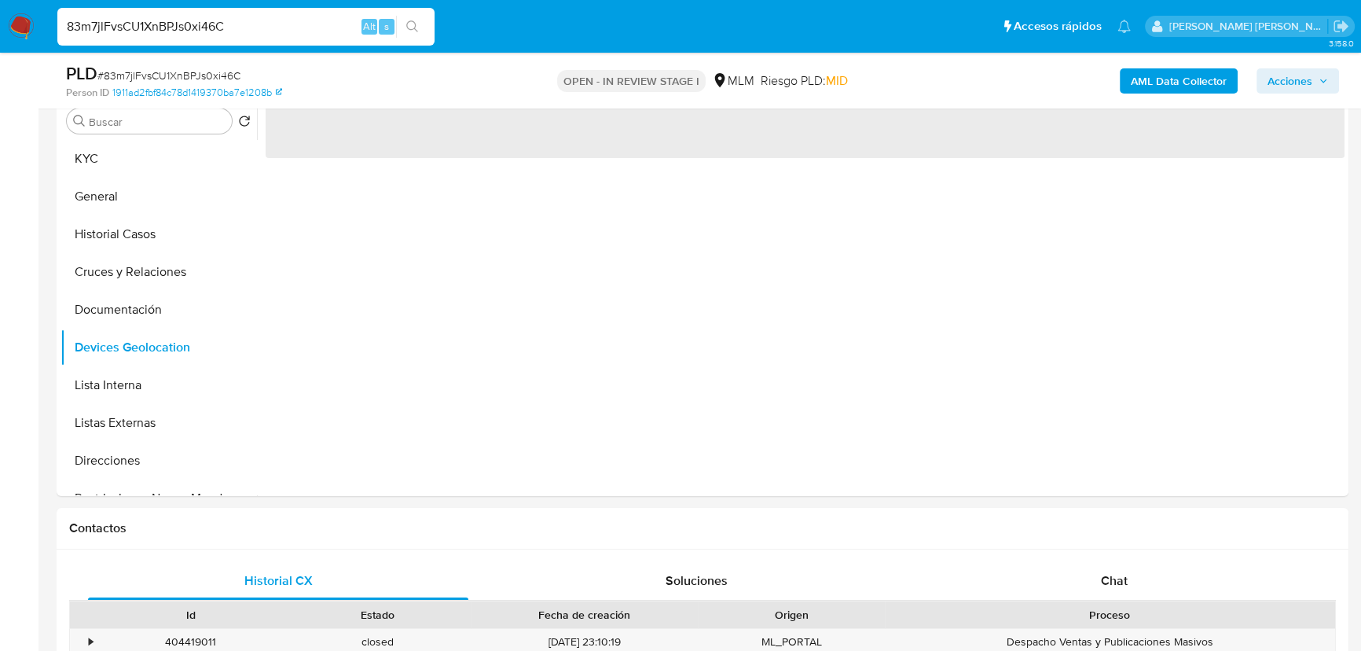
drag, startPoint x: 188, startPoint y: 311, endPoint x: 339, endPoint y: 261, distance: 159.0
click at [191, 310] on button "Documentación" at bounding box center [158, 310] width 196 height 38
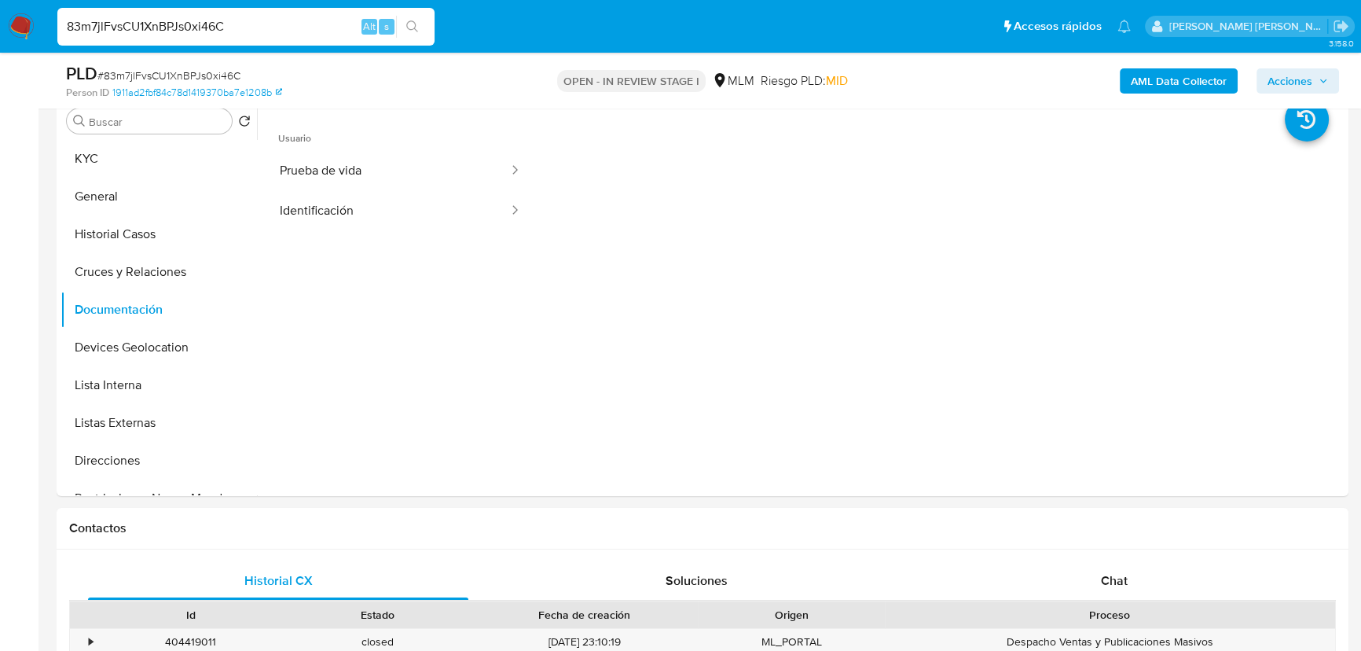
drag, startPoint x: 376, startPoint y: 172, endPoint x: 528, endPoint y: 173, distance: 151.6
click at [392, 167] on button "Prueba de vida" at bounding box center [388, 171] width 244 height 40
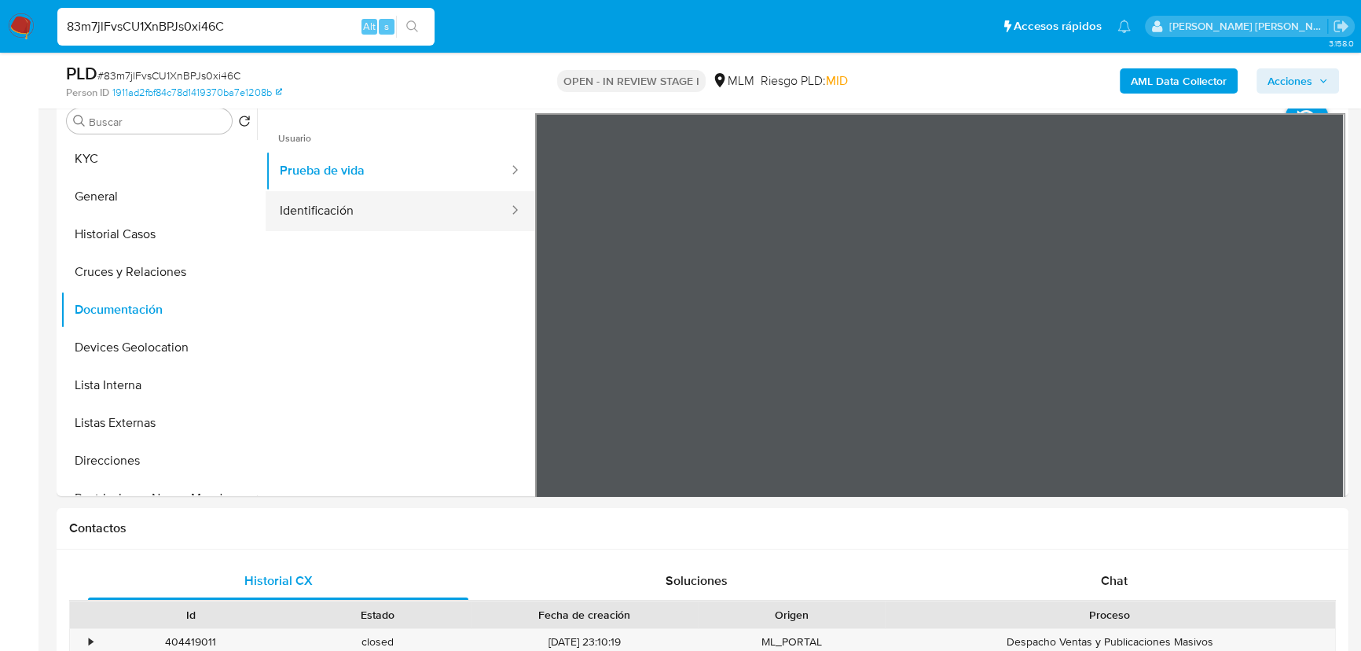
click at [379, 216] on button "Identificación" at bounding box center [388, 211] width 244 height 40
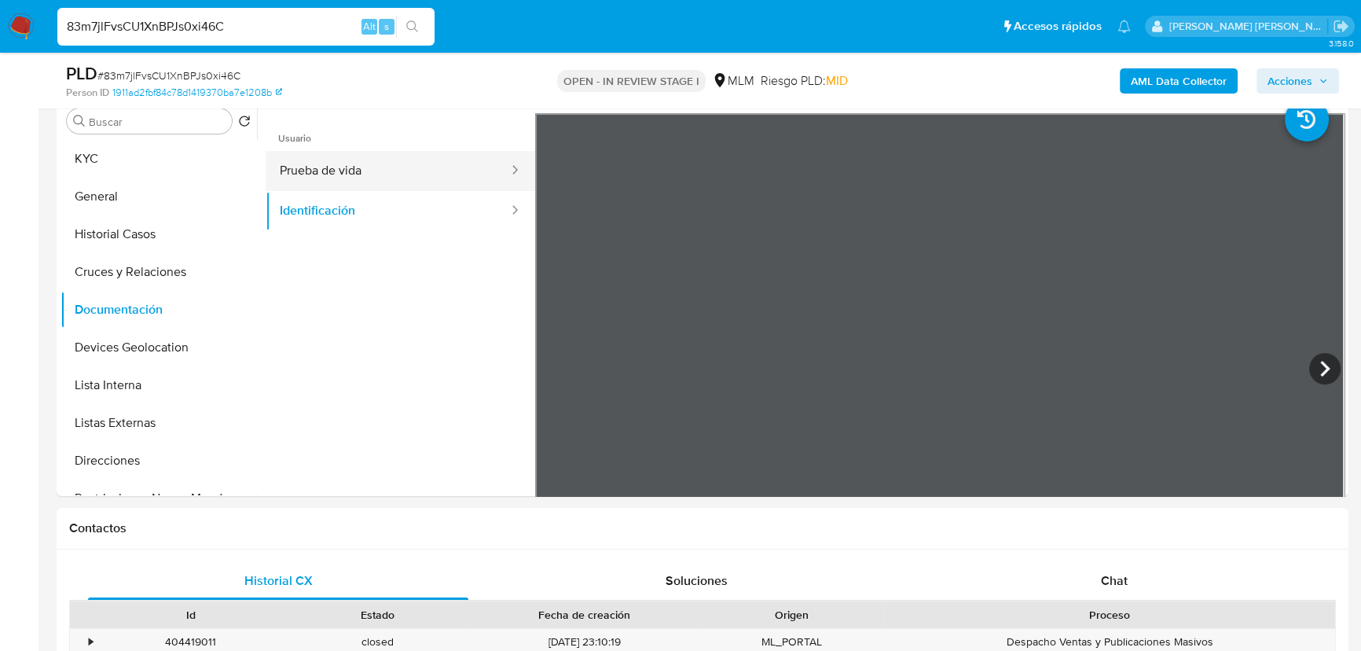
click at [431, 173] on button "Prueba de vida" at bounding box center [388, 171] width 244 height 40
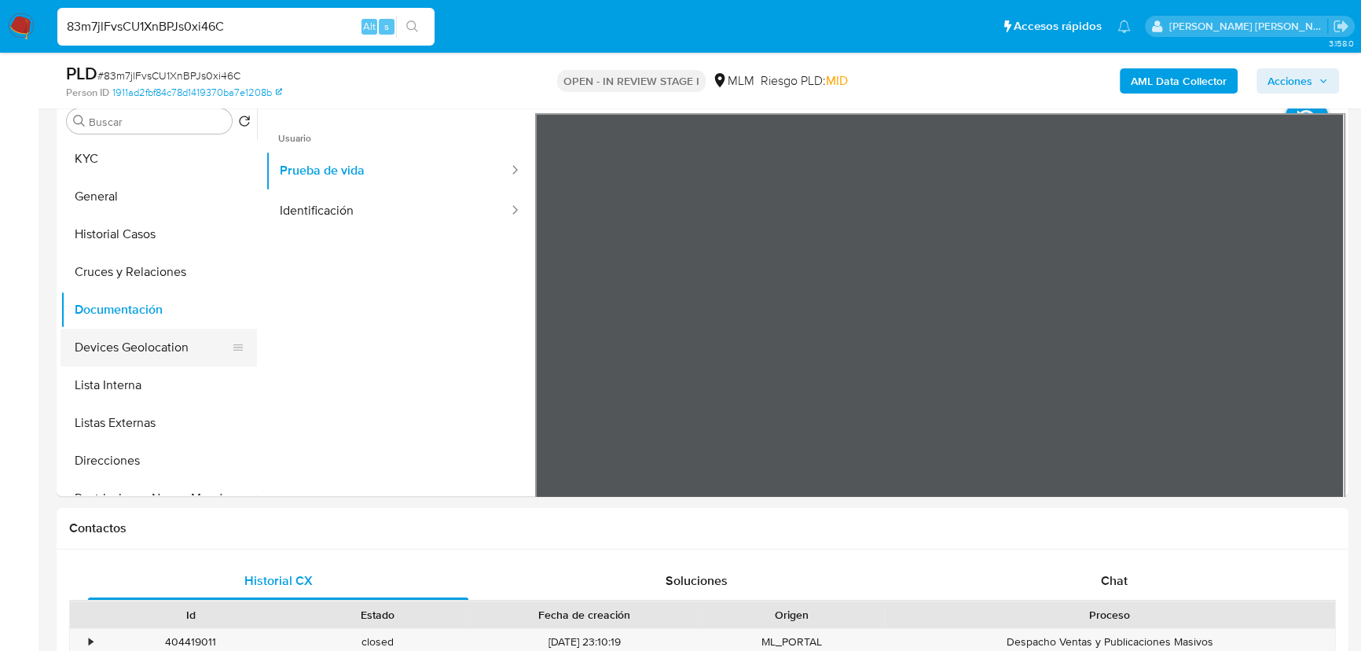
click at [165, 353] on button "Devices Geolocation" at bounding box center [152, 347] width 184 height 38
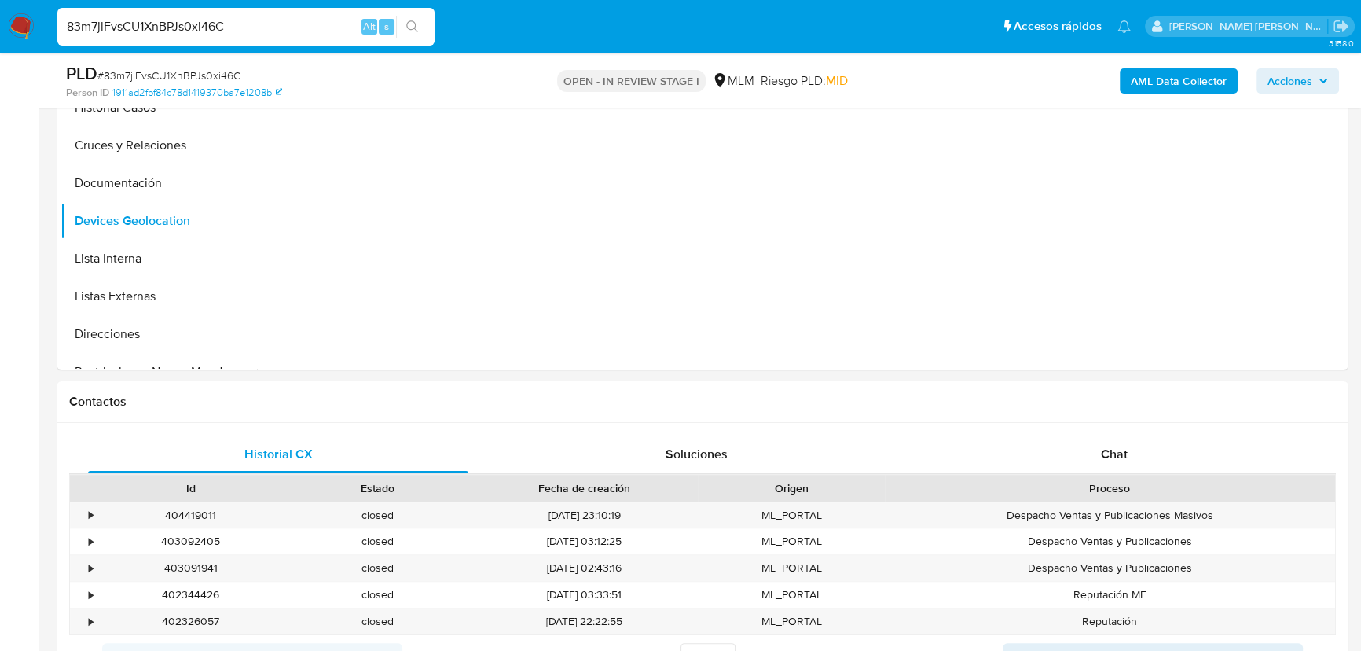
scroll to position [243, 0]
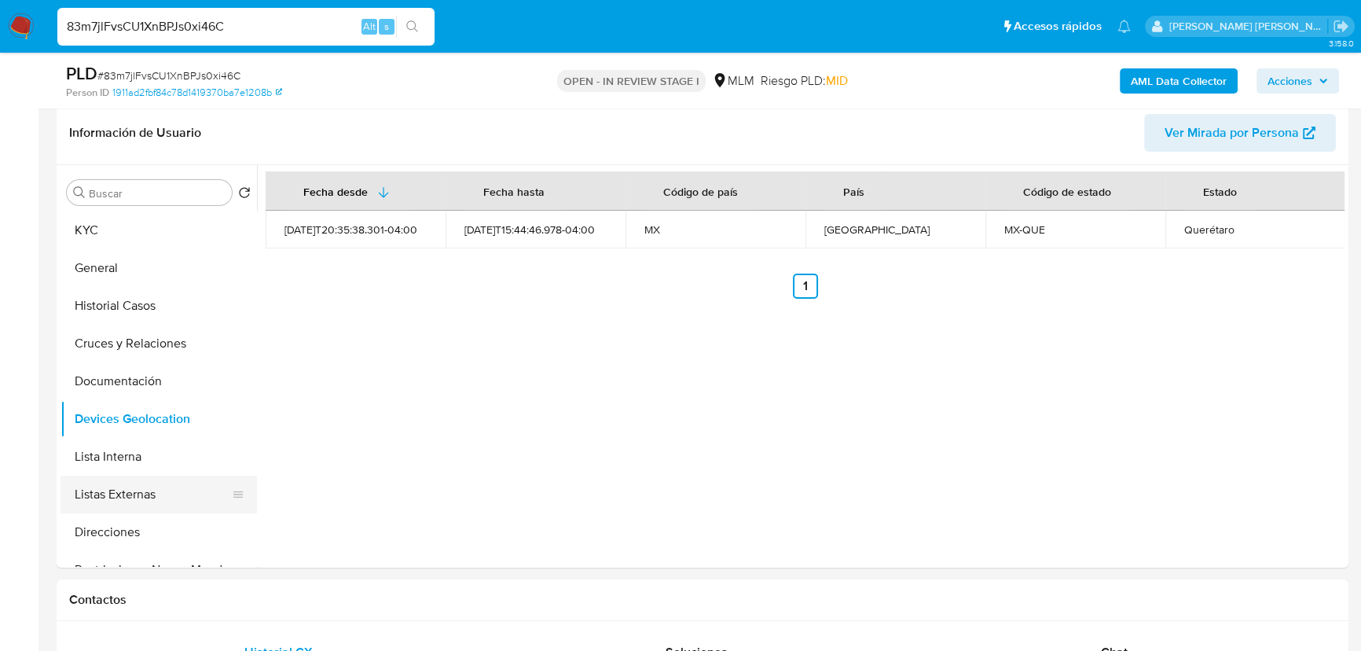
click at [136, 479] on button "Listas Externas" at bounding box center [152, 494] width 184 height 38
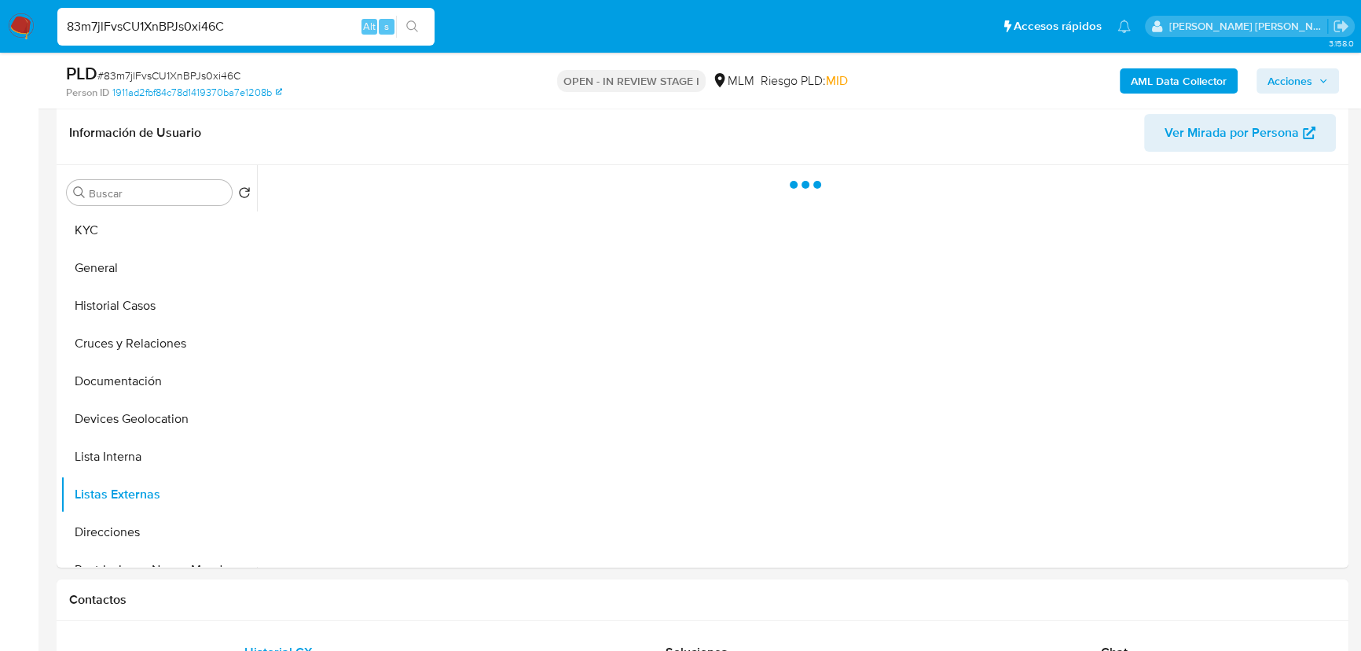
click at [493, 440] on div at bounding box center [800, 366] width 1087 height 402
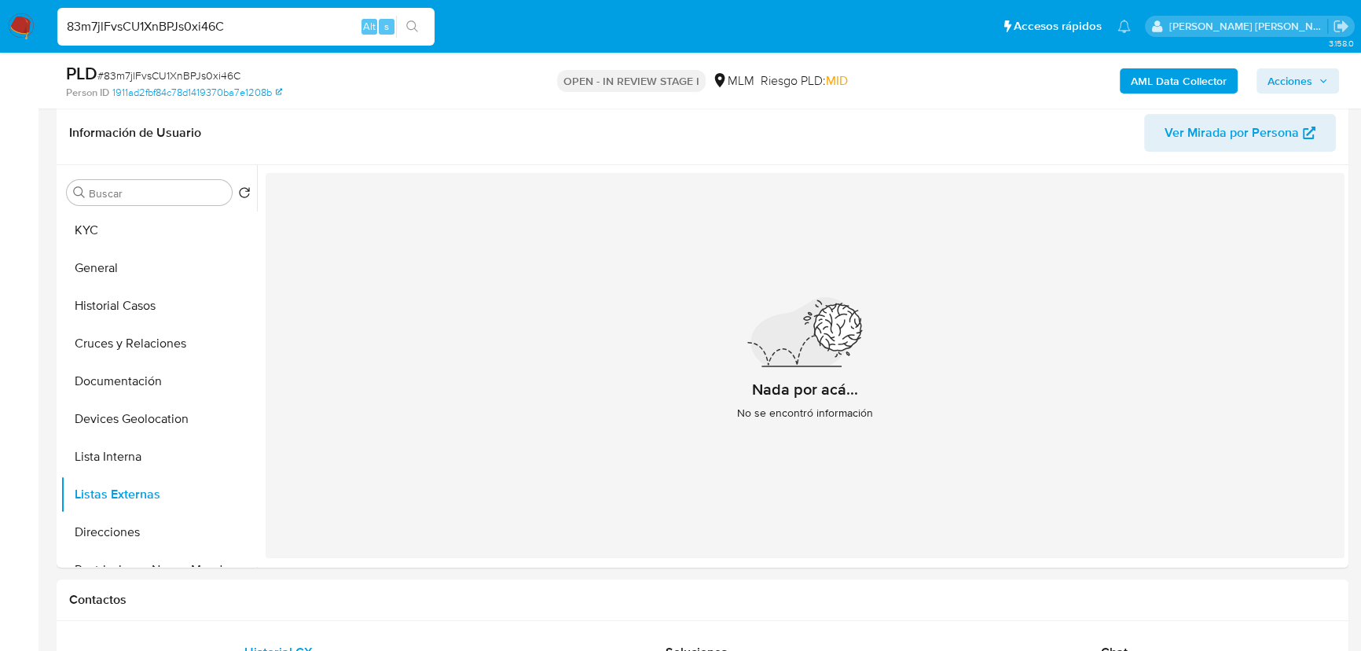
scroll to position [214, 0]
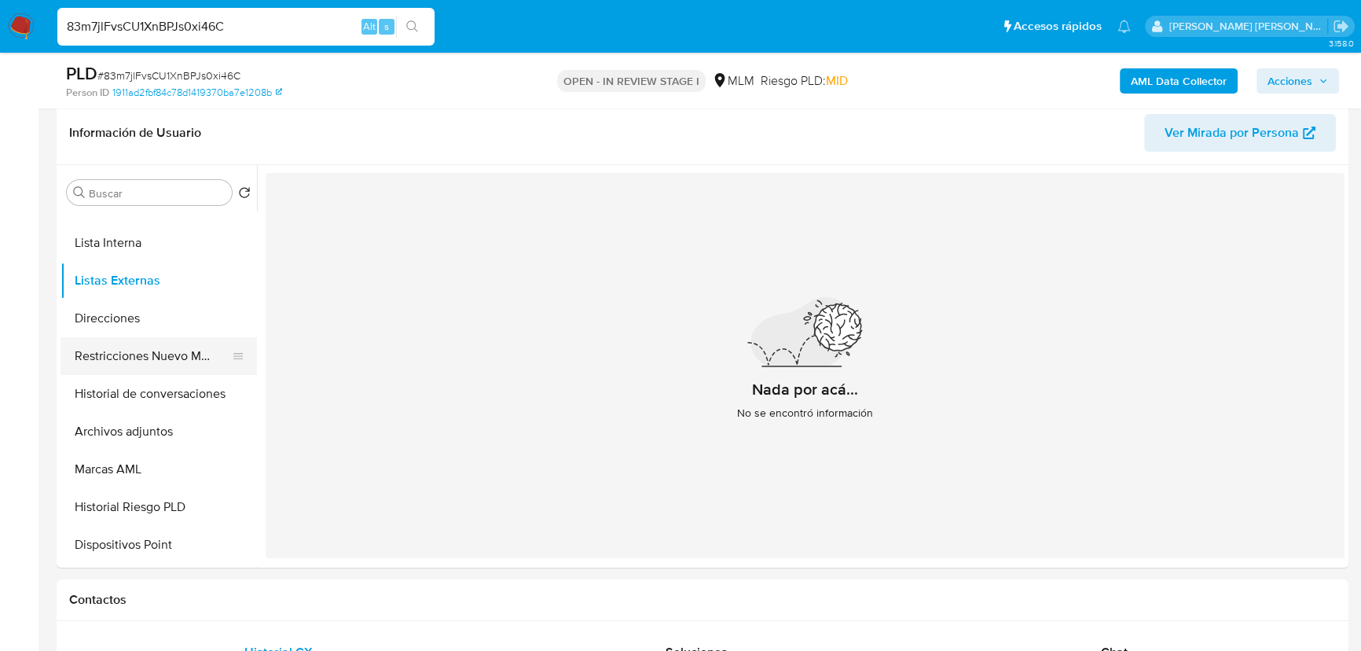
click at [190, 350] on button "Restricciones Nuevo Mundo" at bounding box center [152, 356] width 184 height 38
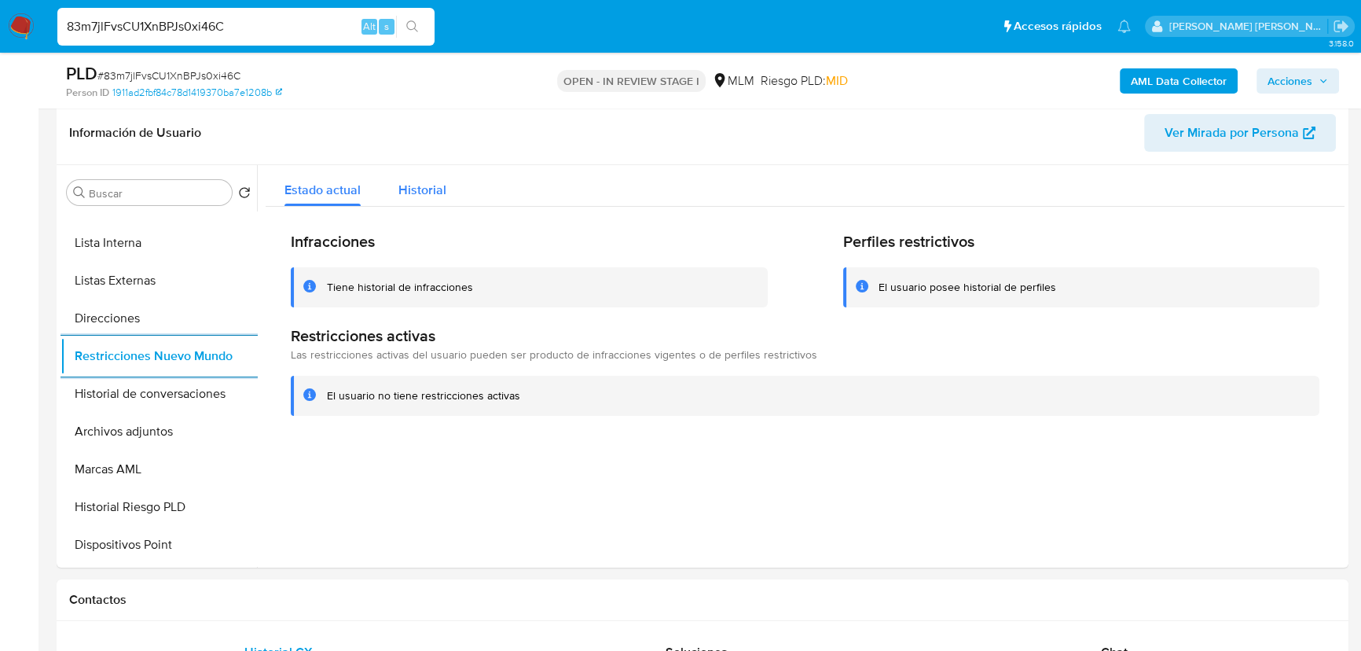
click at [423, 182] on span "Historial" at bounding box center [422, 190] width 48 height 18
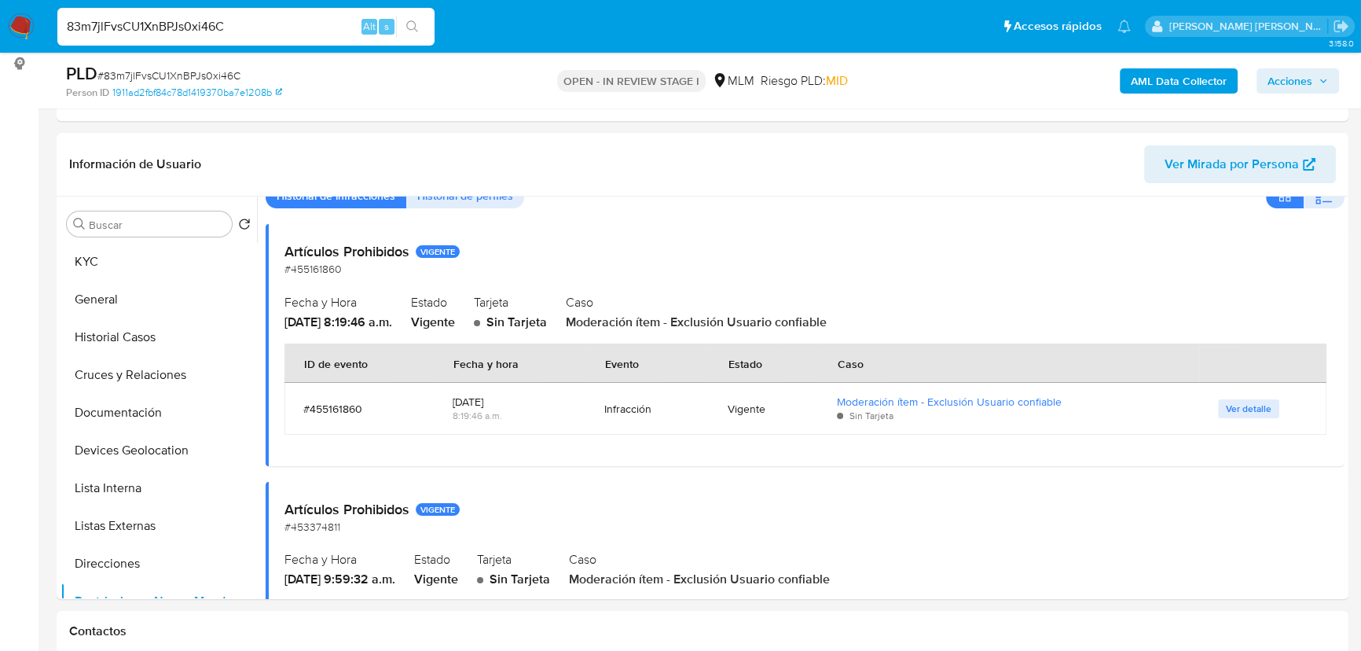
scroll to position [247, 0]
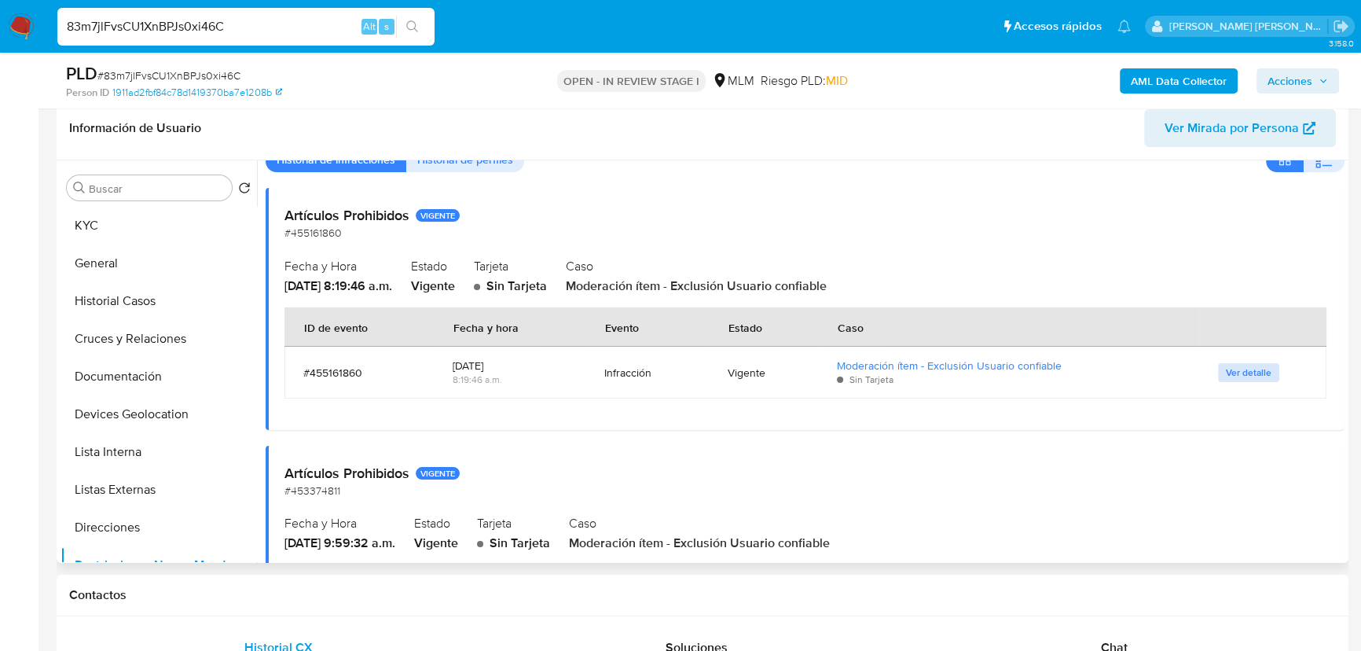
click at [1206, 368] on span "Ver detalle" at bounding box center [1249, 373] width 46 height 16
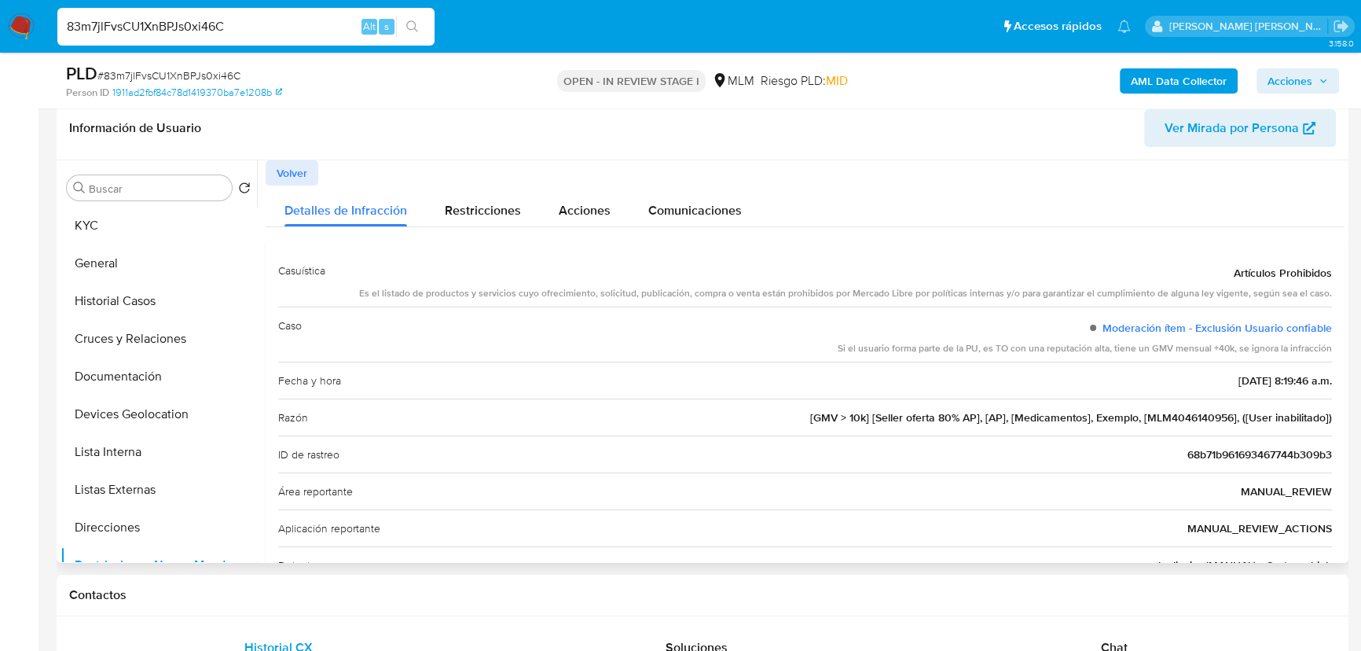
click at [274, 160] on button "Volver" at bounding box center [292, 172] width 53 height 25
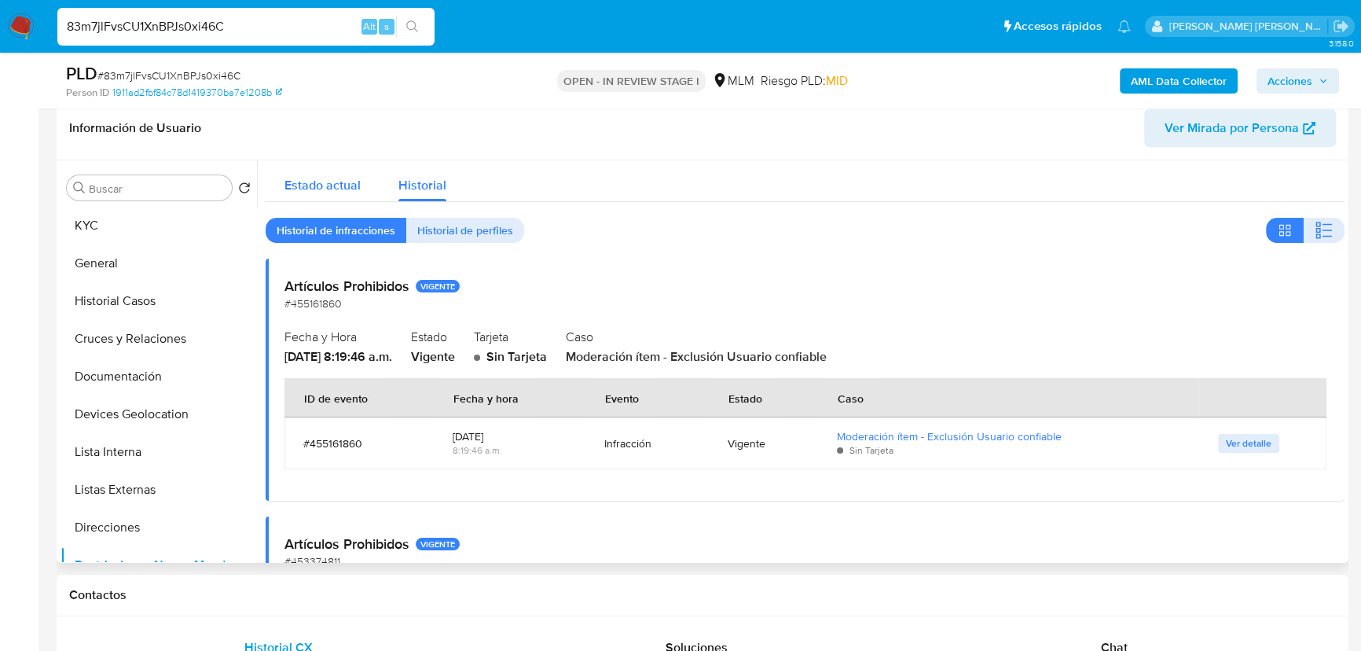
click at [317, 192] on span "Estado actual" at bounding box center [322, 185] width 76 height 18
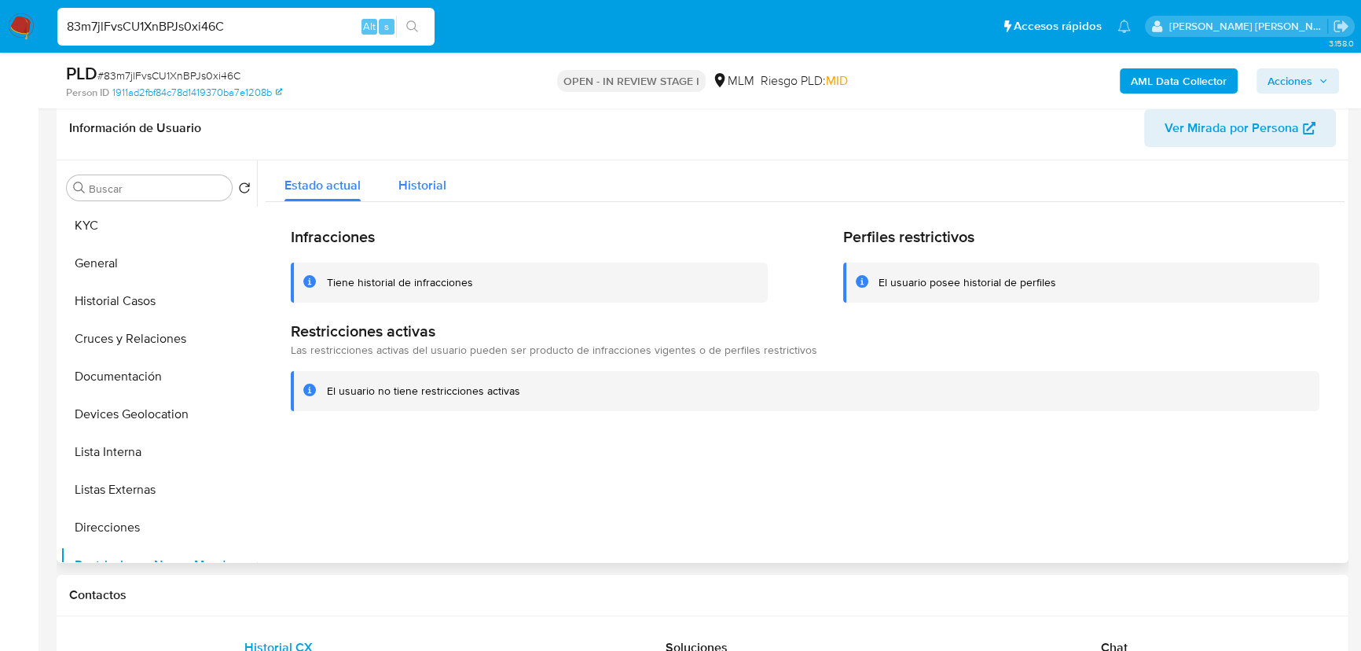
click at [418, 181] on span "Historial" at bounding box center [422, 185] width 48 height 18
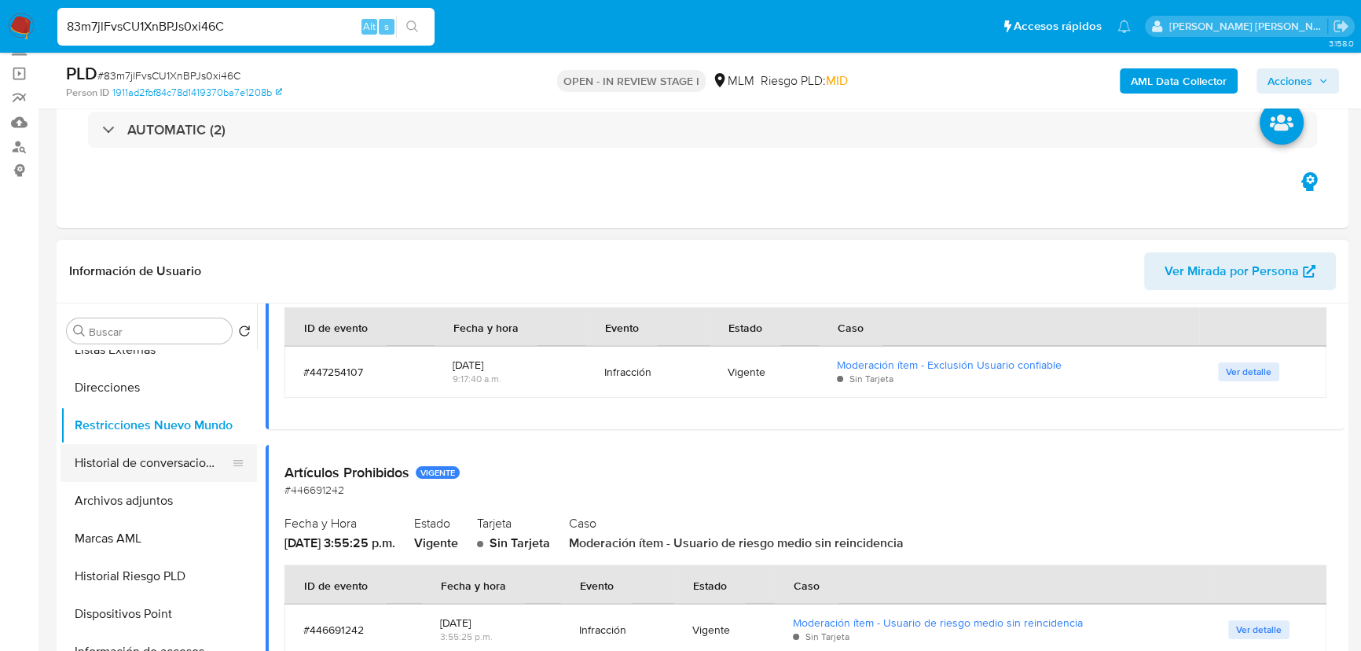
scroll to position [357, 0]
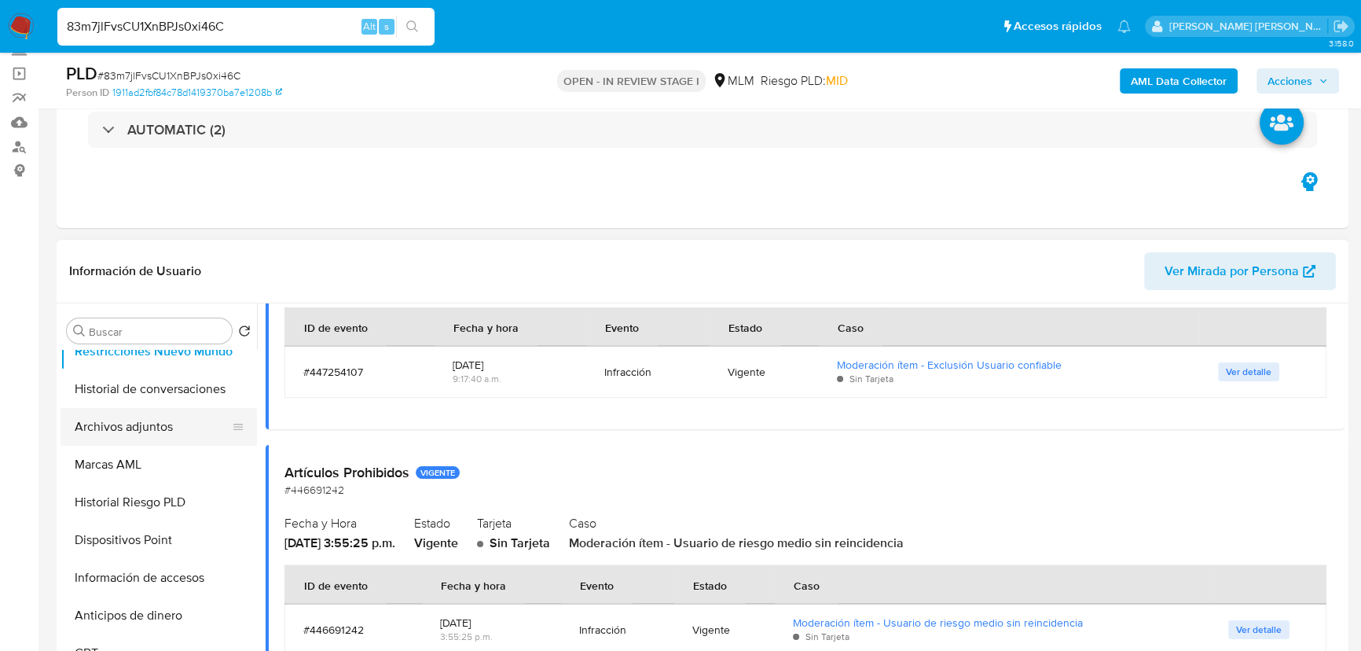
drag, startPoint x: 167, startPoint y: 404, endPoint x: 216, endPoint y: 421, distance: 52.4
click at [168, 403] on button "Historial de conversaciones" at bounding box center [158, 389] width 196 height 38
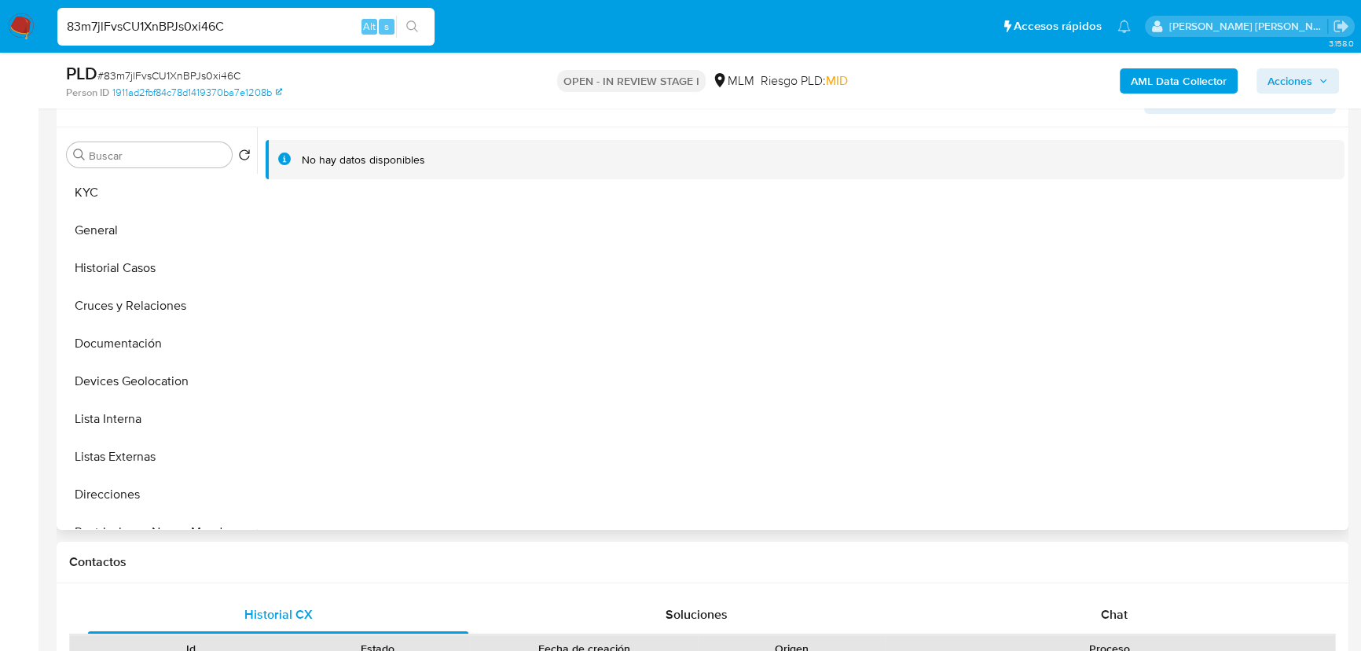
scroll to position [176, 0]
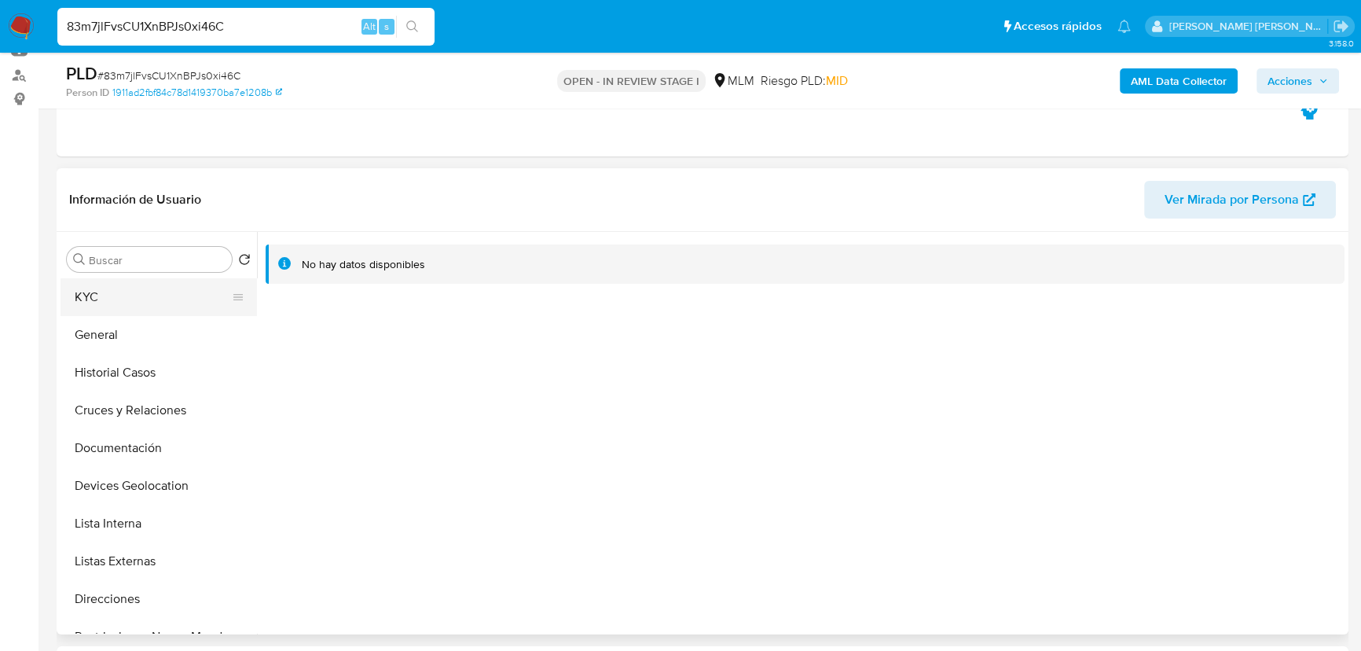
click at [86, 302] on button "KYC" at bounding box center [152, 297] width 184 height 38
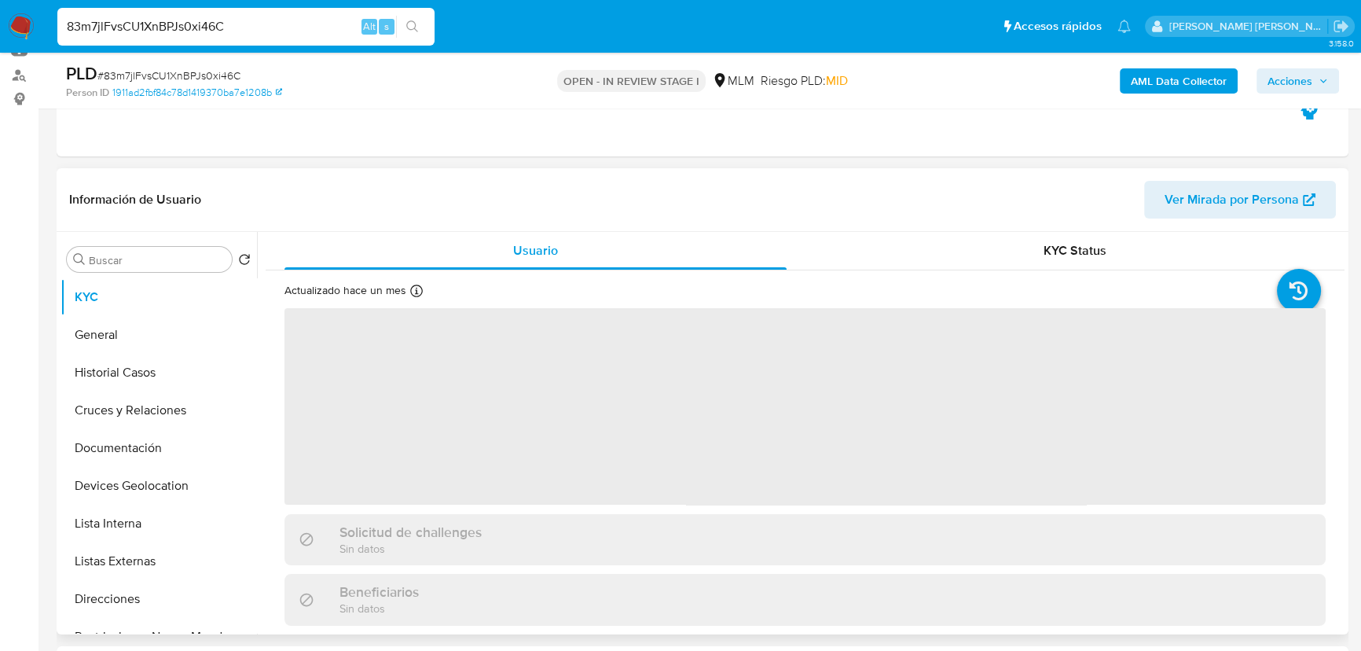
click at [515, 430] on span "‌" at bounding box center [804, 406] width 1041 height 196
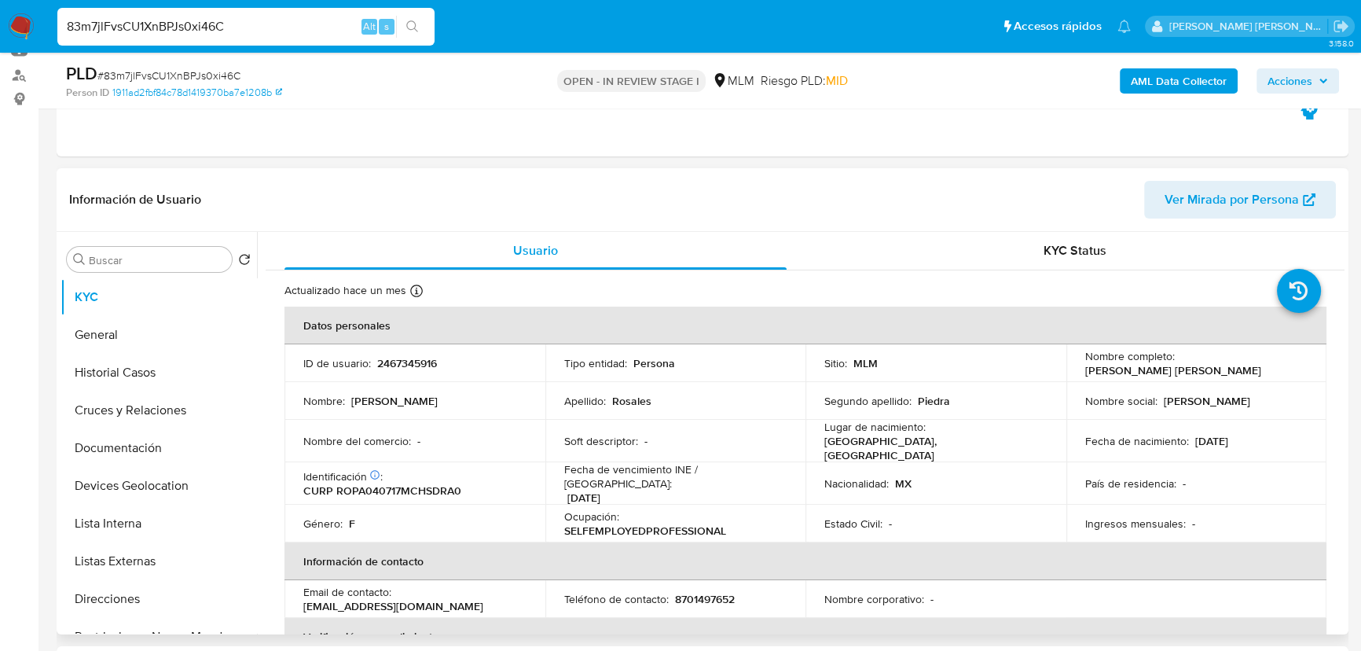
click at [624, 528] on td "Ocupación : SELFEMPLOYEDPROFESSIONAL" at bounding box center [675, 523] width 261 height 38
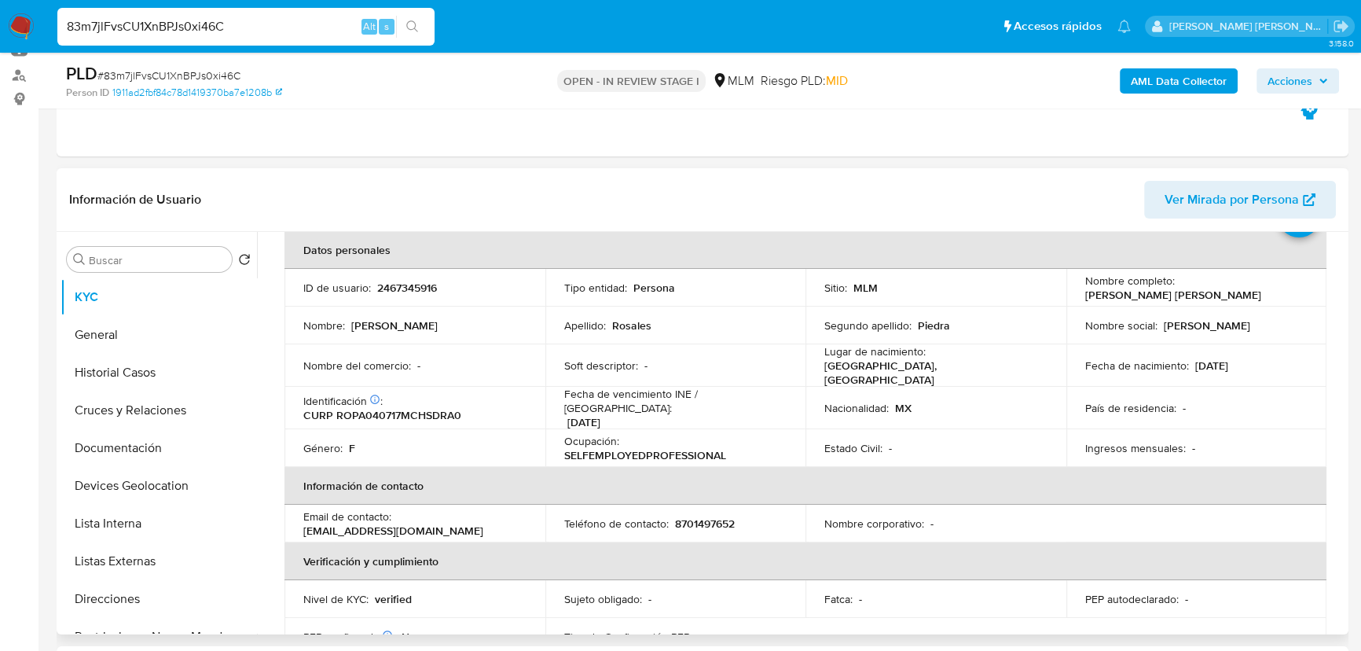
scroll to position [142, 0]
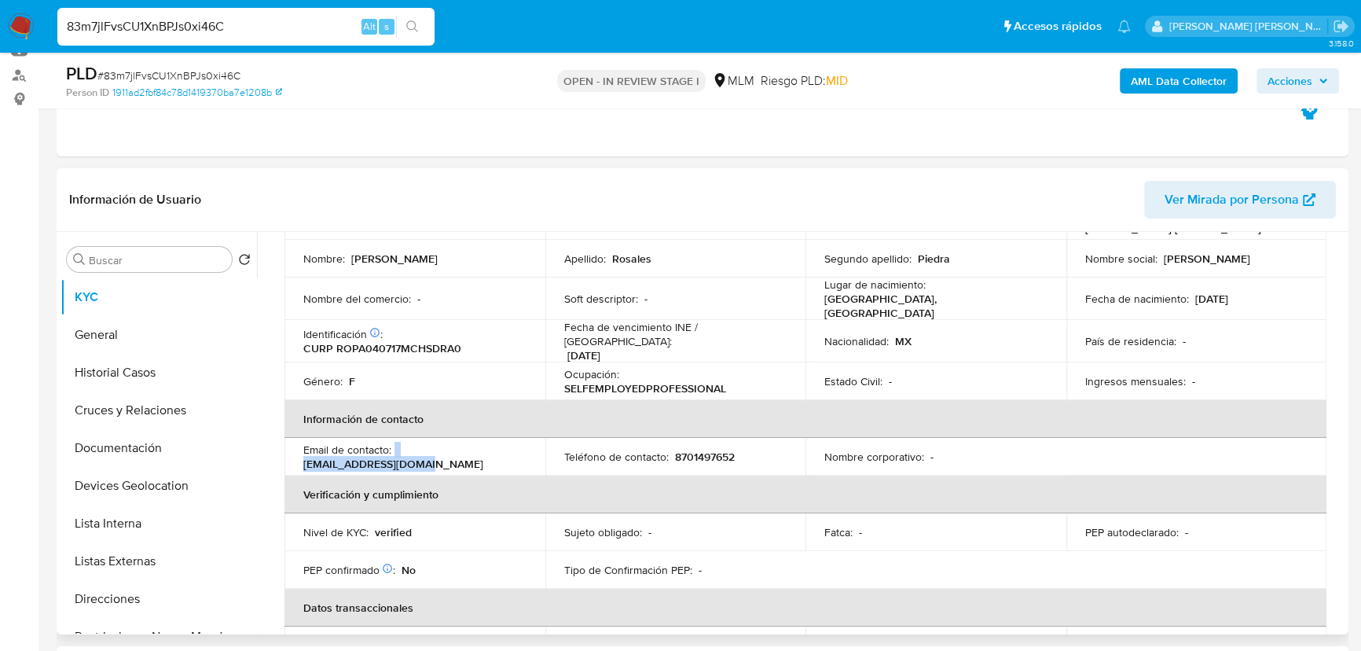
drag, startPoint x: 513, startPoint y: 446, endPoint x: 394, endPoint y: 446, distance: 118.6
click at [394, 446] on div "Email de contacto : deneken.1@outlook.com" at bounding box center [414, 456] width 223 height 28
copy div "deneken.1@outlook.com"
click at [685, 400] on th "Información de contacto" at bounding box center [805, 419] width 1042 height 38
click at [711, 438] on td "Teléfono de contacto : 8701497652" at bounding box center [675, 457] width 261 height 38
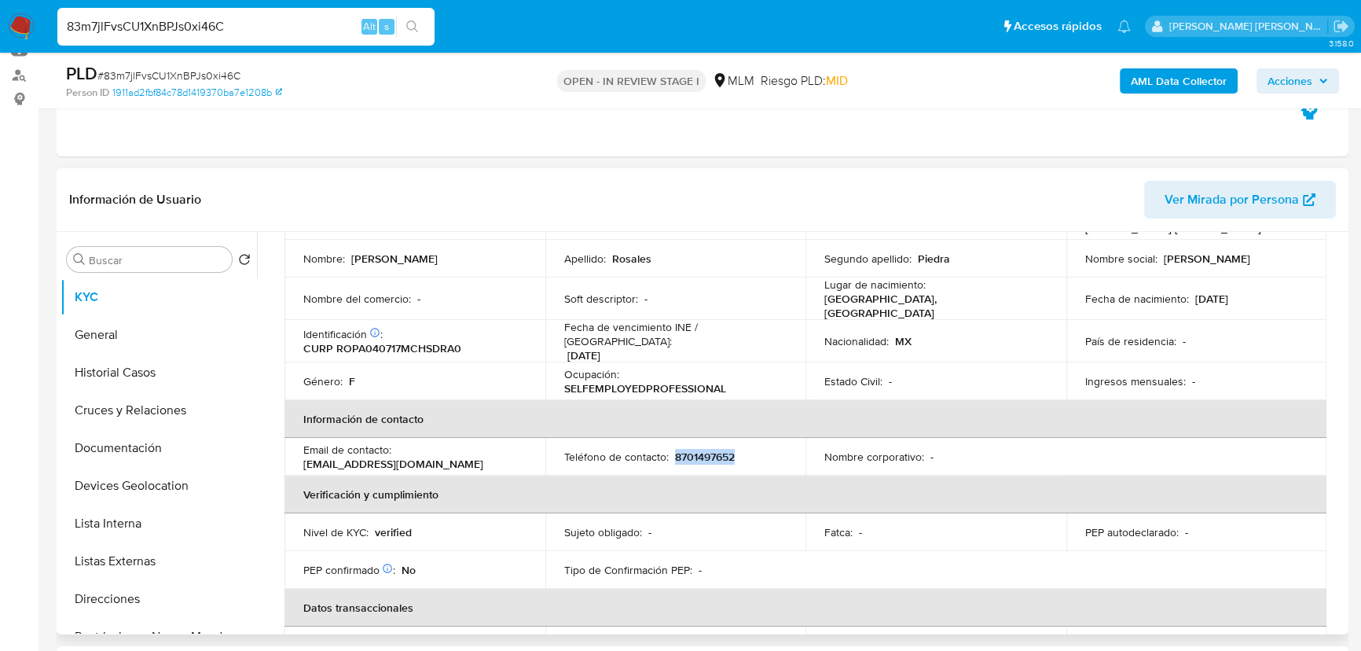
click at [711, 438] on td "Teléfono de contacto : 8701497652" at bounding box center [675, 457] width 261 height 38
copy p "8701497652"
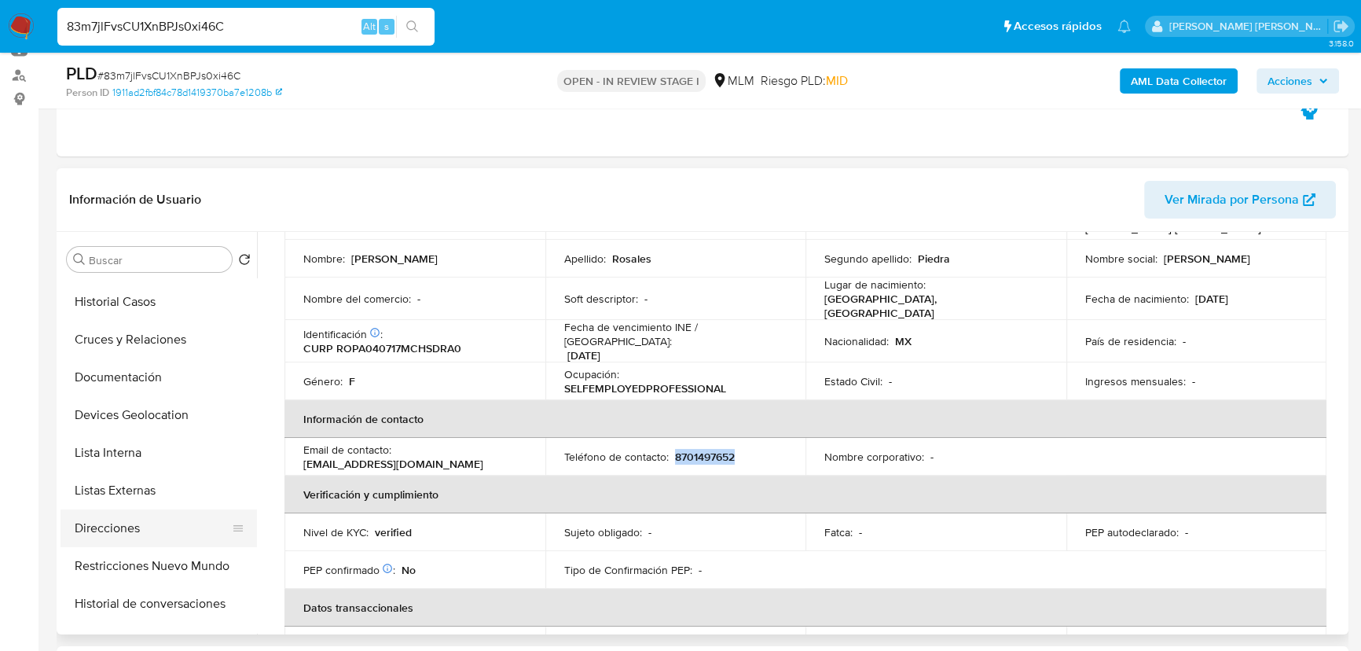
click at [125, 528] on button "Direcciones" at bounding box center [152, 528] width 184 height 38
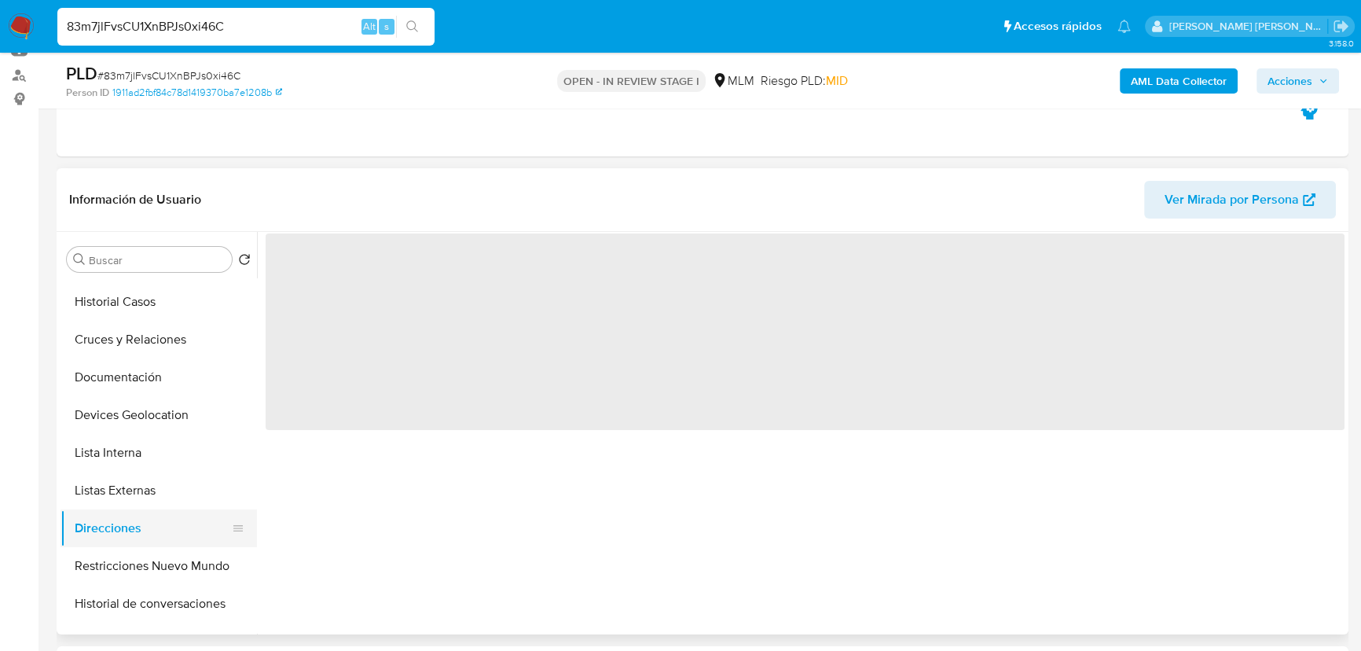
scroll to position [0, 0]
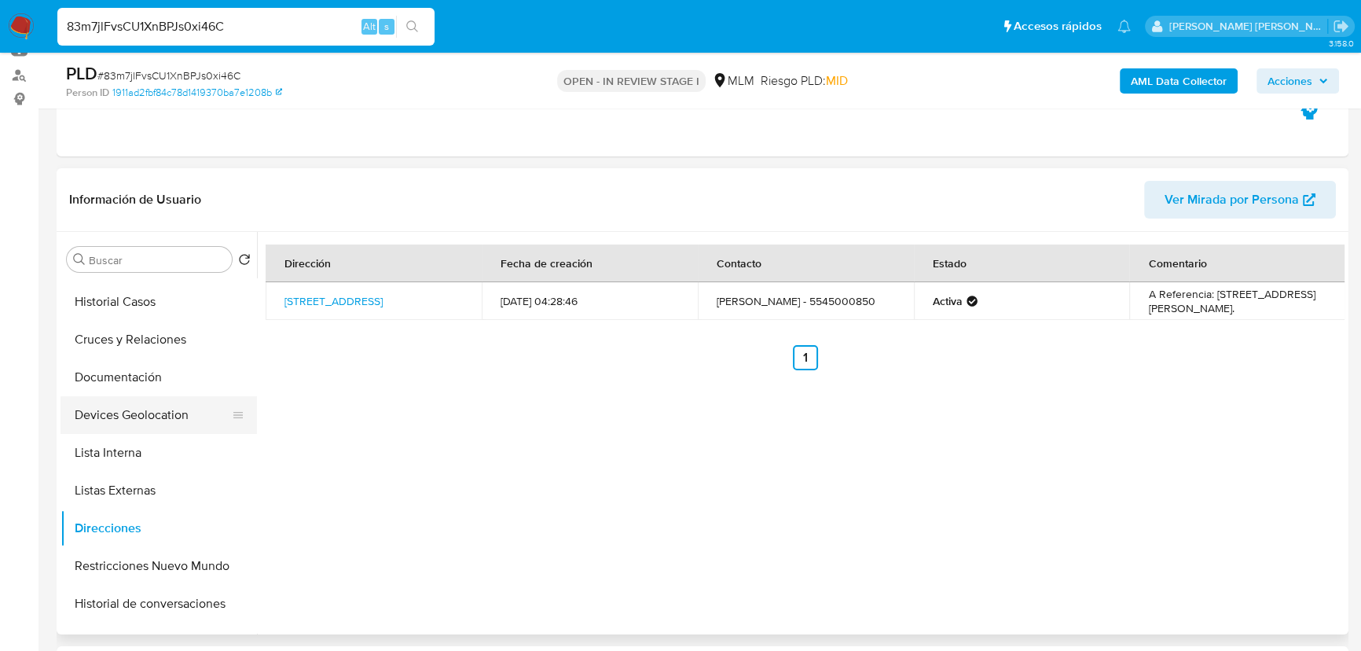
click at [133, 421] on button "Devices Geolocation" at bounding box center [152, 415] width 184 height 38
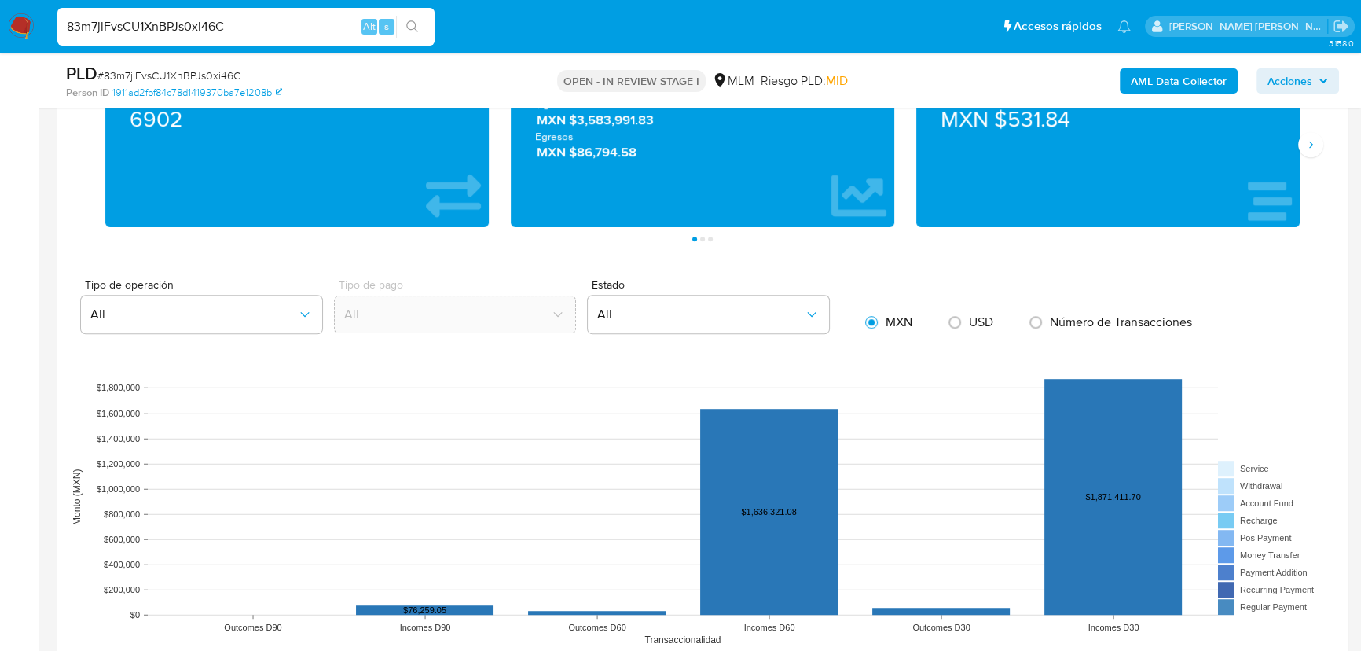
scroll to position [1461, 0]
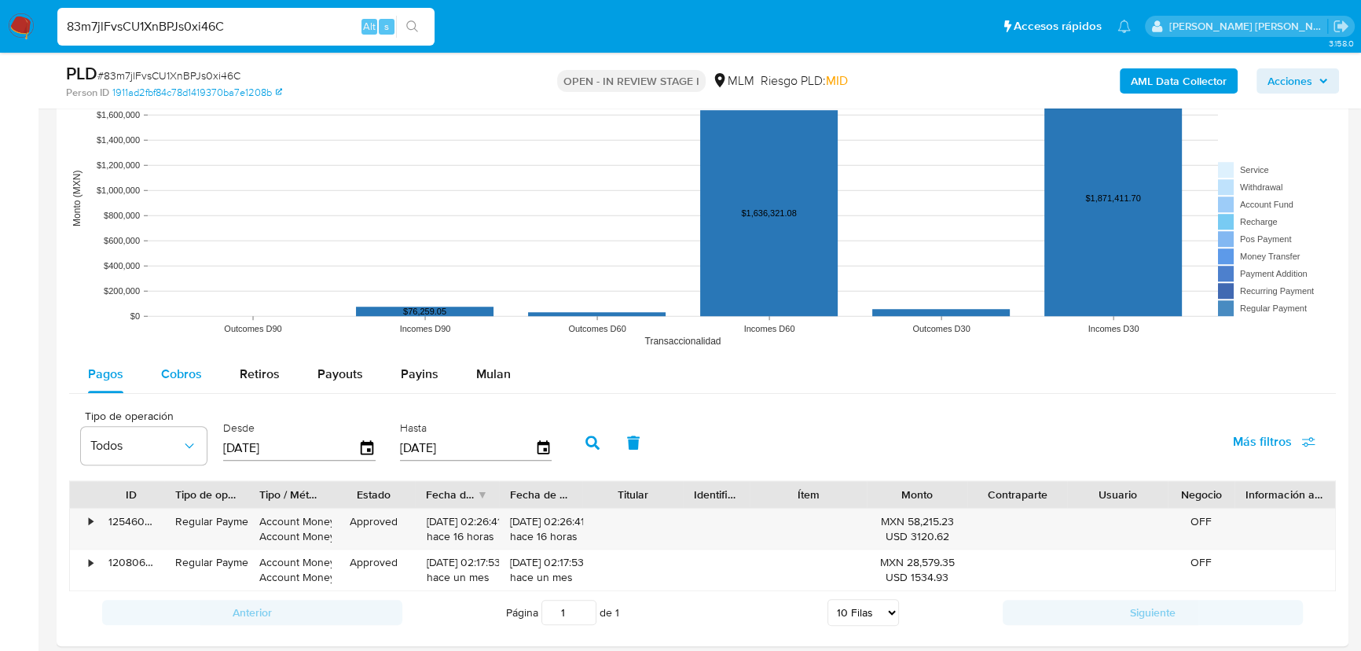
click at [189, 378] on span "Cobros" at bounding box center [181, 374] width 41 height 18
select select "10"
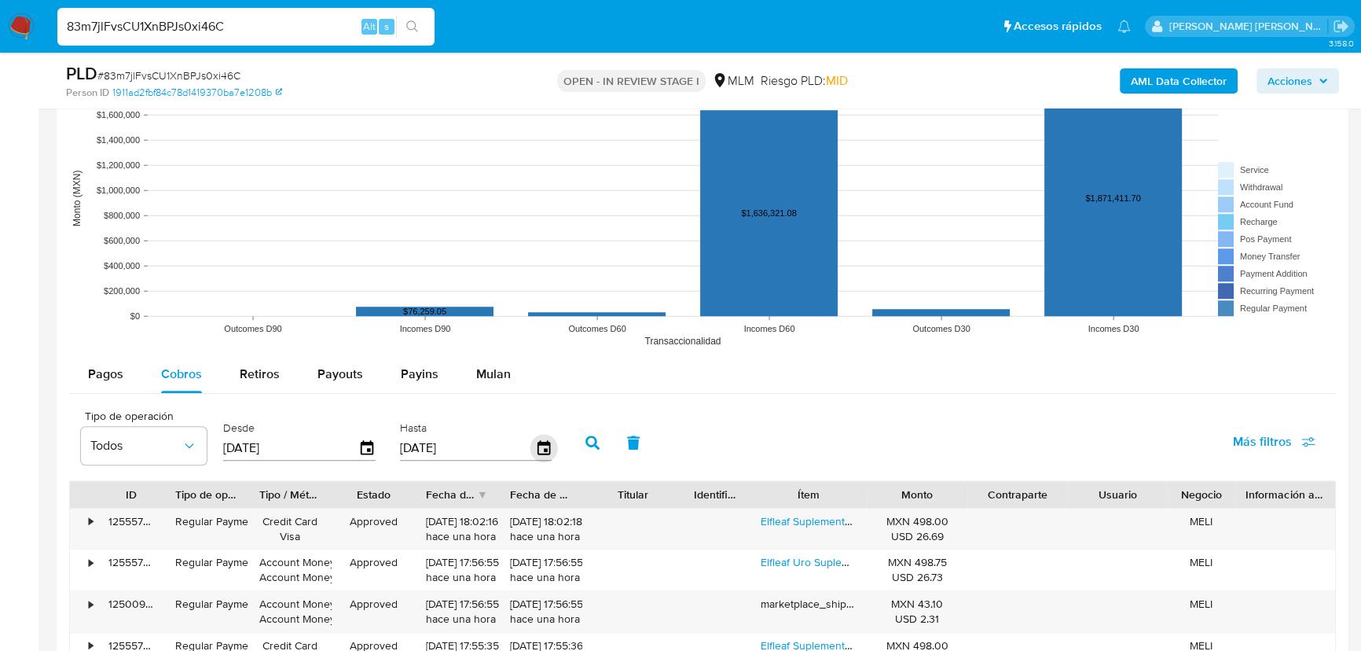
click at [549, 452] on icon "button" at bounding box center [543, 447] width 13 height 14
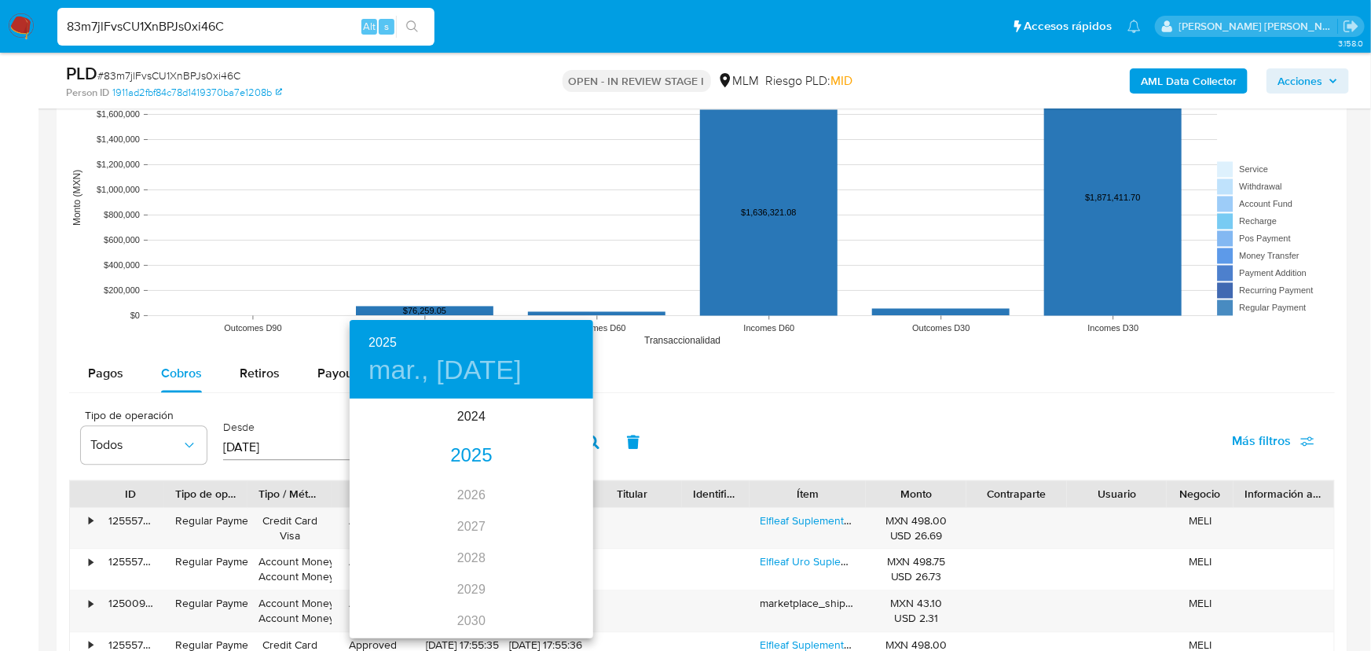
click at [477, 458] on div "2025" at bounding box center [472, 455] width 244 height 31
click at [383, 550] on div "jul." at bounding box center [390, 548] width 81 height 59
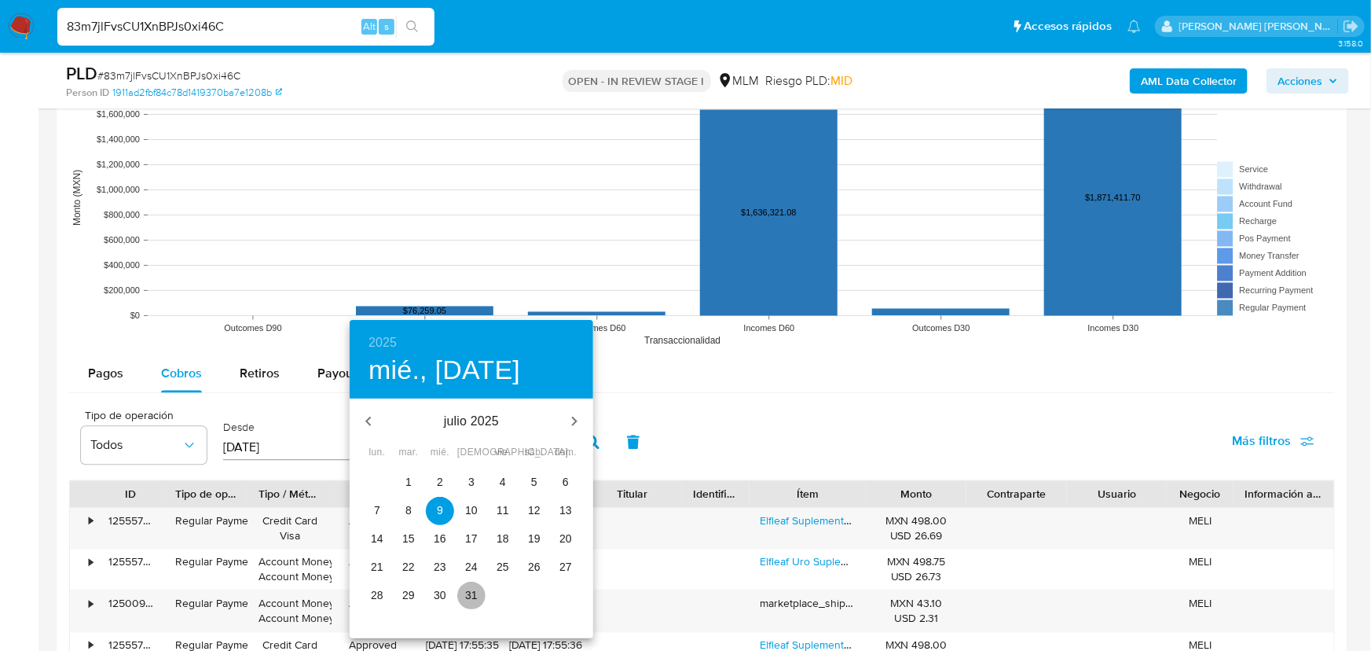
click at [464, 572] on span "31" at bounding box center [471, 595] width 28 height 16
type input "31/07/2025"
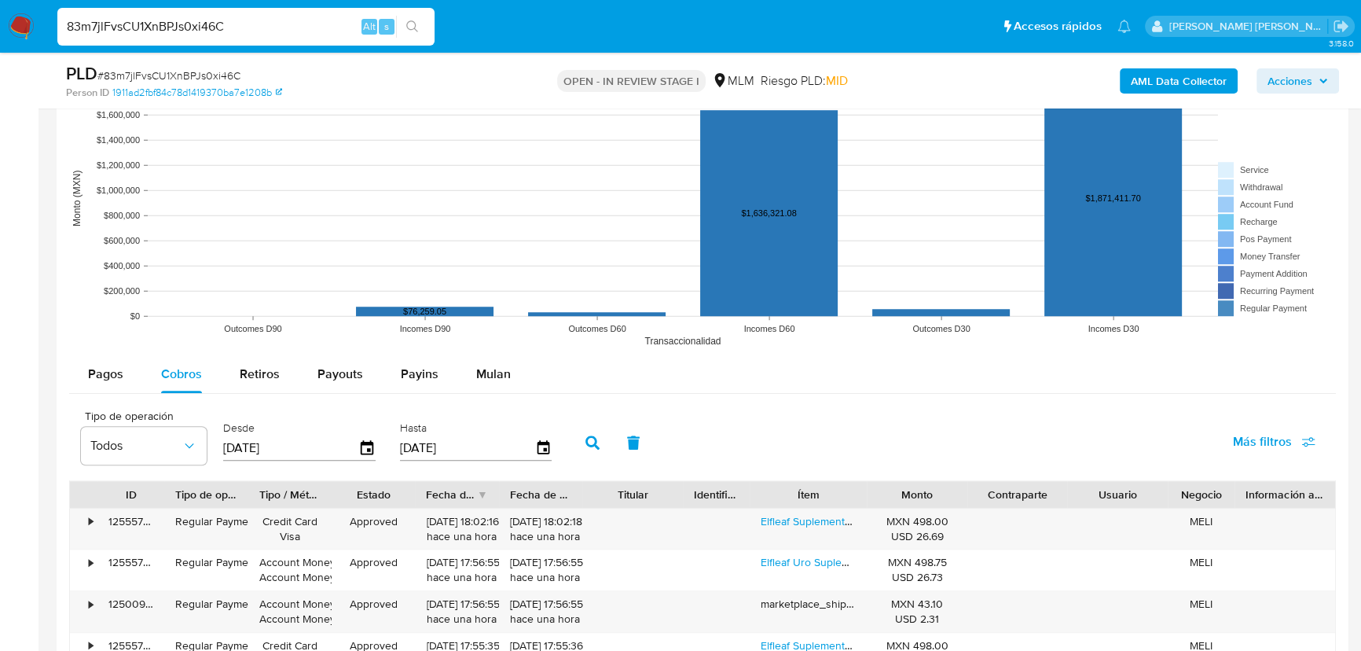
click at [598, 431] on button "button" at bounding box center [592, 442] width 41 height 38
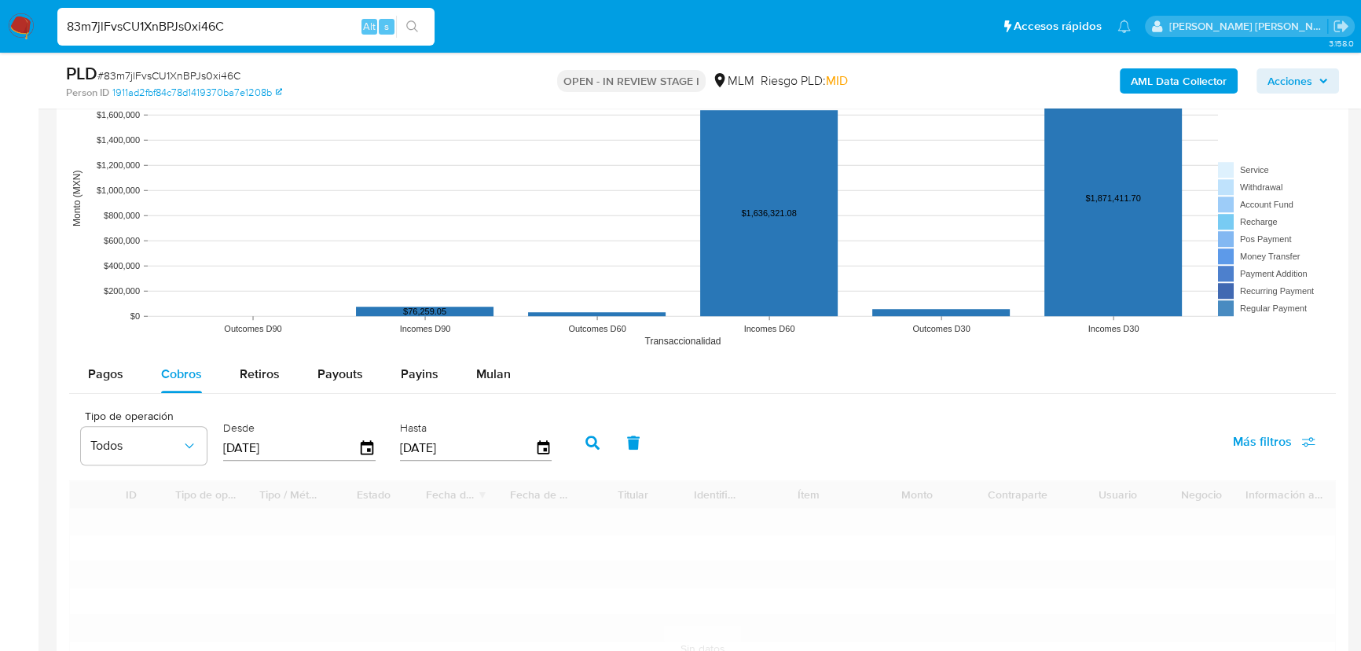
scroll to position [1676, 0]
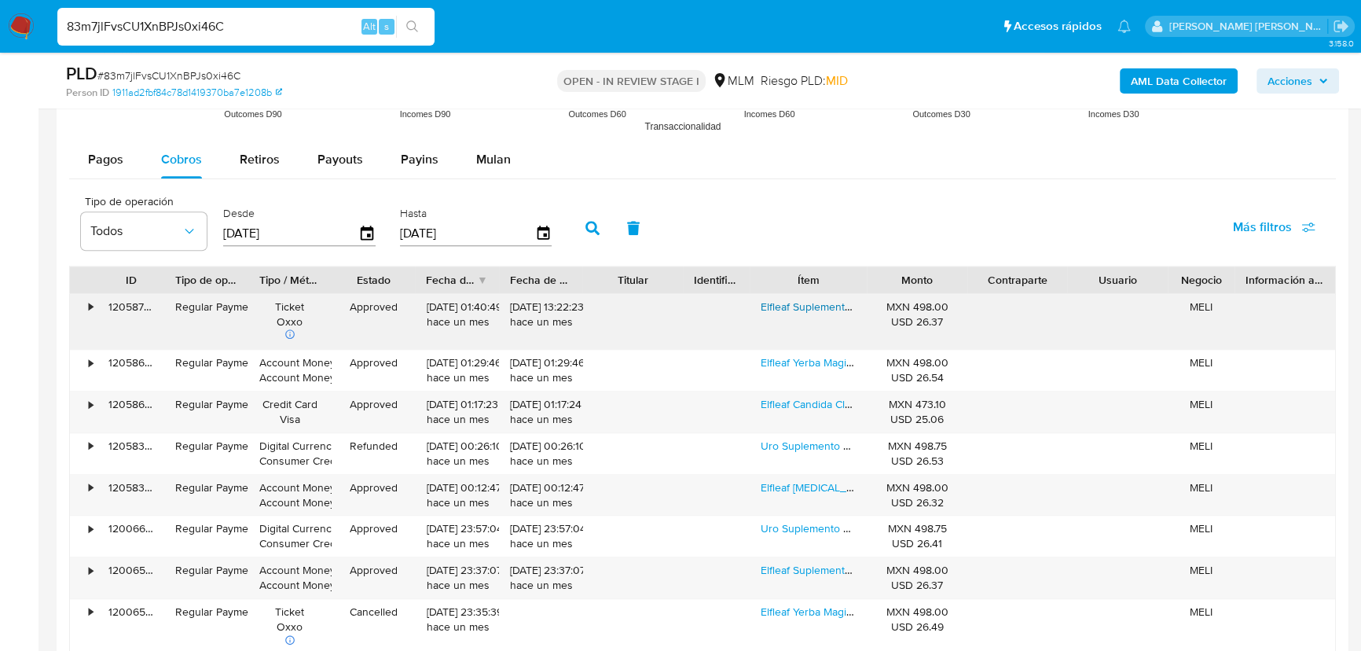
click at [790, 308] on link "Elfleaf Suplemento Complejo De Magnesio 8 Elemental 1000mg 90 Cápsulas - Glicin…" at bounding box center [1294, 307] width 1067 height 16
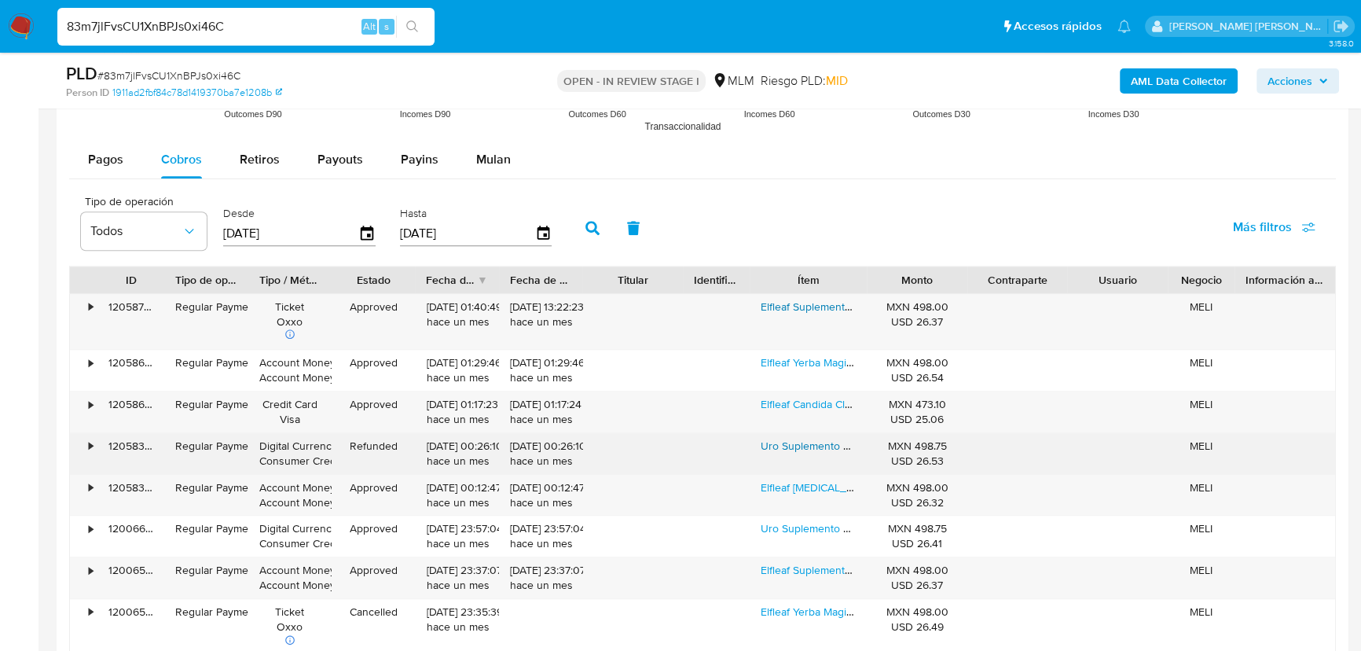
click at [809, 446] on link "Uro Suplemento Probióticos En Cápsula Caja Con 60 Piezas Vitamina Nutricional S…" at bounding box center [1007, 446] width 493 height 16
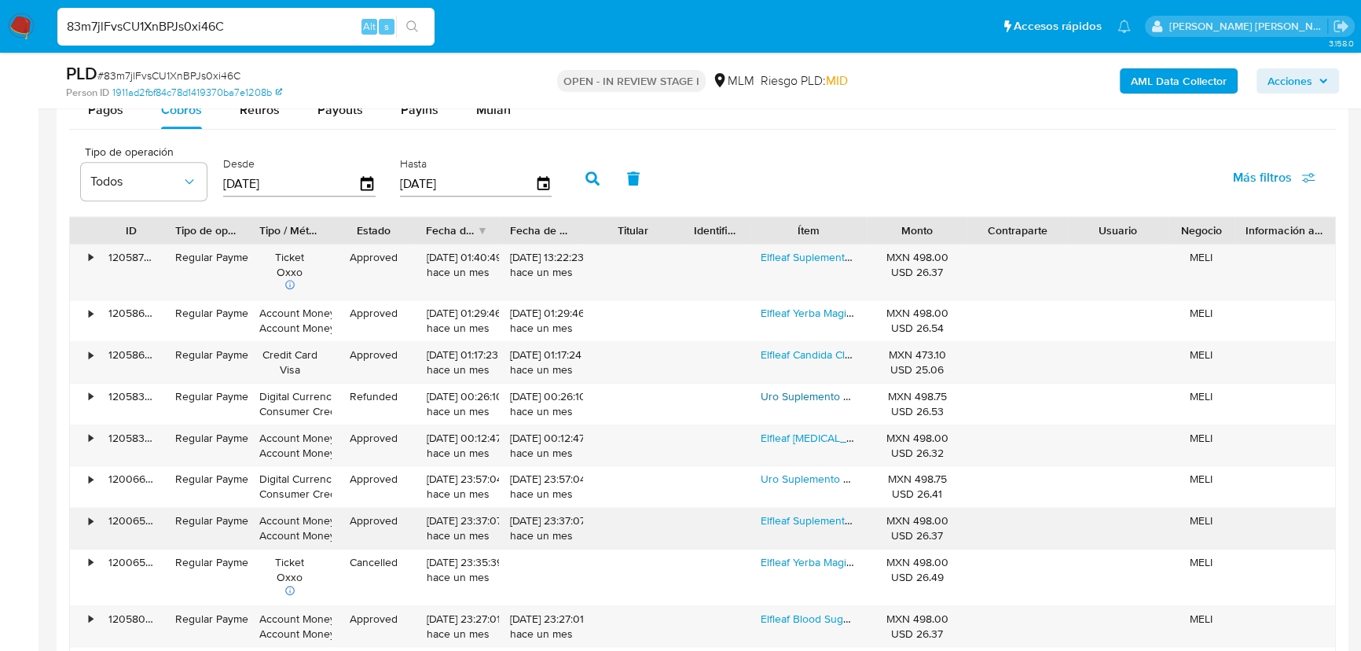
scroll to position [1747, 0]
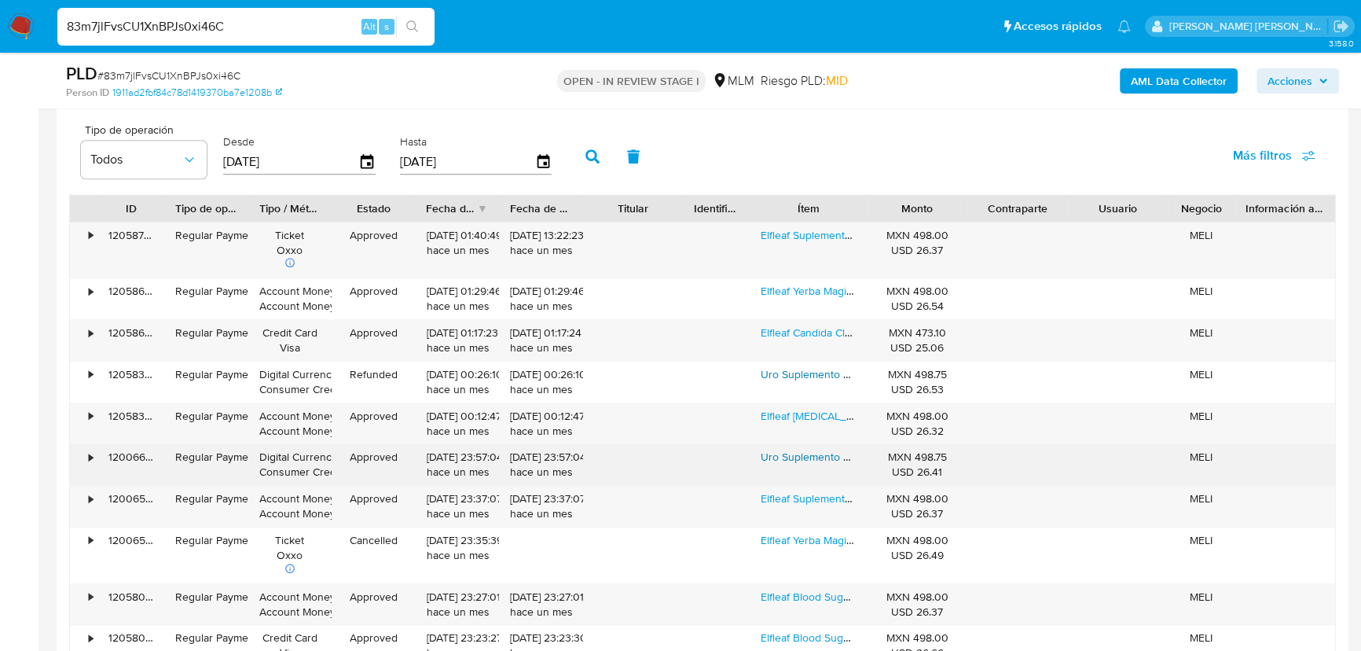
click at [810, 460] on link "Uro Suplemento Probióticos En Cápsula Caja Con 60 Piezas Vitamina Nutricional S…" at bounding box center [1007, 457] width 493 height 16
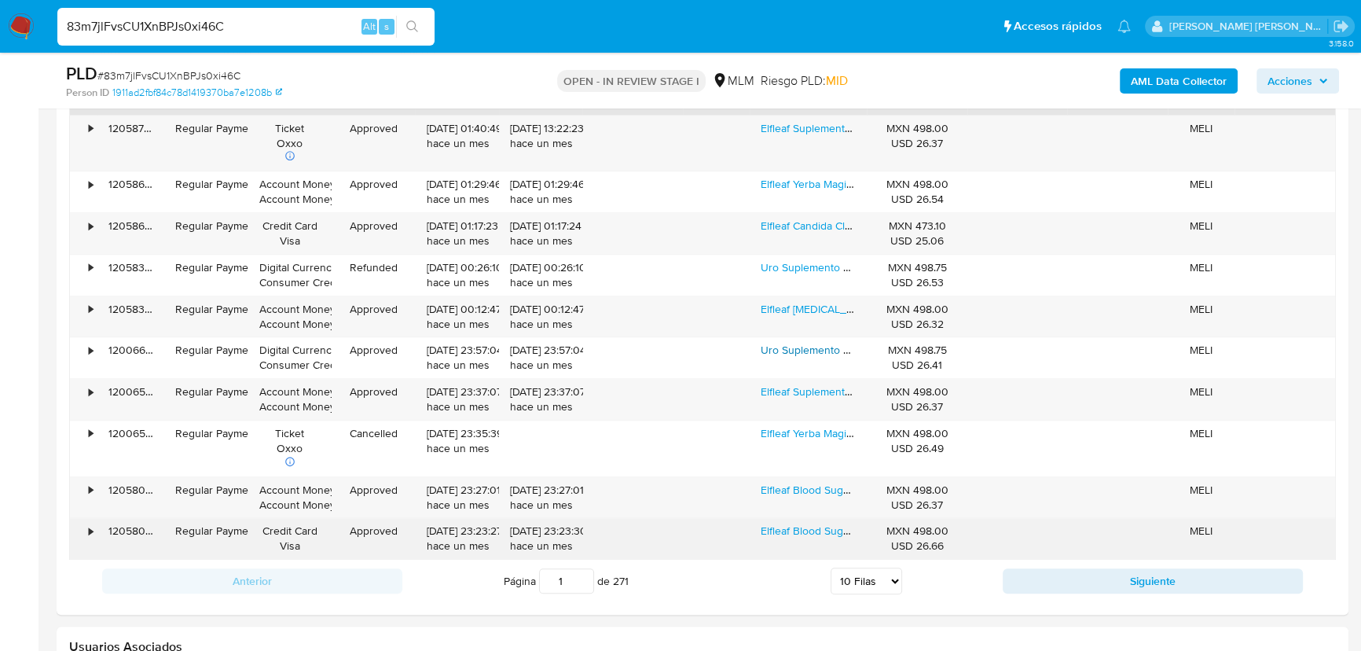
scroll to position [1962, 0]
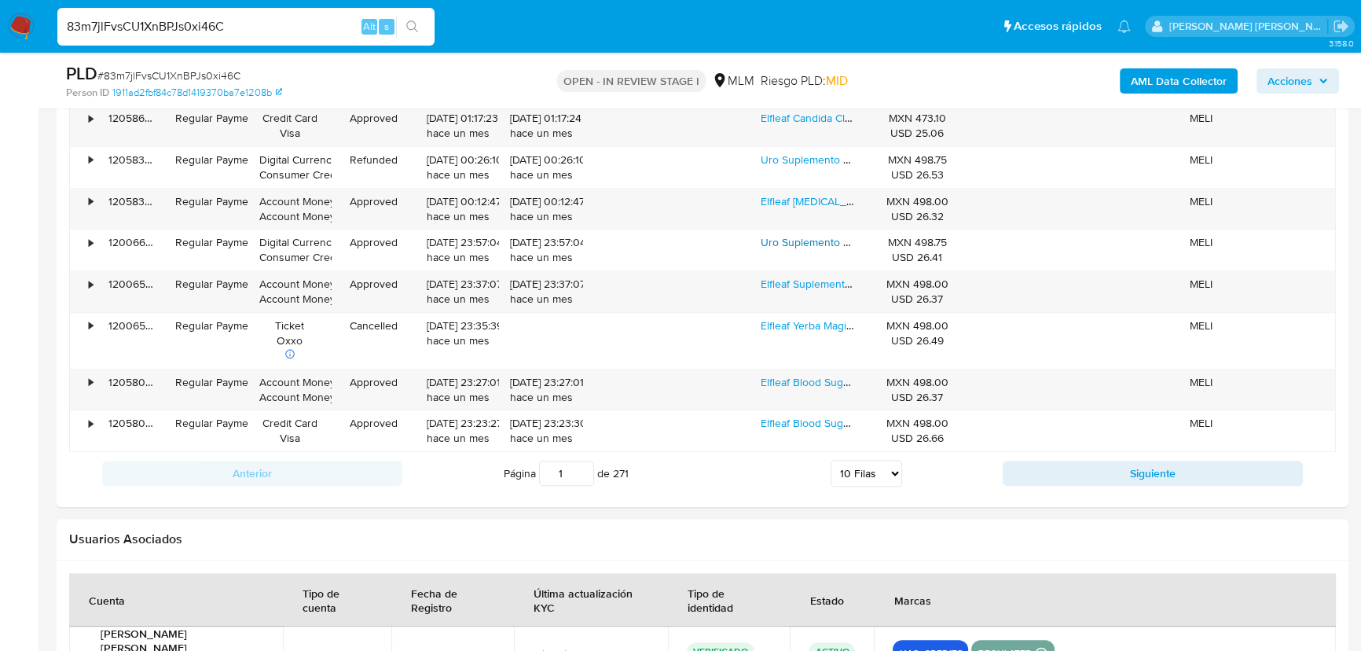
click at [1060, 475] on button "Siguiente" at bounding box center [1153, 472] width 300 height 25
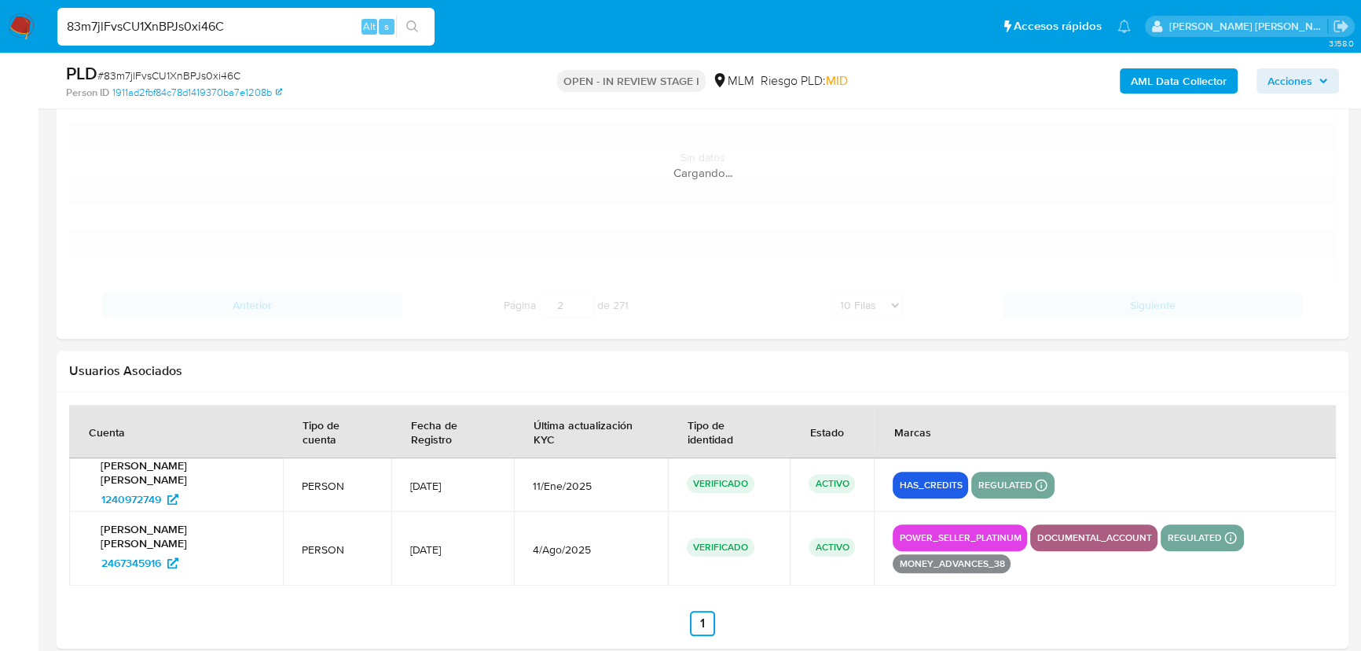
scroll to position [1819, 0]
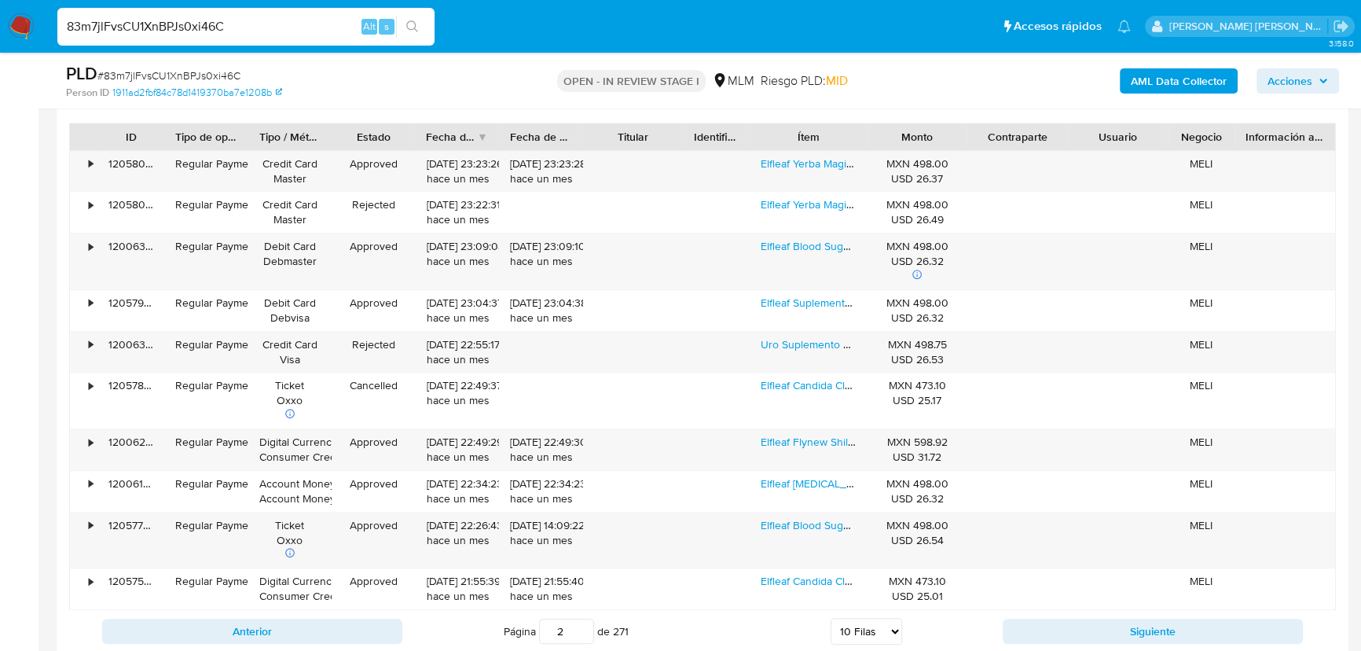
click at [1056, 572] on button "Siguiente" at bounding box center [1153, 630] width 300 height 25
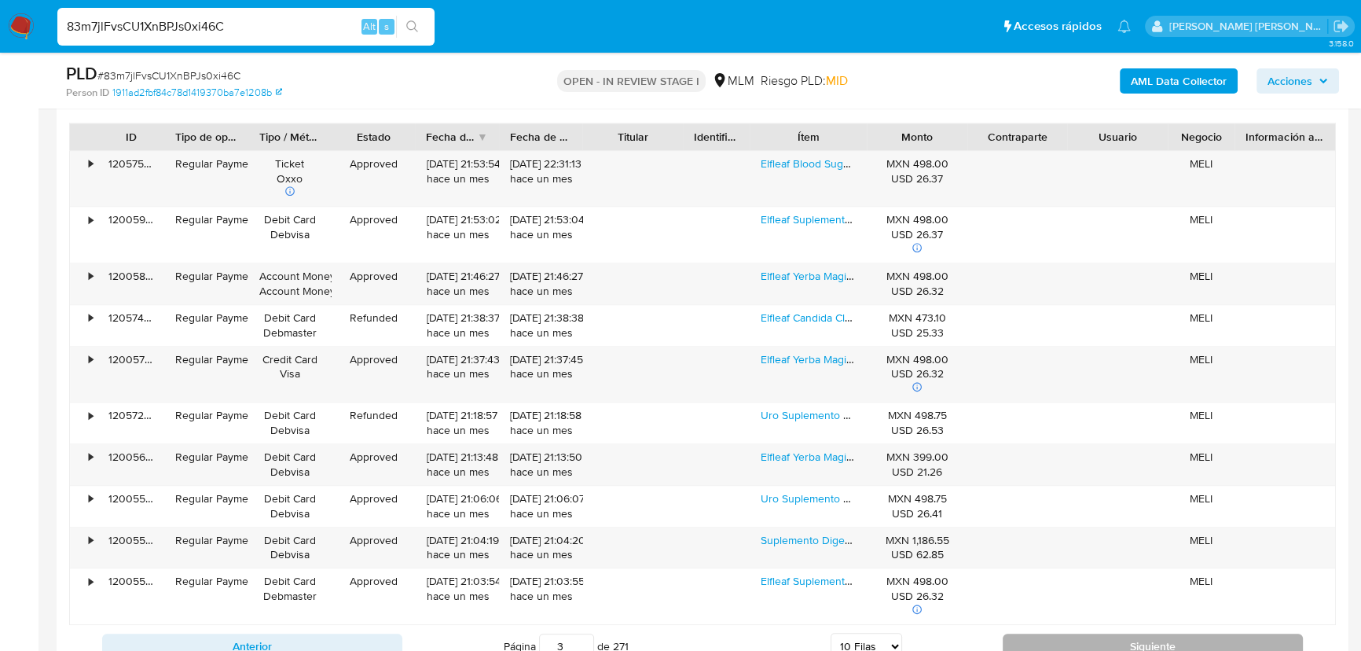
click at [1064, 572] on button "Siguiente" at bounding box center [1153, 645] width 300 height 25
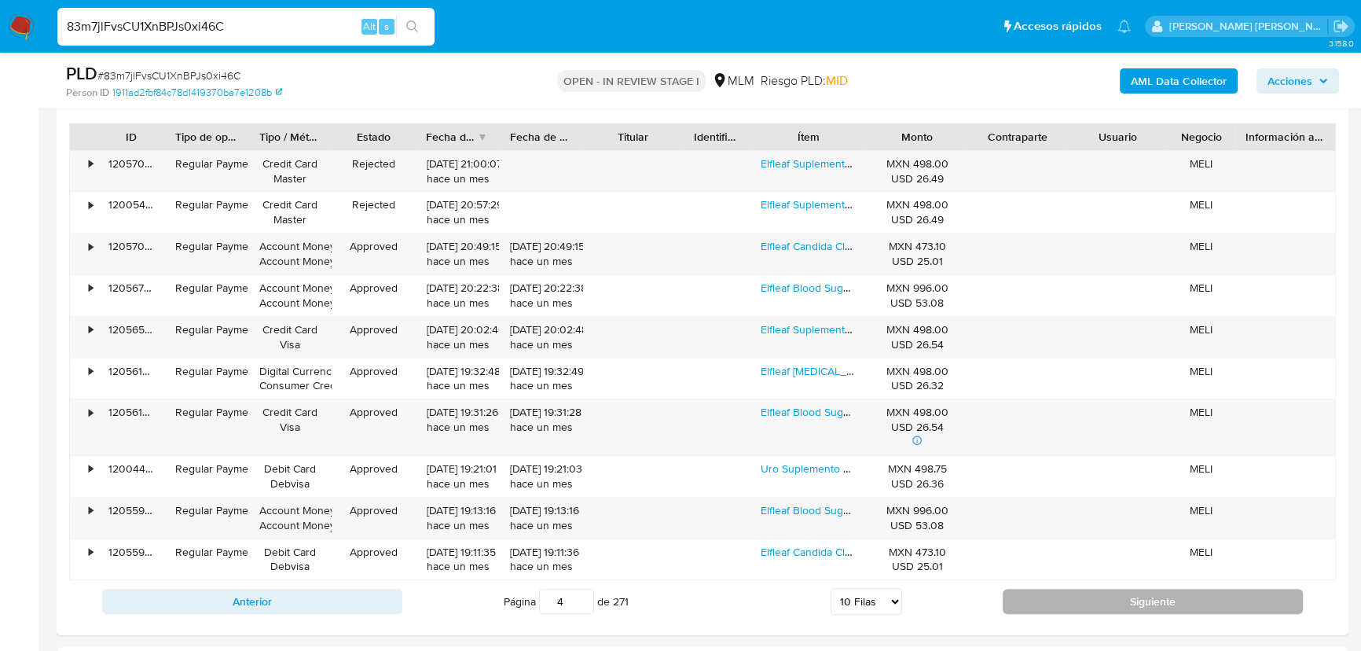
click at [1046, 572] on button "Siguiente" at bounding box center [1153, 600] width 300 height 25
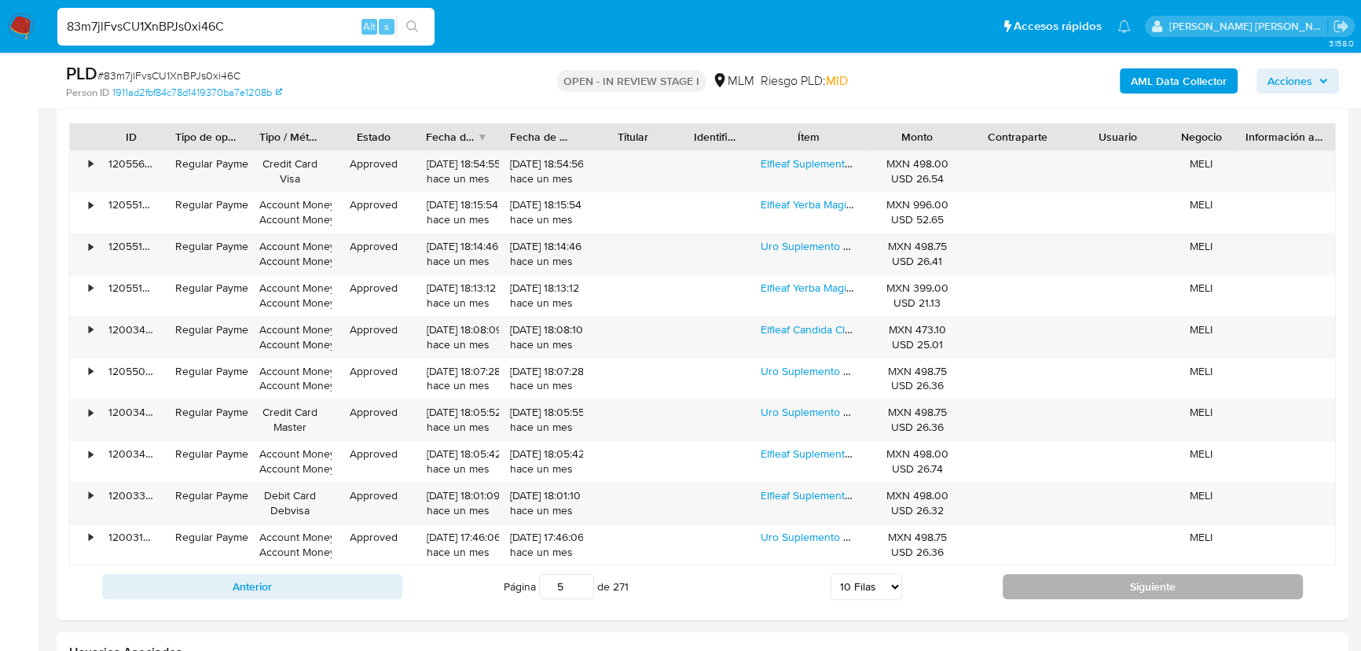
click at [1033, 572] on button "Siguiente" at bounding box center [1153, 586] width 300 height 25
type input "6"
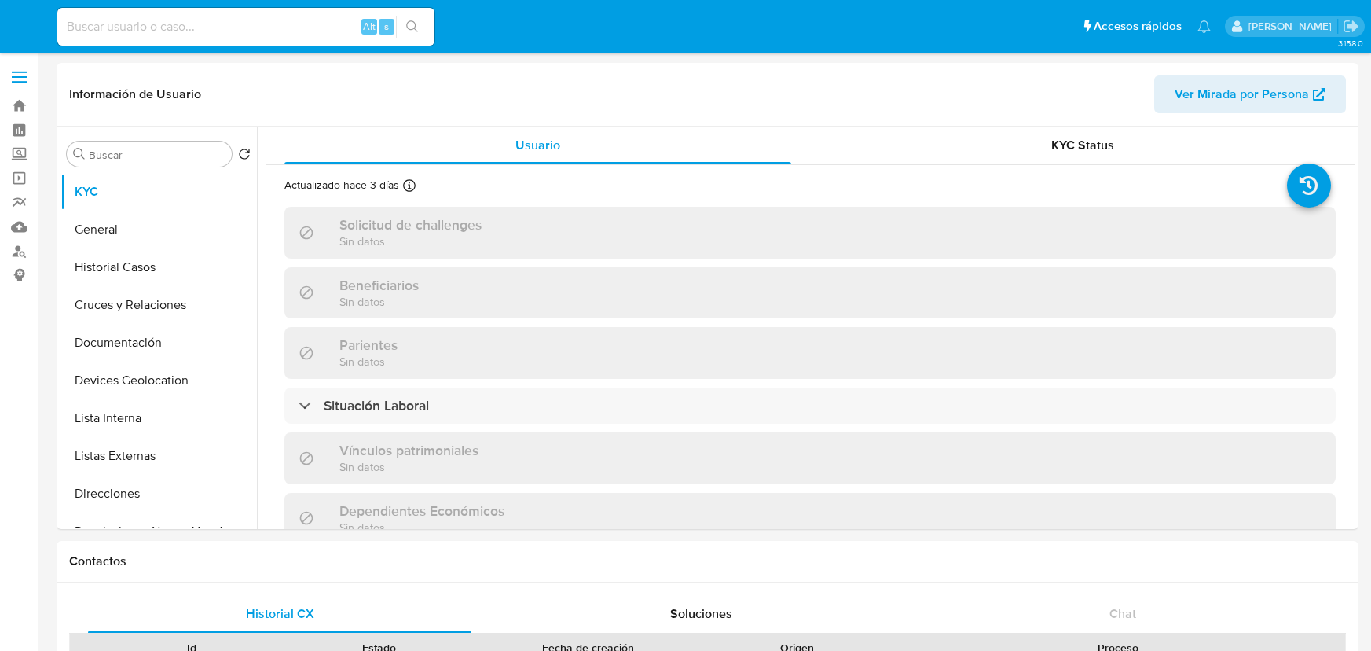
select select "10"
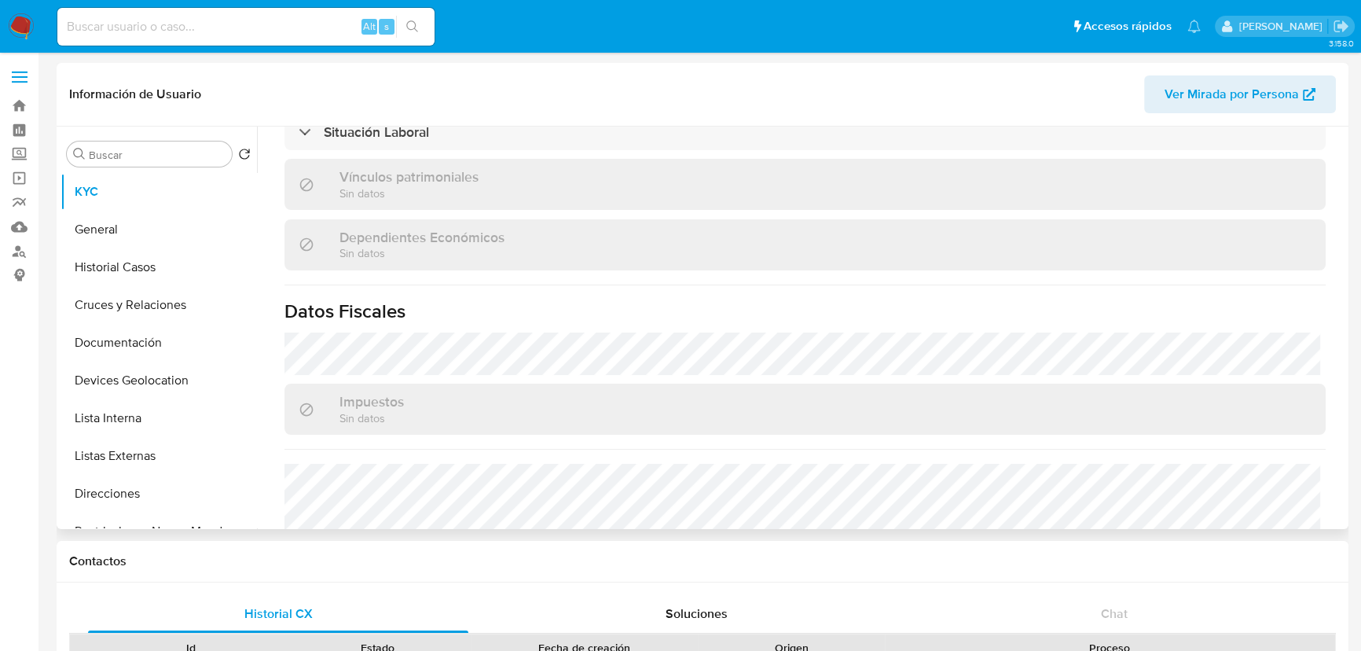
scroll to position [987, 0]
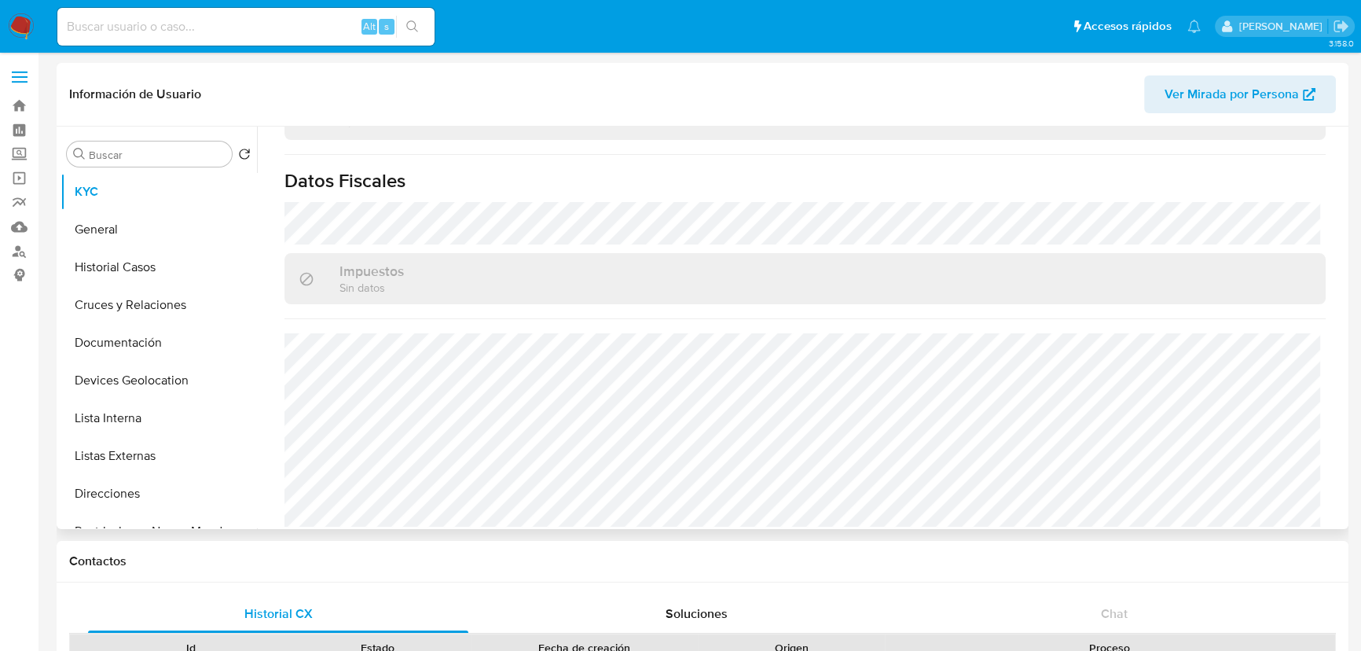
drag, startPoint x: 105, startPoint y: 218, endPoint x: 148, endPoint y: 267, distance: 64.6
click at [106, 218] on button "General" at bounding box center [158, 230] width 196 height 38
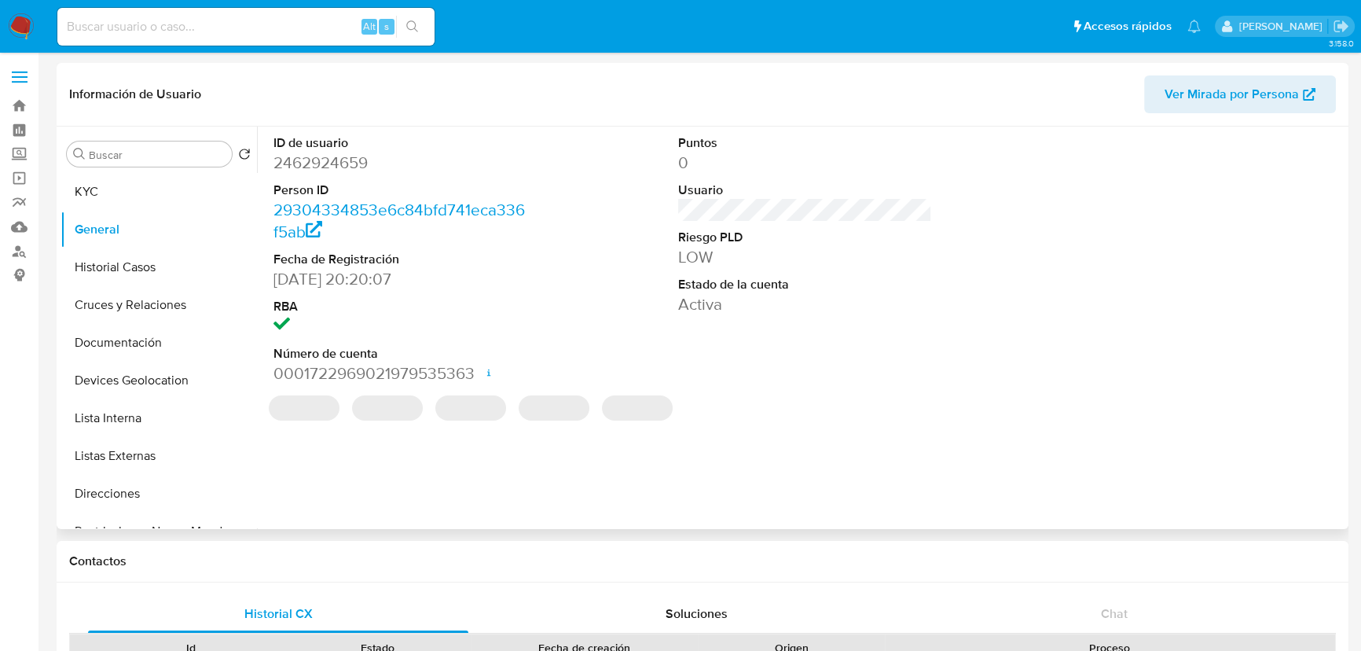
scroll to position [214, 0]
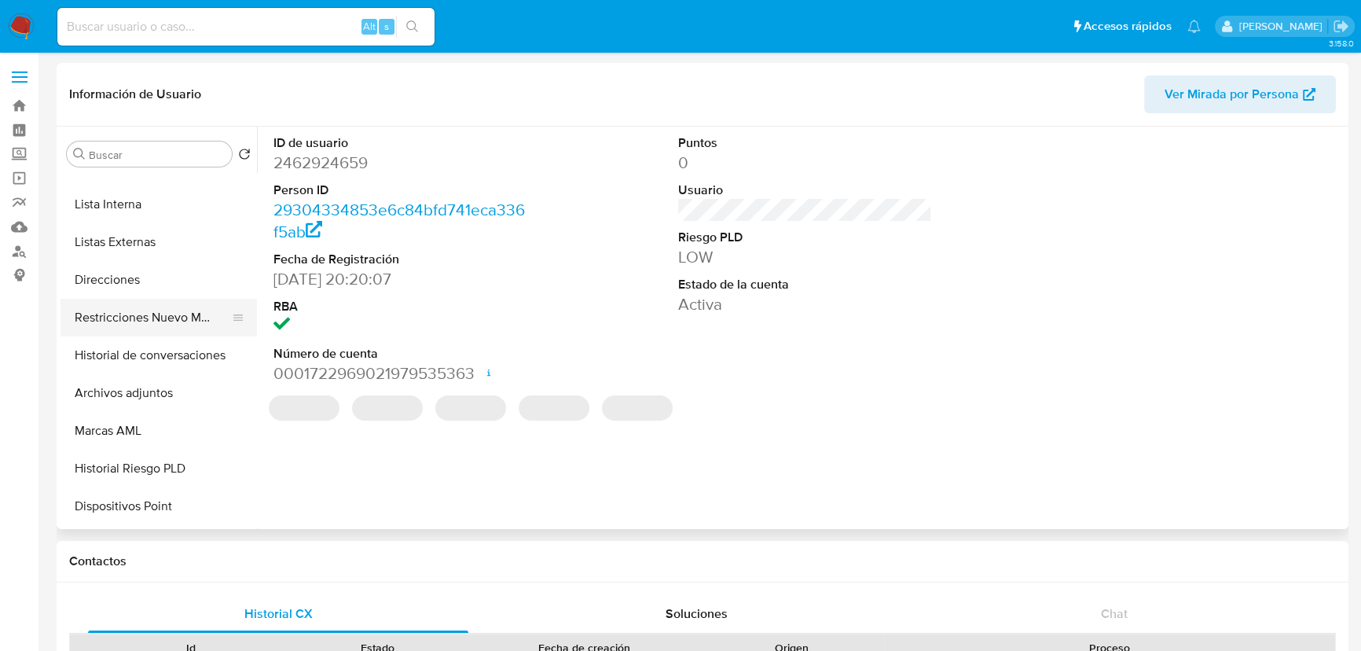
click at [181, 314] on button "Restricciones Nuevo Mundo" at bounding box center [152, 318] width 184 height 38
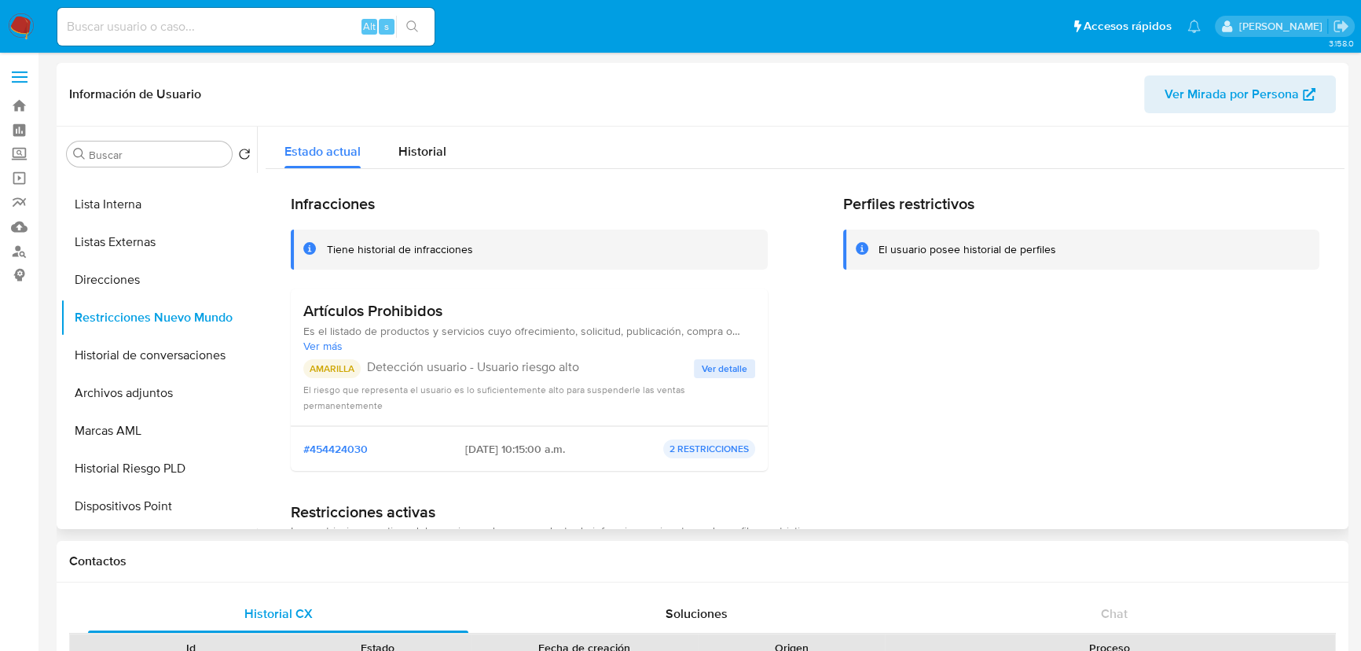
click at [739, 367] on span "Ver detalle" at bounding box center [725, 369] width 46 height 16
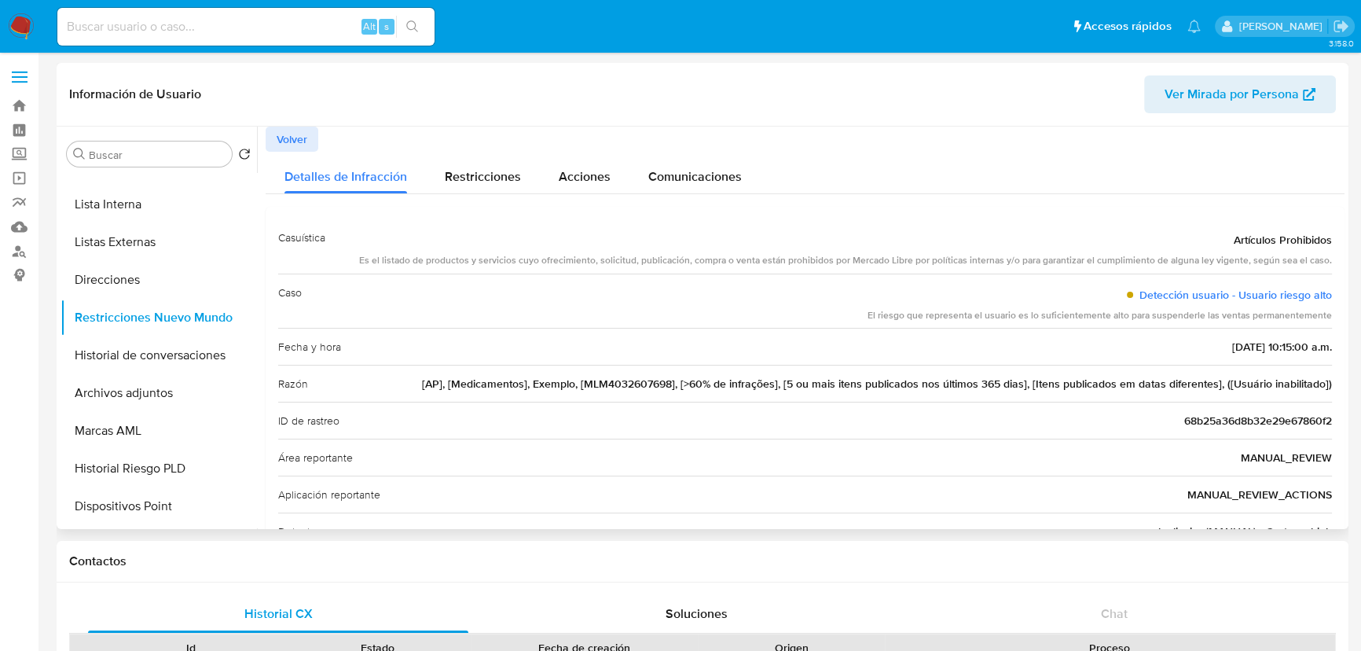
drag, startPoint x: 373, startPoint y: 261, endPoint x: 1329, endPoint y: 263, distance: 956.2
click at [1329, 263] on div "Casuística Artículos Prohibidos Es el listado de productos y servicios cuyo ofr…" at bounding box center [805, 459] width 1079 height 504
drag, startPoint x: 405, startPoint y: 388, endPoint x: 1346, endPoint y: 383, distance: 940.4
click at [1340, 384] on div at bounding box center [800, 327] width 1087 height 402
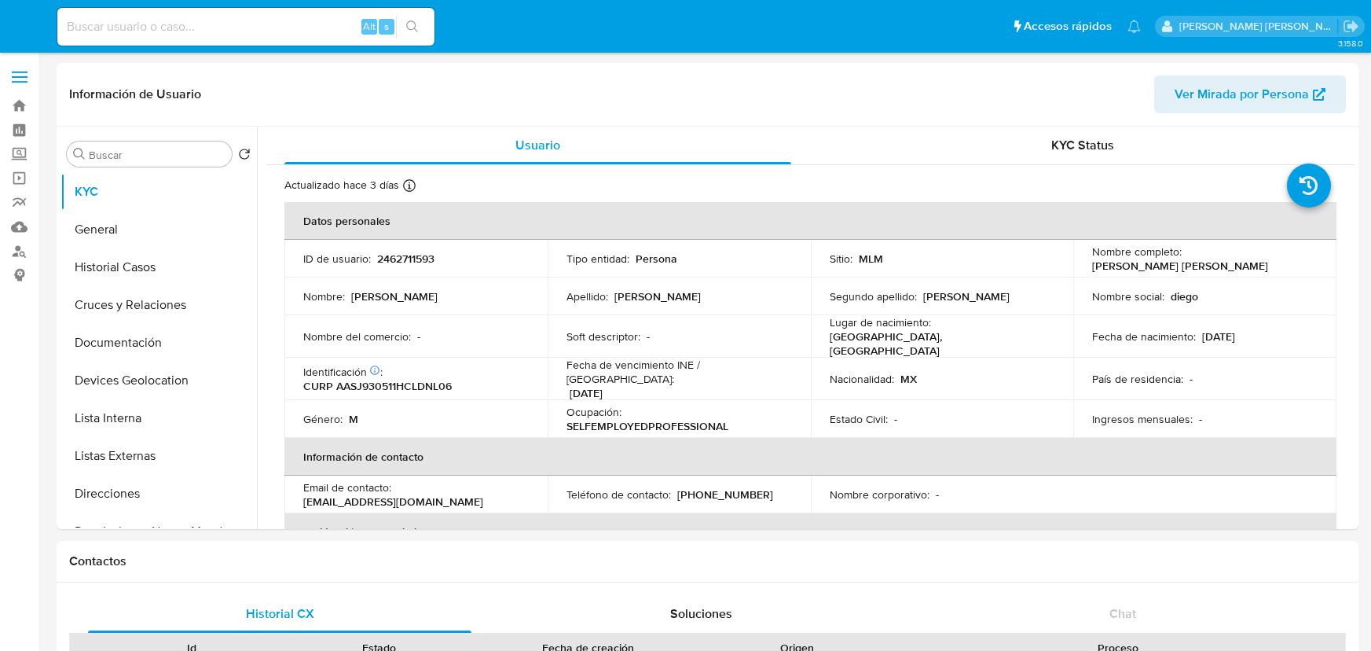
select select "10"
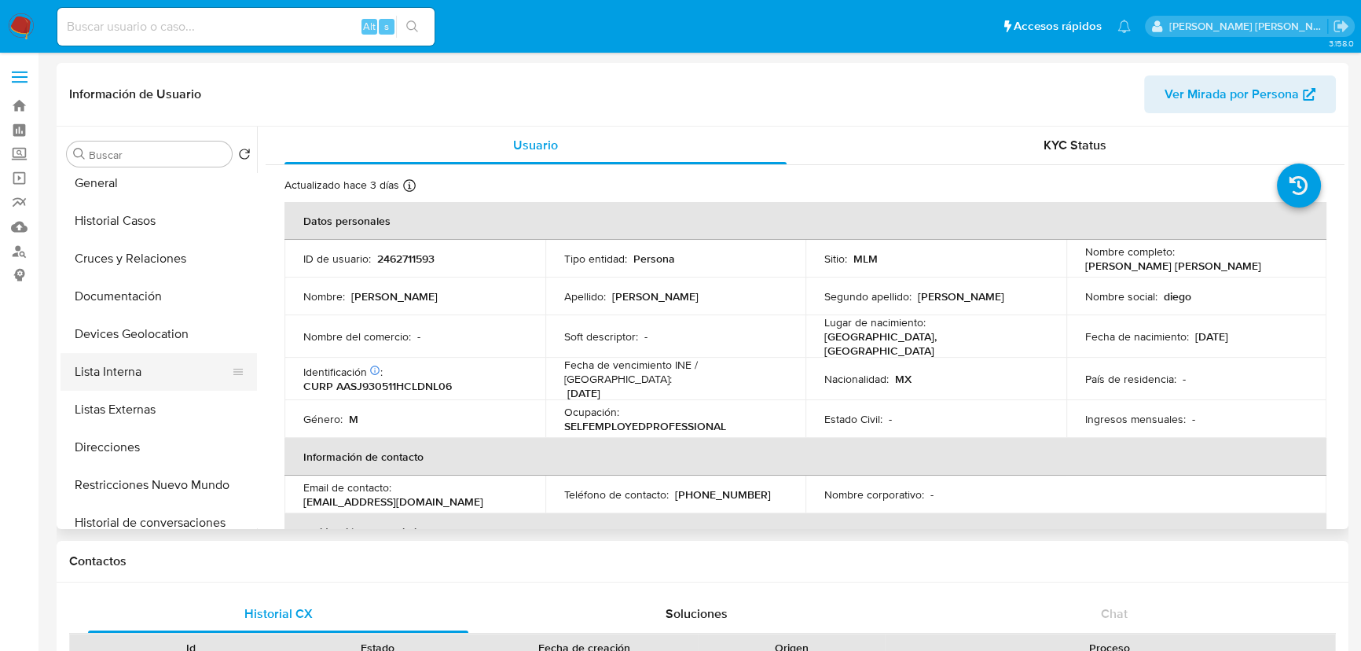
scroll to position [71, 0]
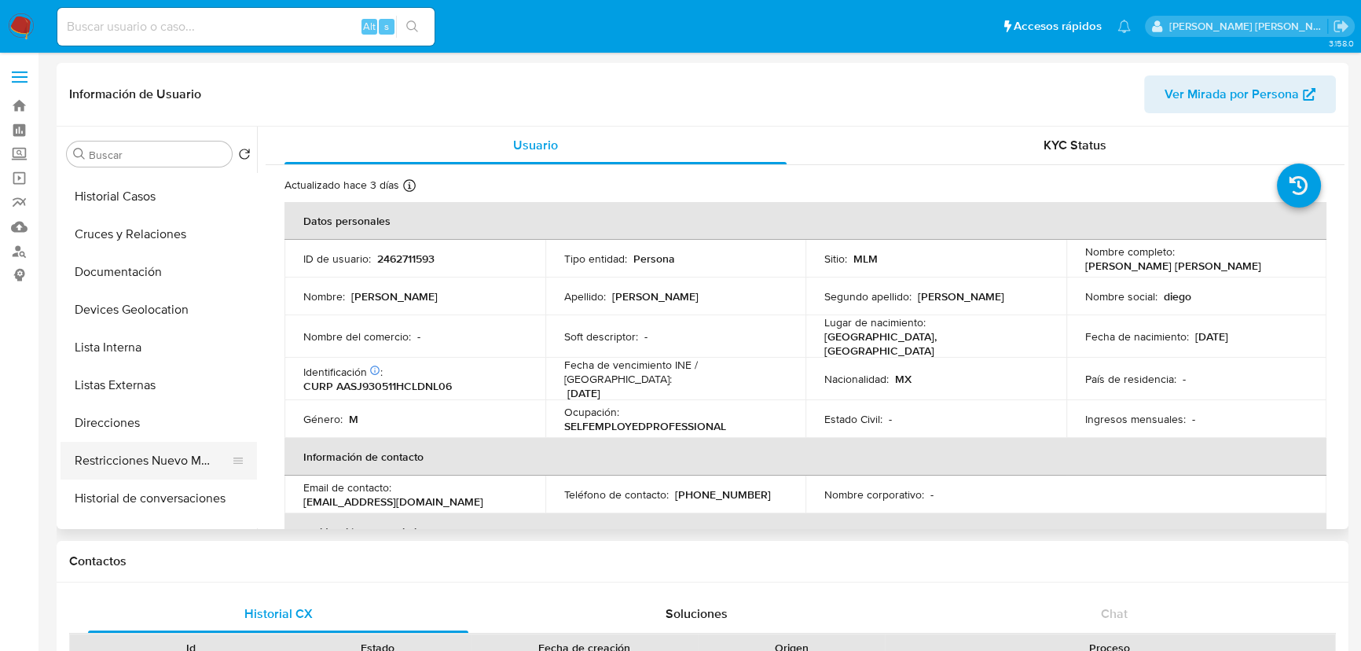
click at [172, 448] on button "Restricciones Nuevo Mundo" at bounding box center [152, 461] width 184 height 38
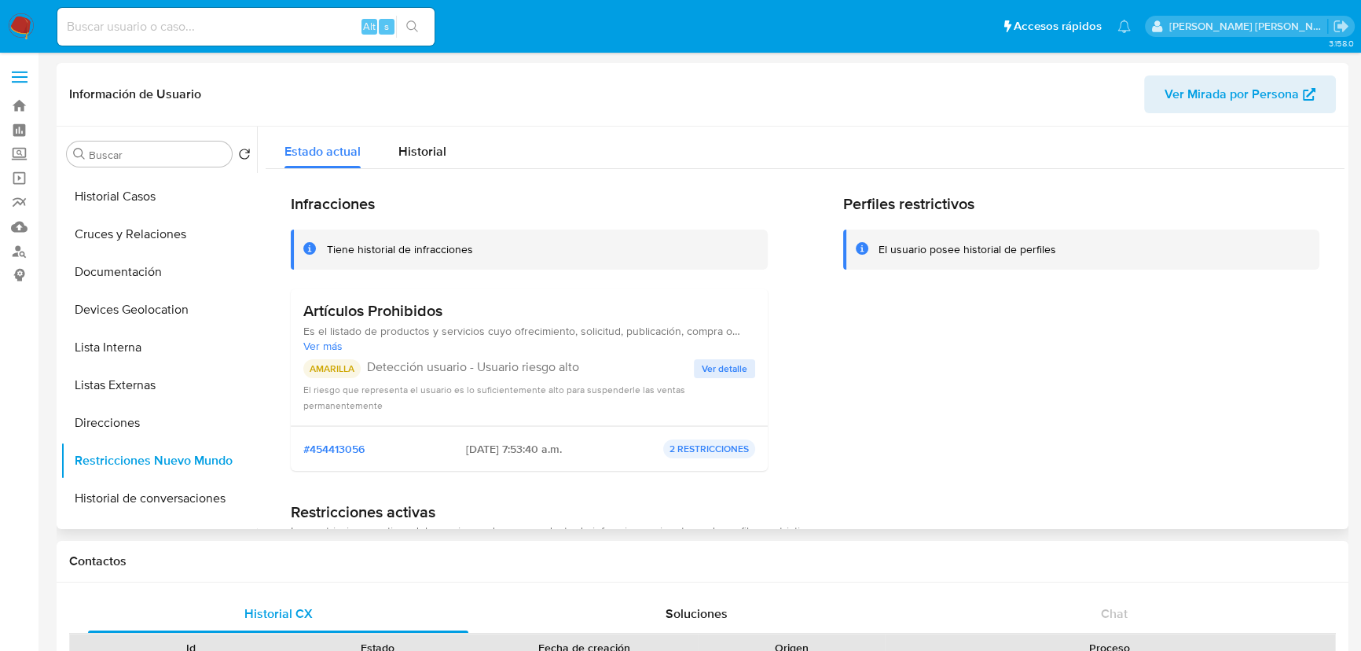
click at [718, 350] on span "Ver más" at bounding box center [529, 346] width 452 height 14
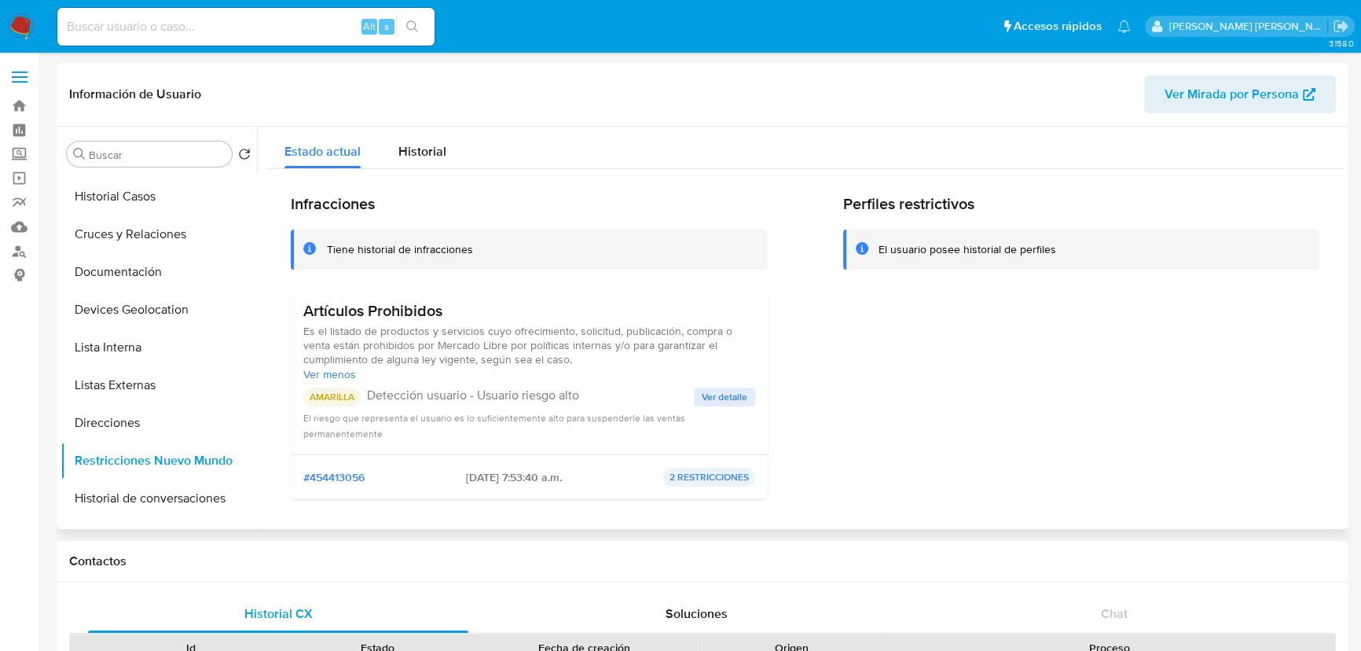
click at [722, 361] on span "Es el listado de productos y servicios cuyo ofrecimiento, solicitud, publicació…" at bounding box center [529, 345] width 452 height 42
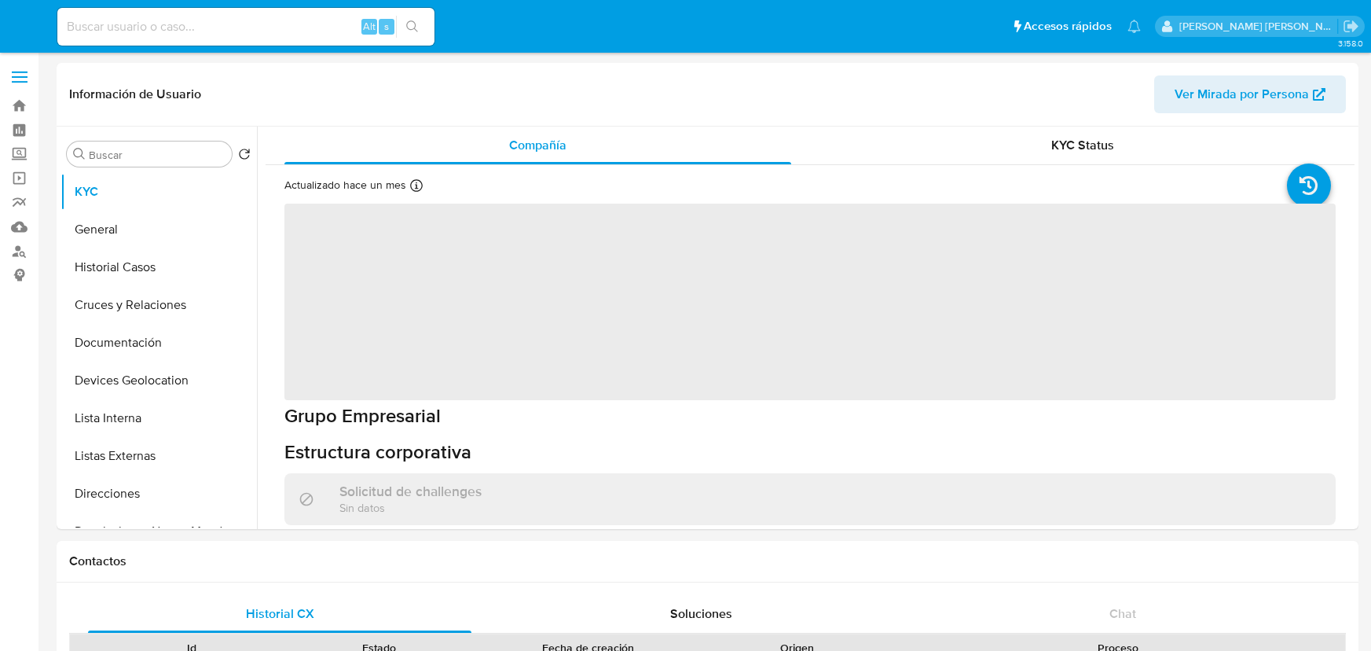
select select "10"
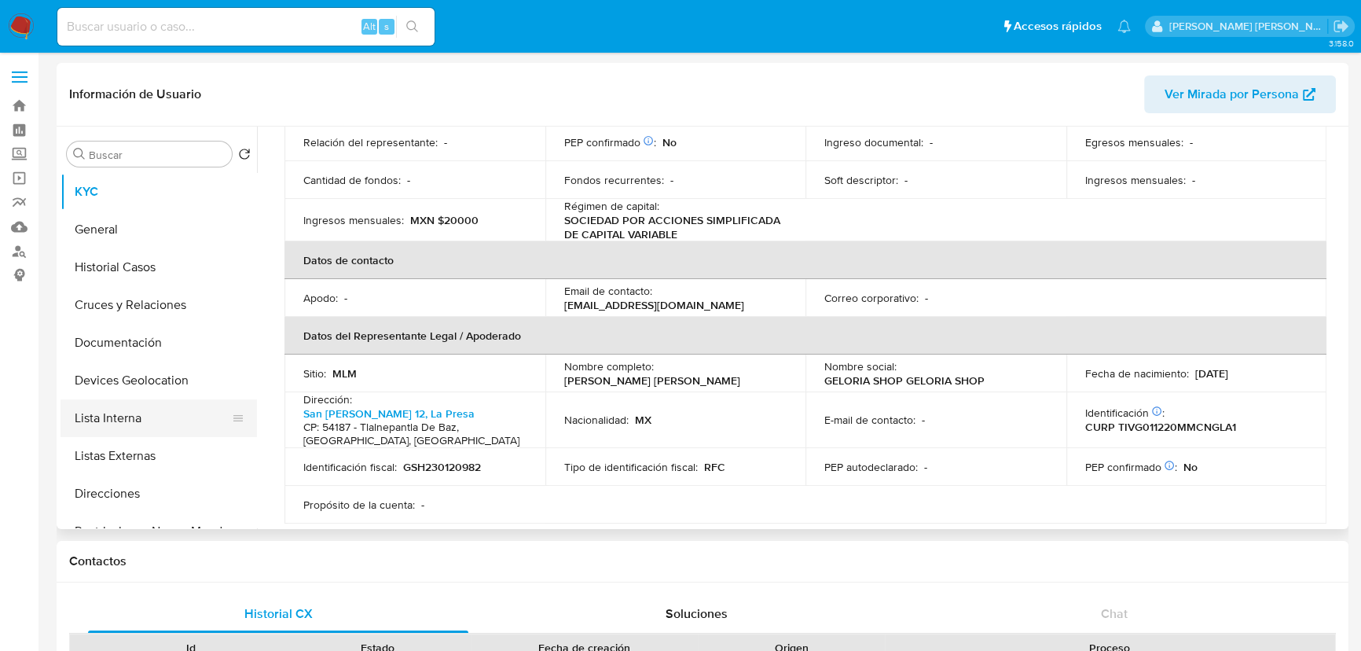
scroll to position [214, 0]
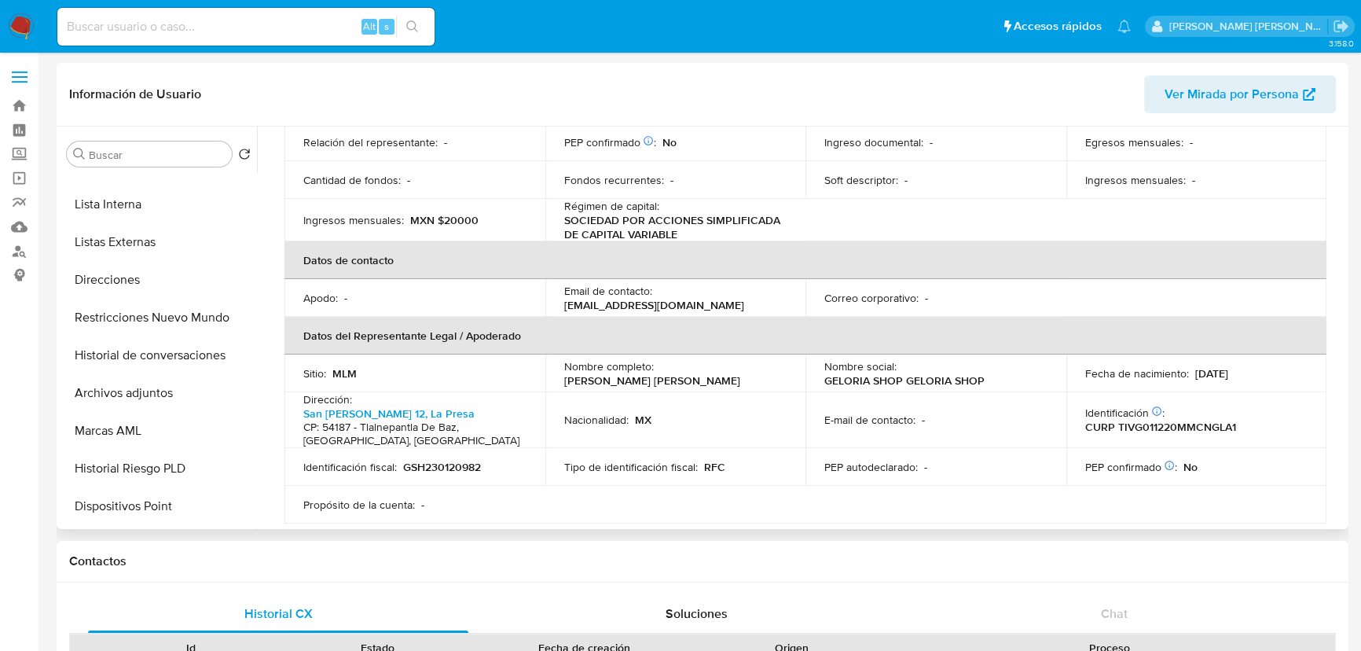
drag, startPoint x: 179, startPoint y: 310, endPoint x: 482, endPoint y: 302, distance: 302.6
click at [181, 309] on button "Restricciones Nuevo Mundo" at bounding box center [158, 318] width 196 height 38
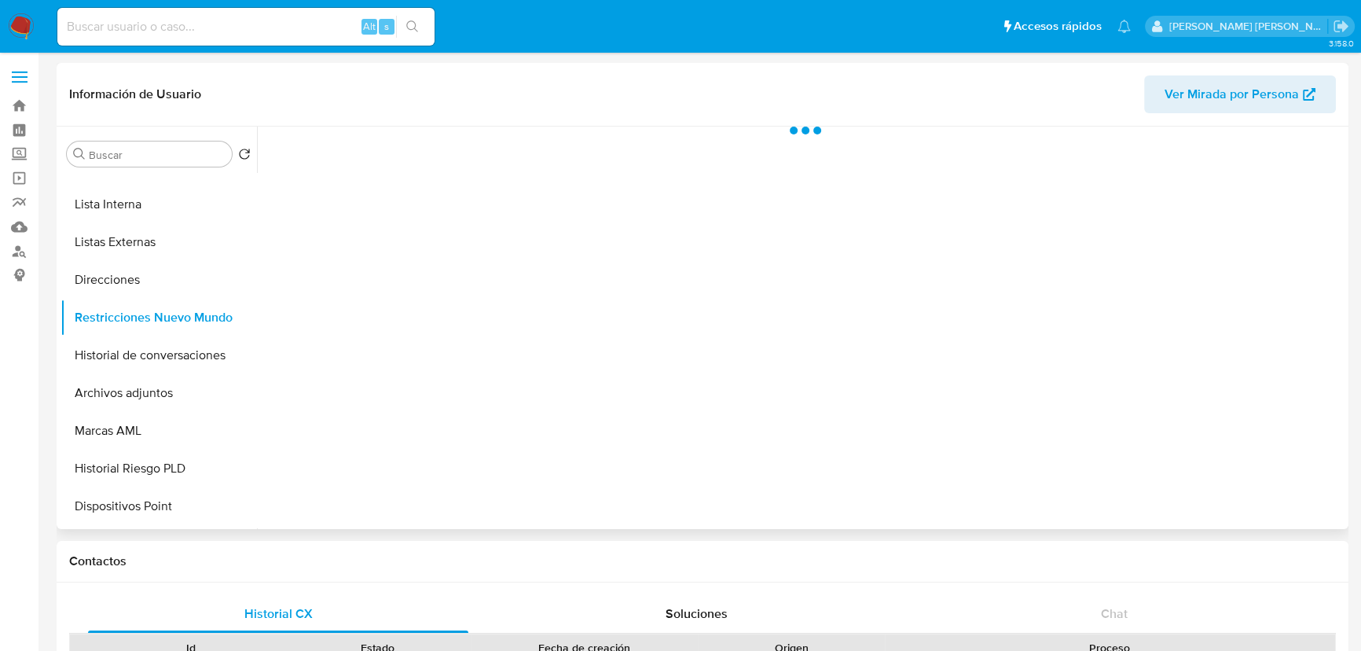
scroll to position [0, 0]
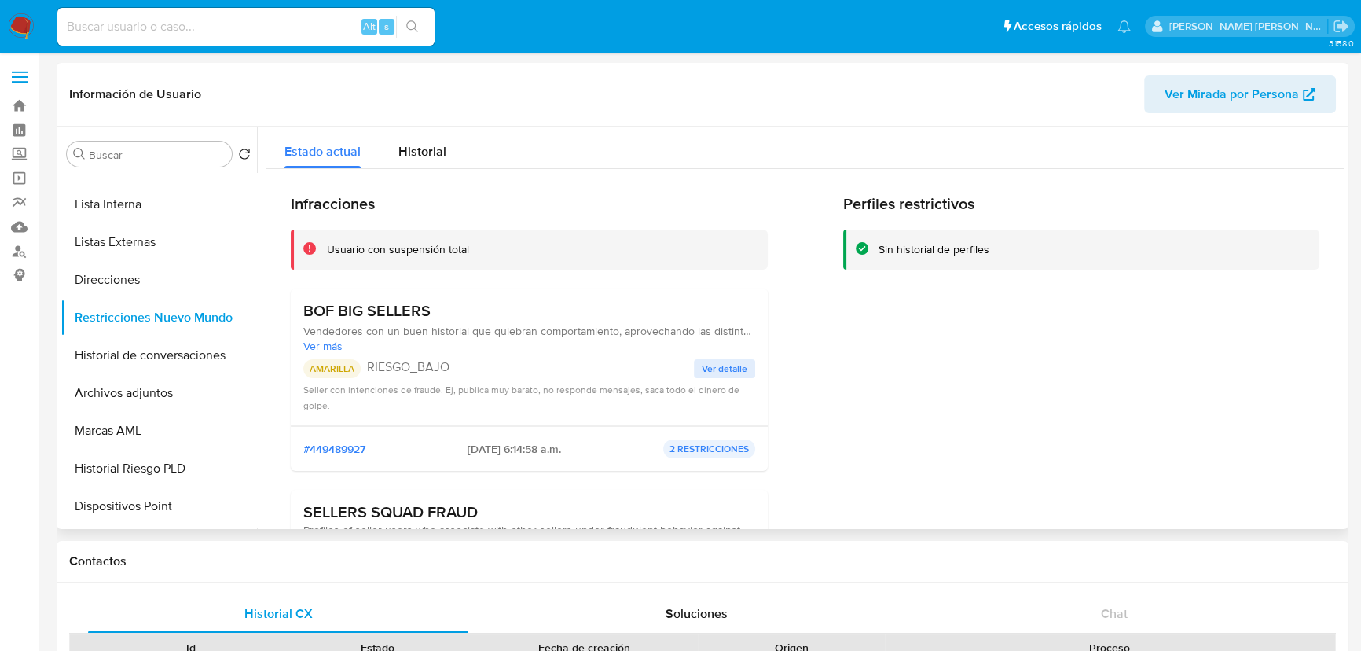
click at [705, 366] on span "Ver detalle" at bounding box center [725, 369] width 46 height 16
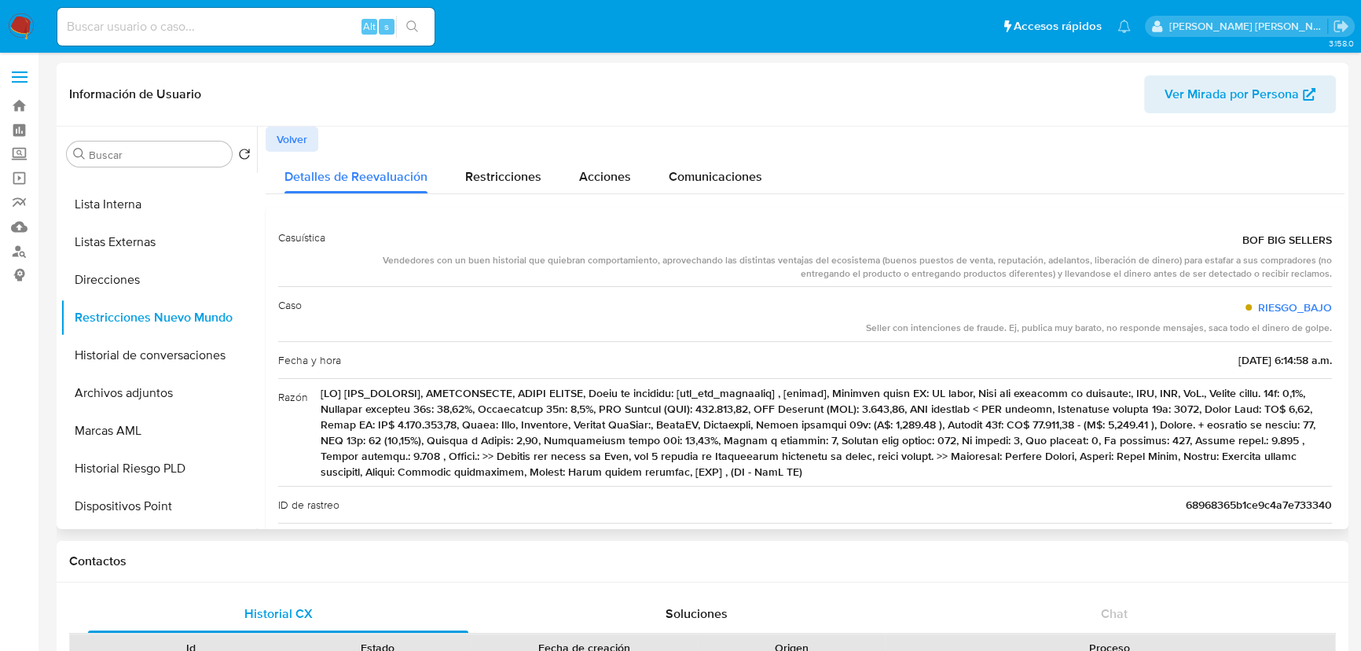
drag, startPoint x: 451, startPoint y: 389, endPoint x: 563, endPoint y: 340, distance: 122.5
click at [615, 387] on span at bounding box center [826, 432] width 1011 height 94
drag, startPoint x: 460, startPoint y: 259, endPoint x: 1215, endPoint y: 269, distance: 755.9
click at [1215, 269] on div "Vendedores con un buen historial que quiebran comportamiento, aprovechando las …" at bounding box center [835, 267] width 994 height 27
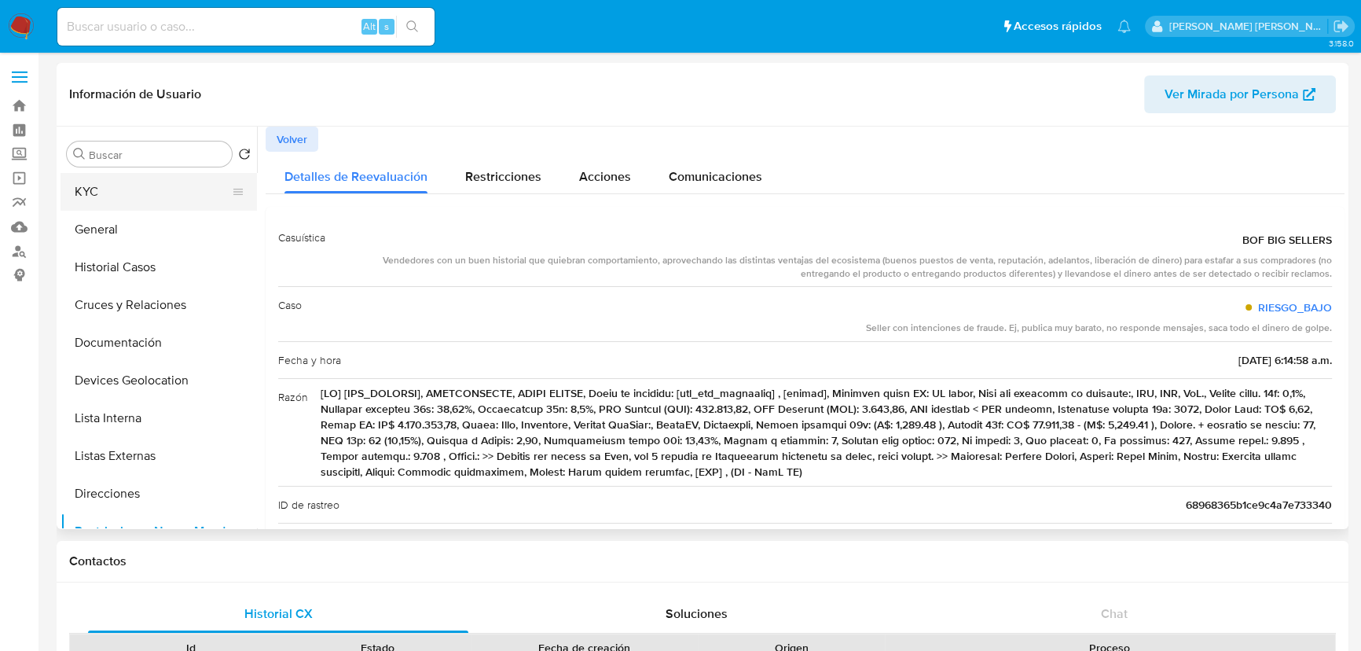
click at [135, 196] on button "KYC" at bounding box center [152, 192] width 184 height 38
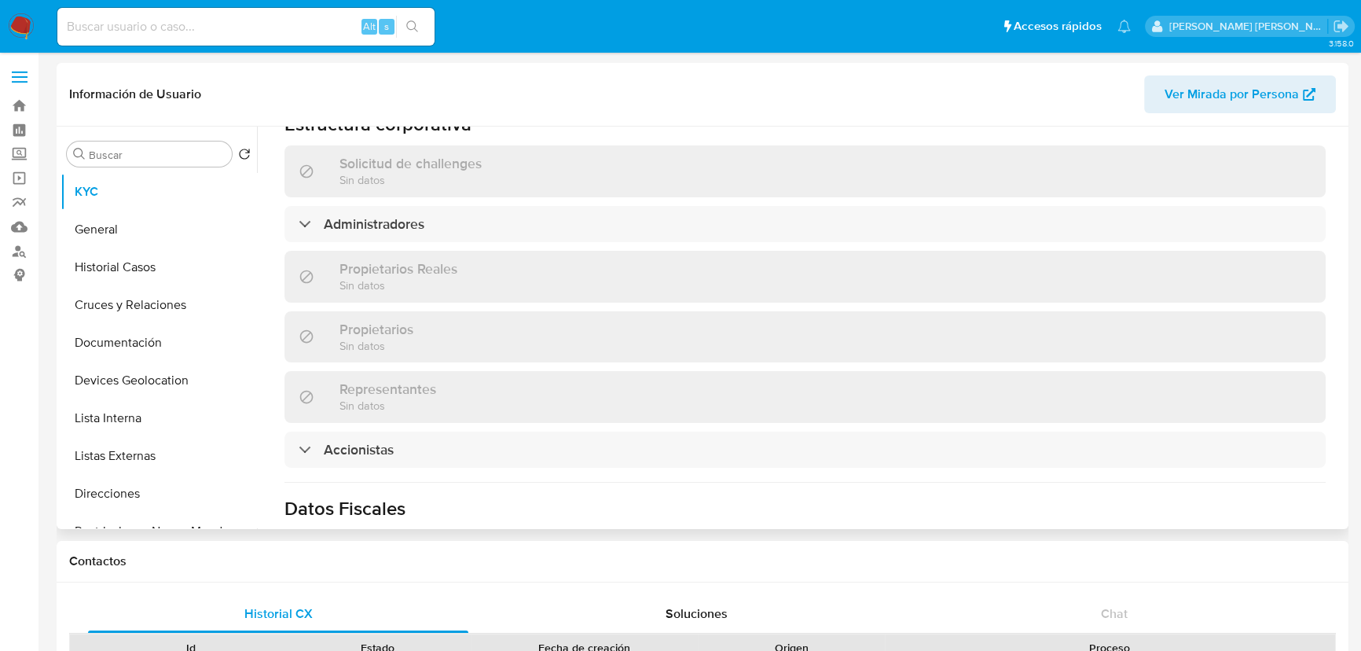
scroll to position [643, 0]
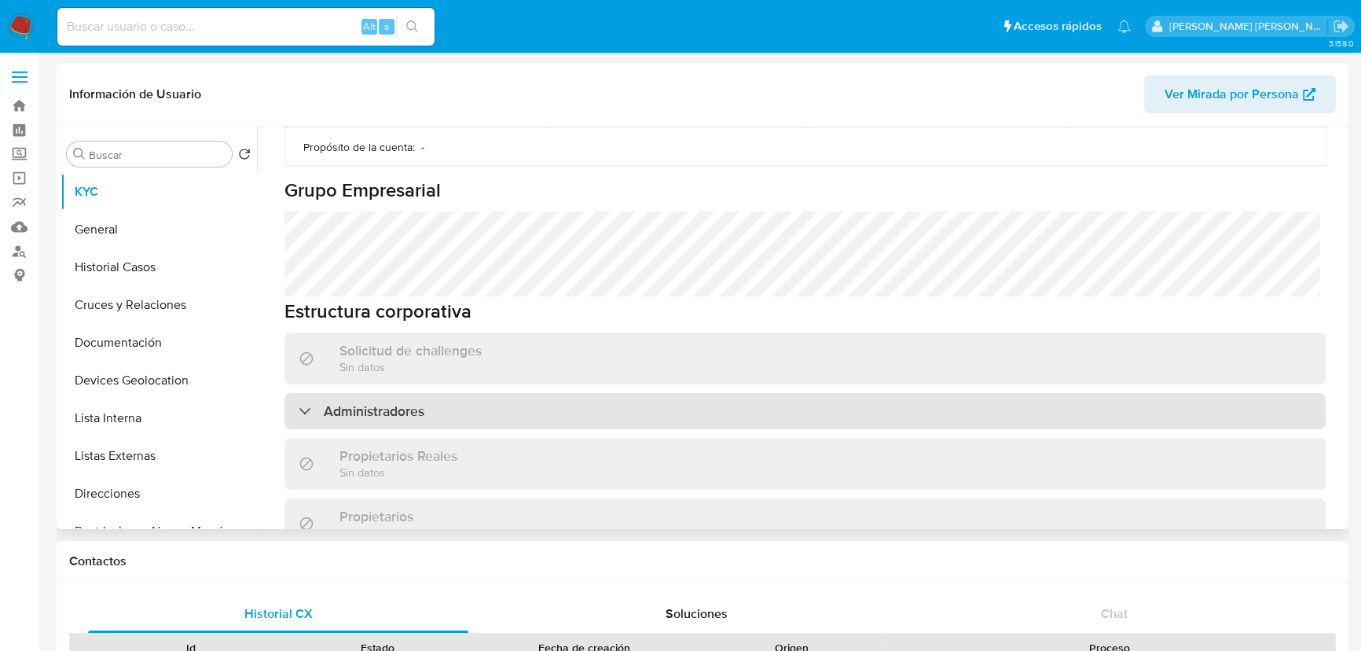
click at [488, 416] on div "Administradores" at bounding box center [804, 411] width 1041 height 36
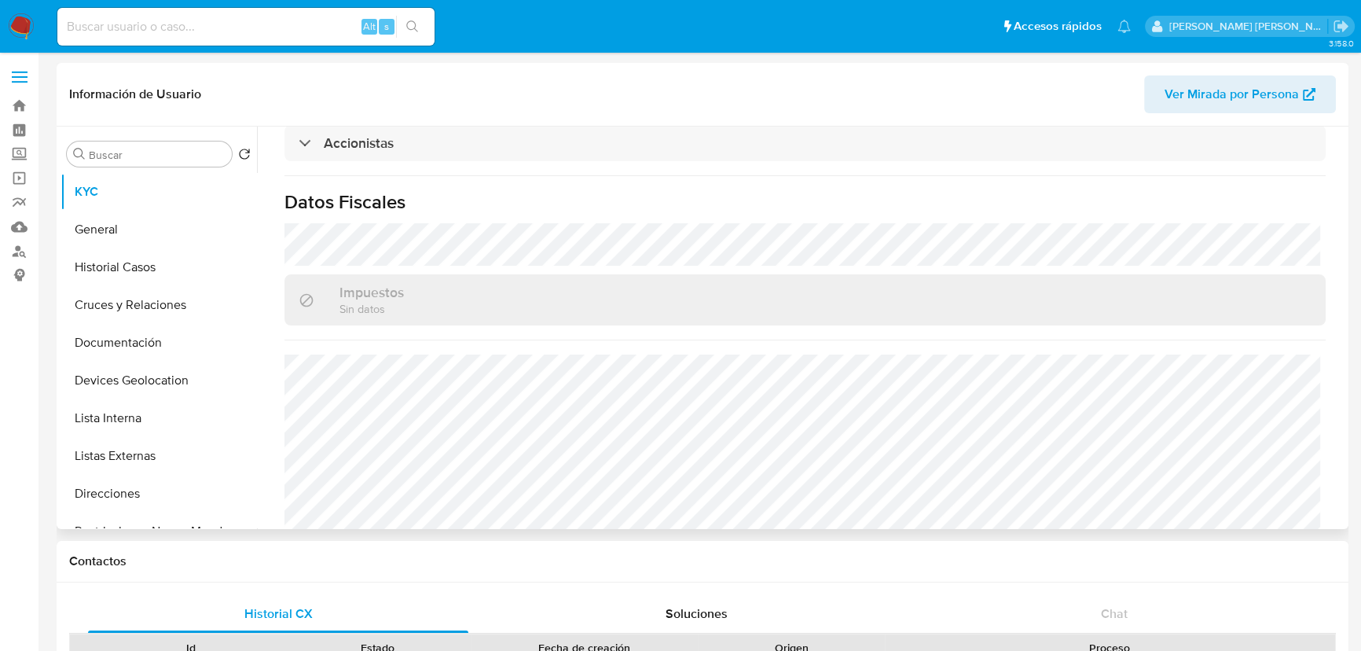
scroll to position [1317, 0]
